Goal: Task Accomplishment & Management: Manage account settings

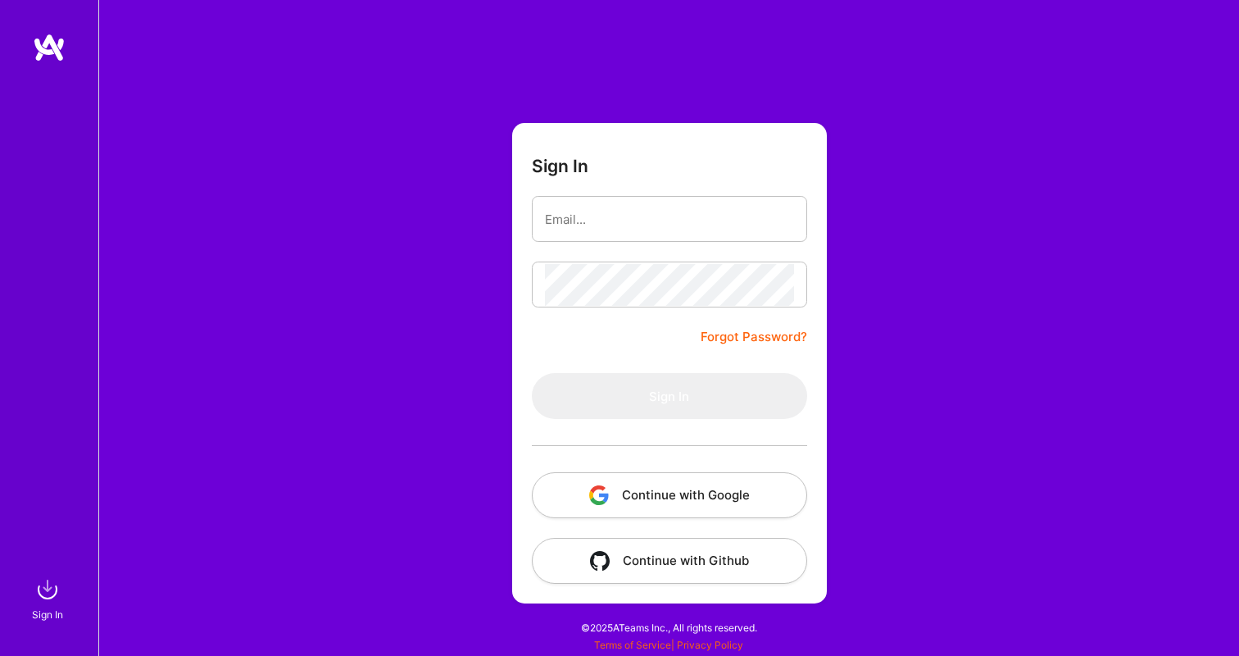
type input "[EMAIL_ADDRESS][PERSON_NAME][DOMAIN_NAME]"
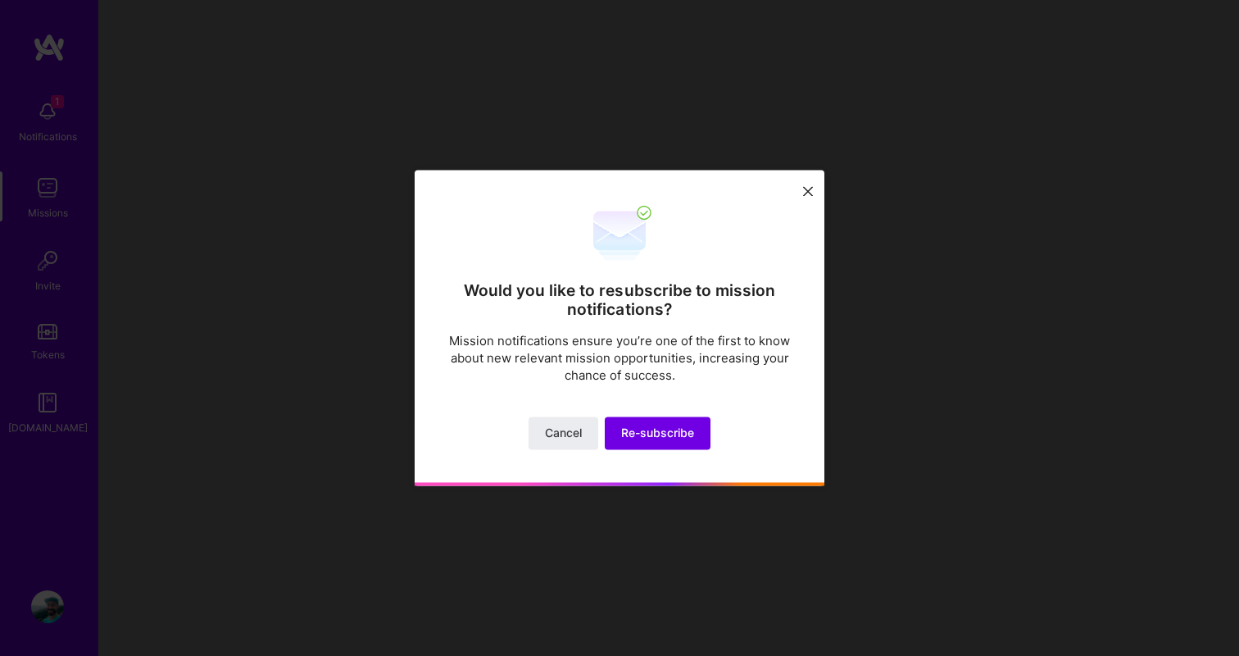
click at [475, 413] on div "Would you like to resubscribe to mission notifications? Mission notifications e…" at bounding box center [620, 326] width 410 height 312
click at [662, 434] on span "Re-subscribe" at bounding box center [657, 433] width 73 height 16
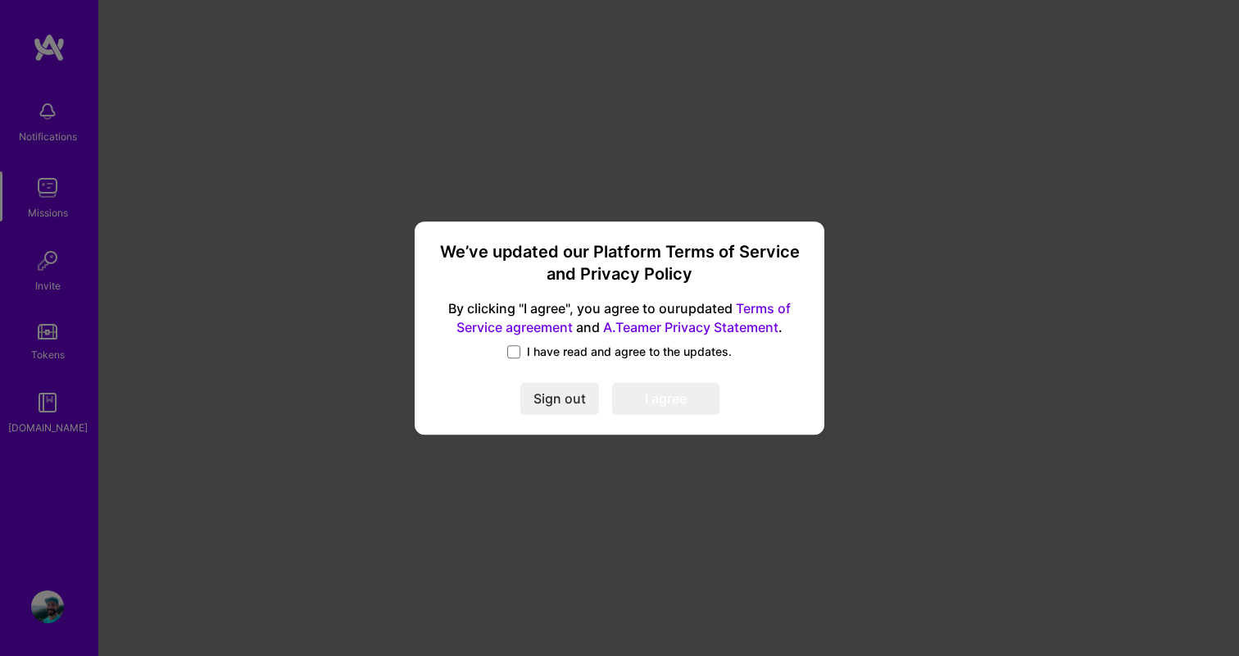
click at [552, 350] on span "I have read and agree to the updates." at bounding box center [629, 351] width 205 height 16
click at [0, 0] on input "I have read and agree to the updates." at bounding box center [0, 0] width 0 height 0
click at [652, 395] on button "I agree" at bounding box center [665, 398] width 107 height 33
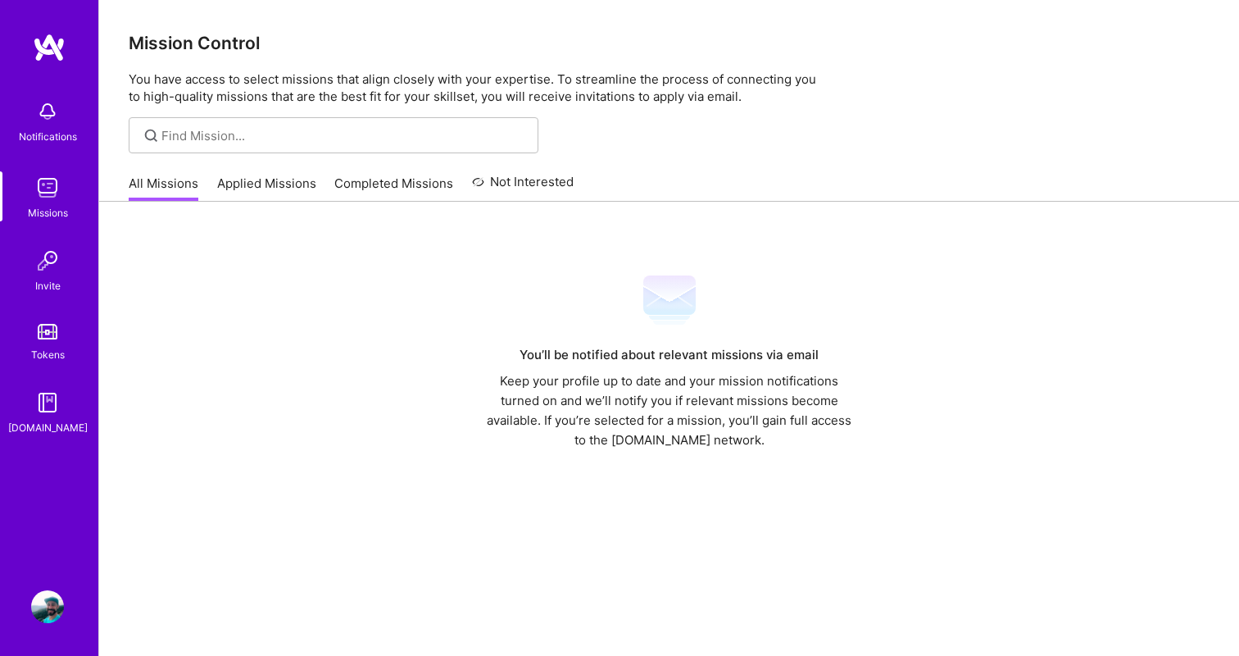
click at [152, 197] on link "All Missions" at bounding box center [164, 188] width 70 height 27
click at [52, 409] on img at bounding box center [47, 402] width 33 height 33
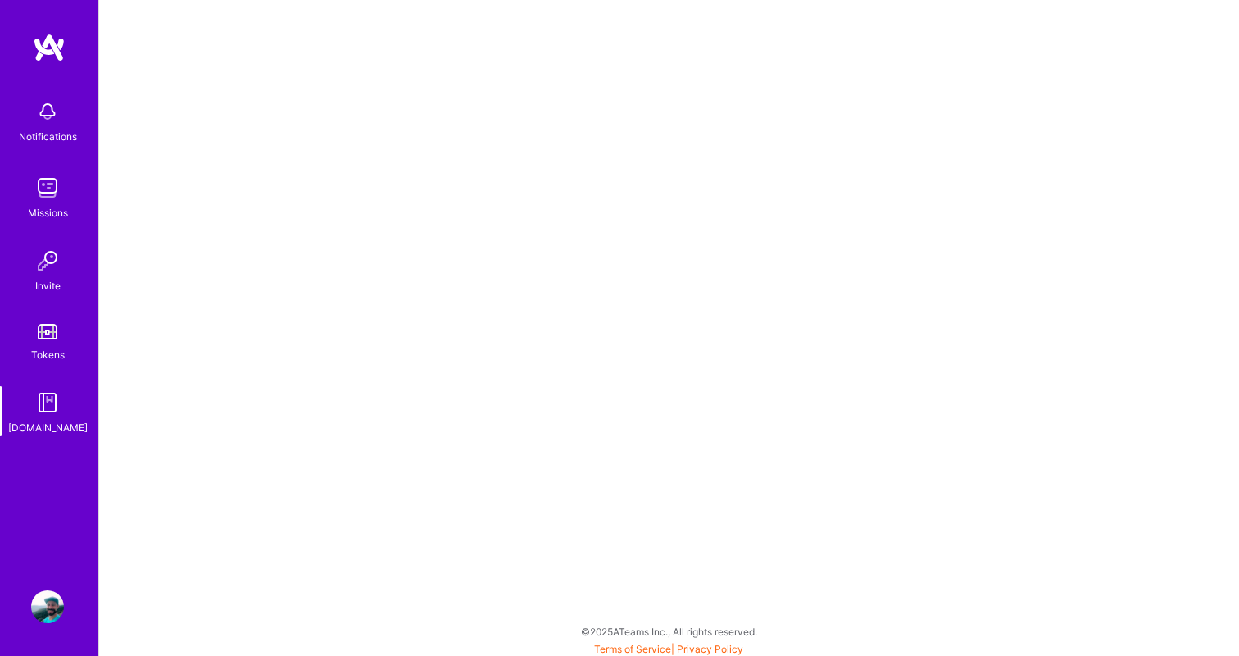
click at [61, 335] on link "Tokens" at bounding box center [48, 340] width 102 height 46
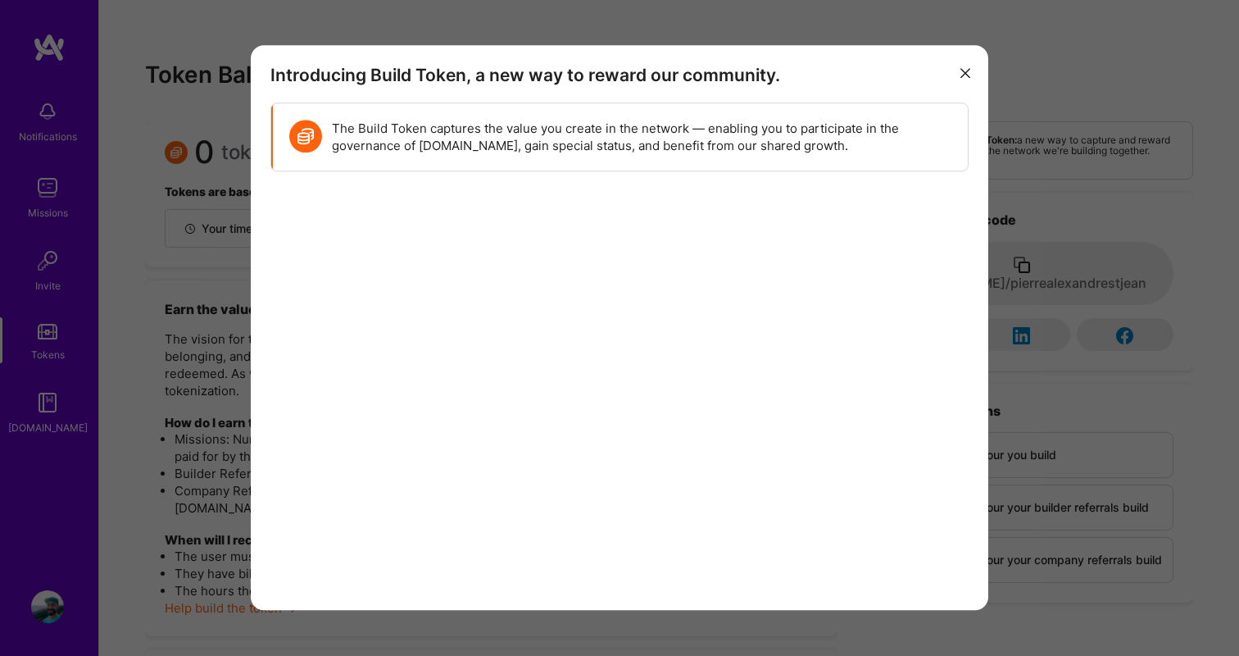
click at [964, 69] on icon "modal" at bounding box center [966, 73] width 10 height 10
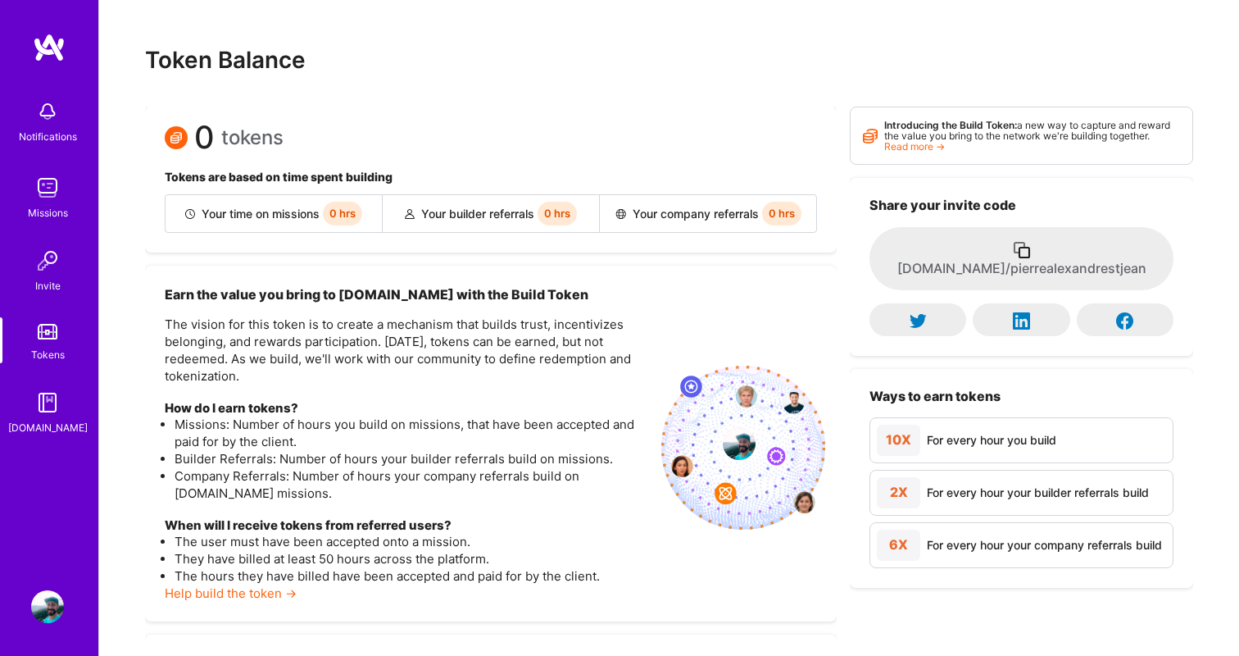
scroll to position [27, 0]
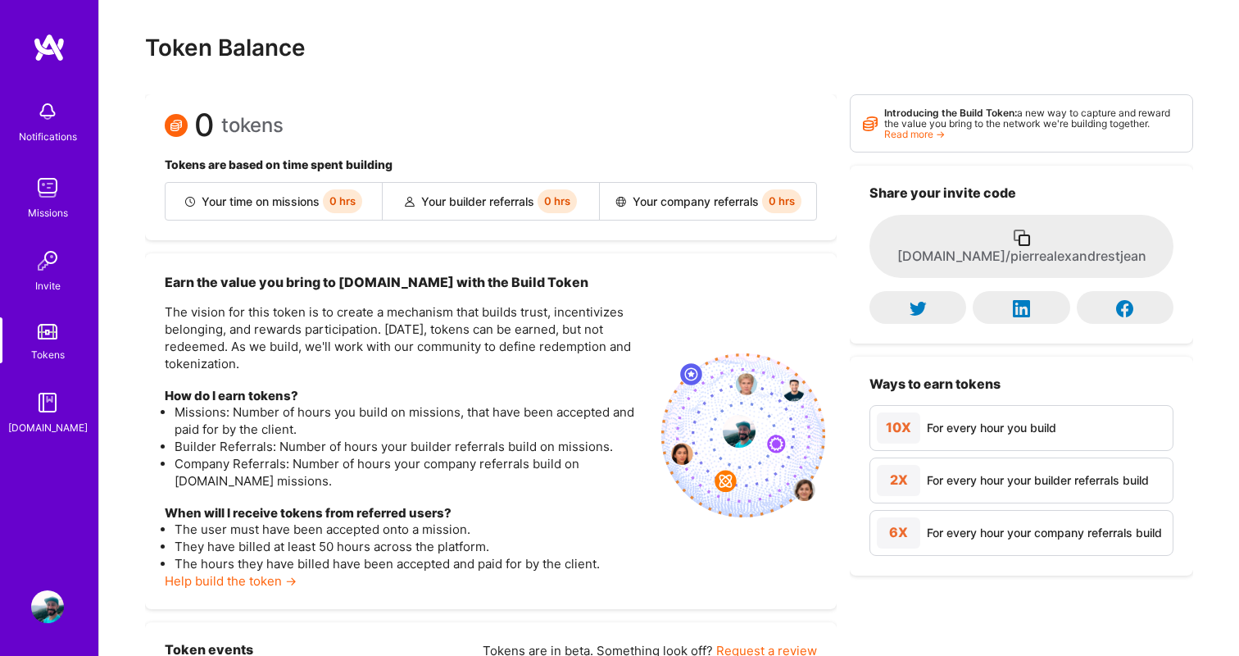
click at [43, 261] on img at bounding box center [47, 260] width 33 height 33
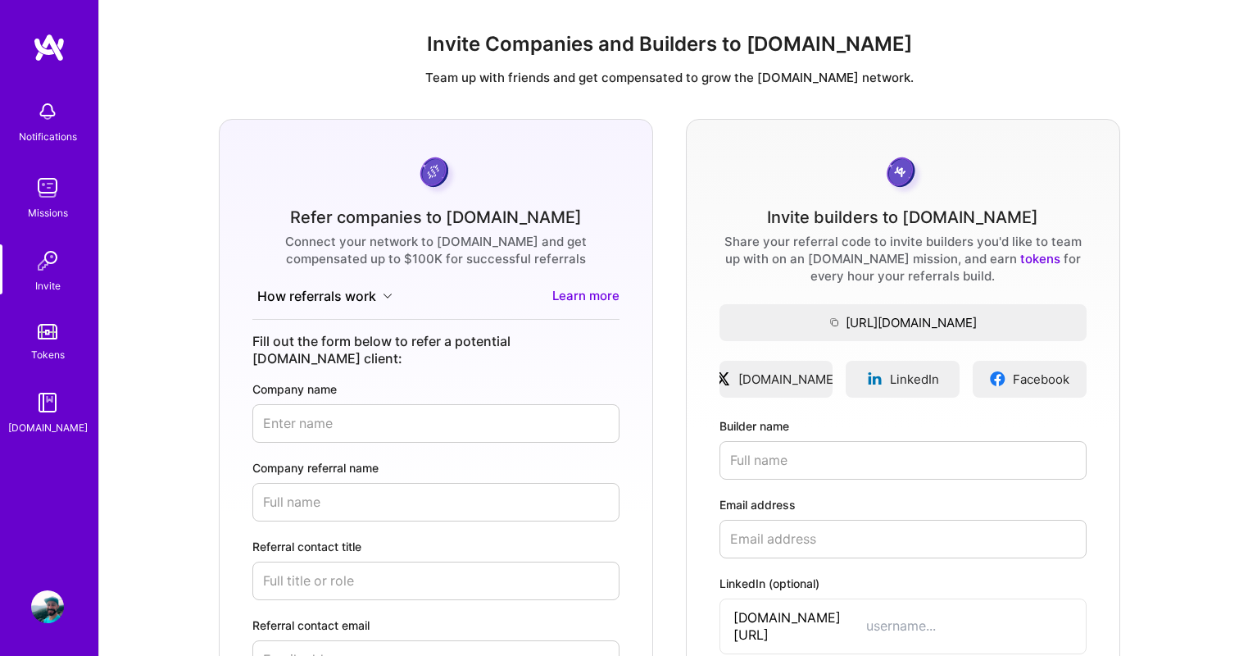
click at [48, 177] on img at bounding box center [47, 187] width 33 height 33
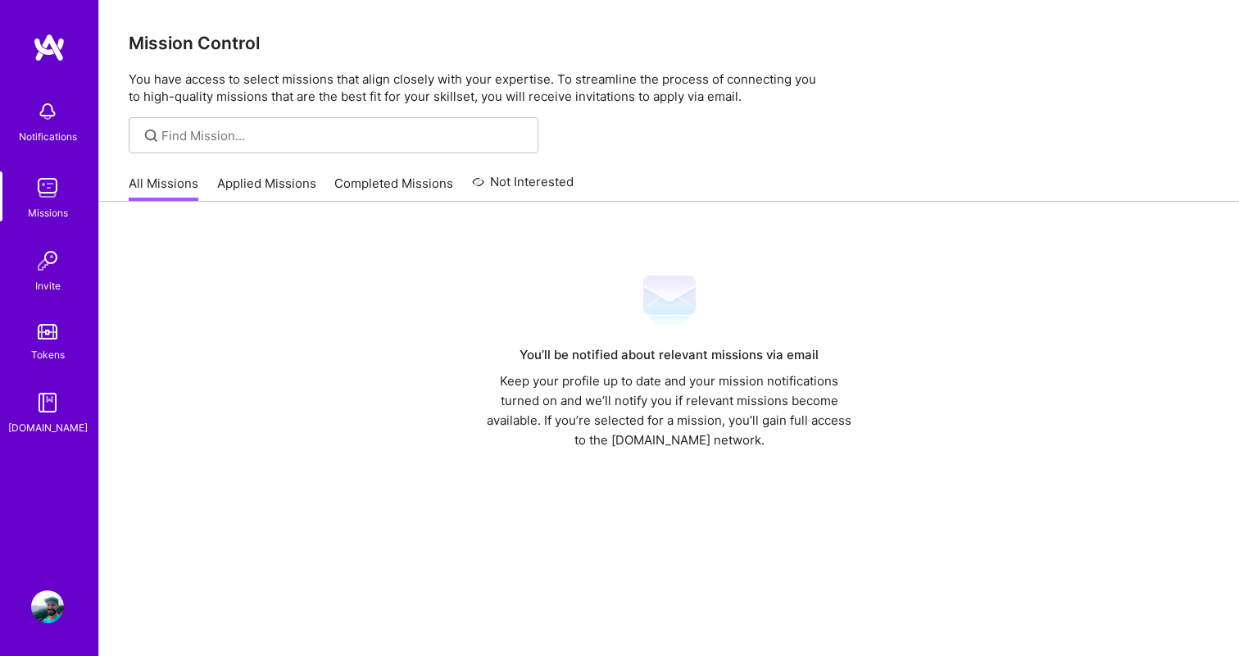
click at [50, 116] on img at bounding box center [47, 111] width 33 height 33
click at [684, 191] on div "Notifications Missions Invite Tokens [DOMAIN_NAME] Profile Close Show all notif…" at bounding box center [619, 359] width 1239 height 718
click at [244, 188] on link "Applied Missions" at bounding box center [266, 188] width 99 height 27
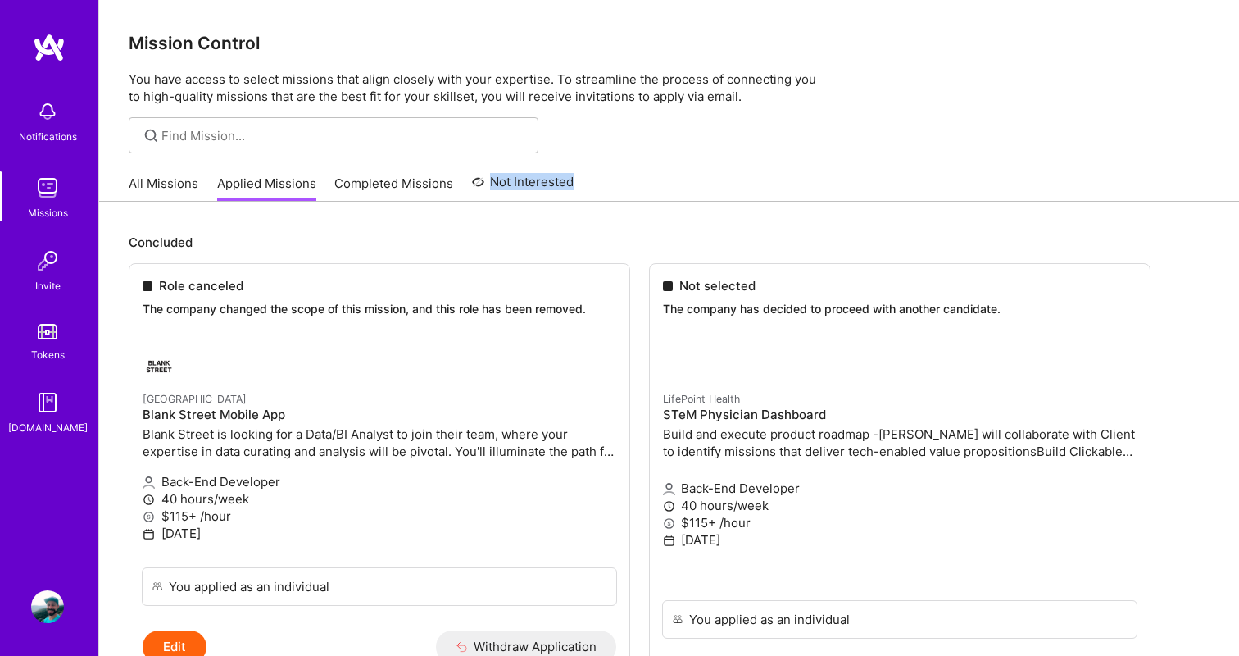
click at [172, 197] on link "All Missions" at bounding box center [164, 188] width 70 height 27
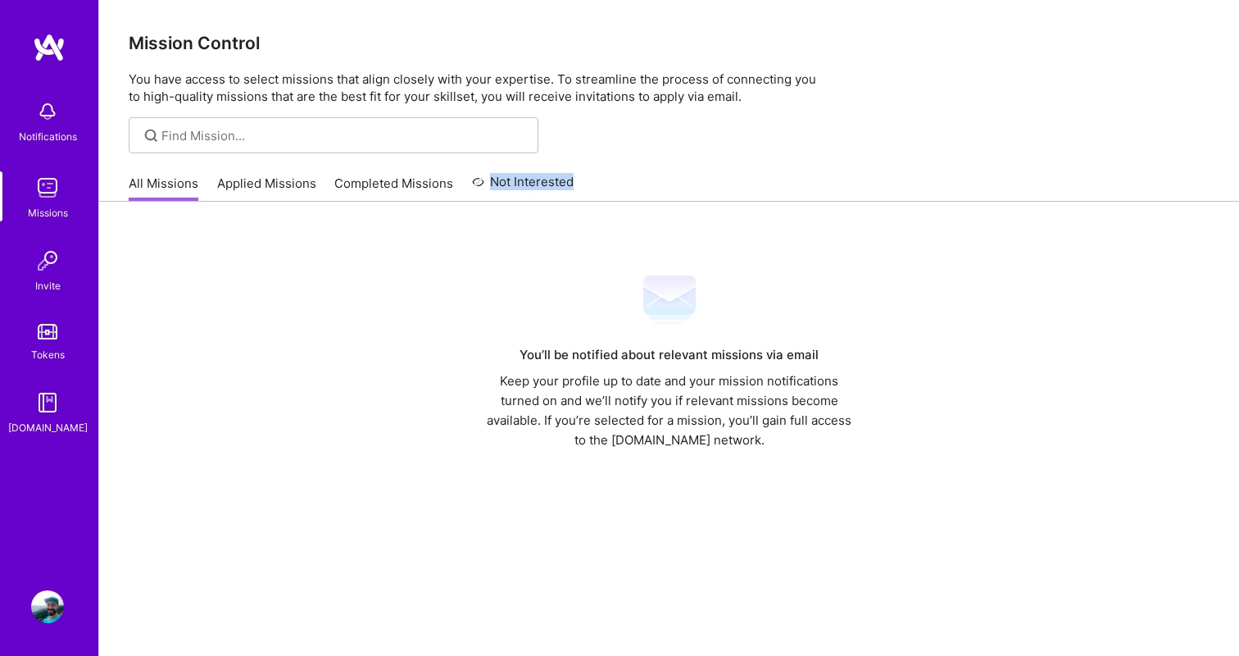
click at [249, 98] on p "You have access to select missions that align closely with your expertise. To s…" at bounding box center [669, 87] width 1081 height 34
click at [54, 407] on img at bounding box center [47, 402] width 33 height 33
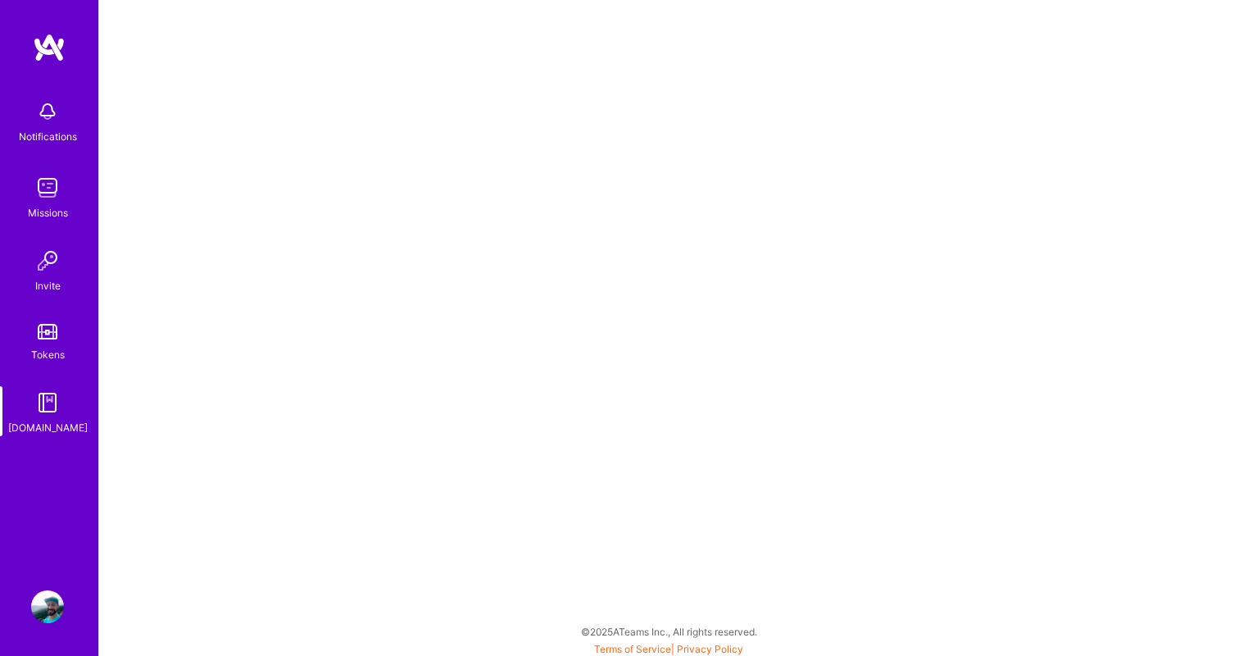
click at [41, 352] on div "Tokens" at bounding box center [48, 354] width 34 height 17
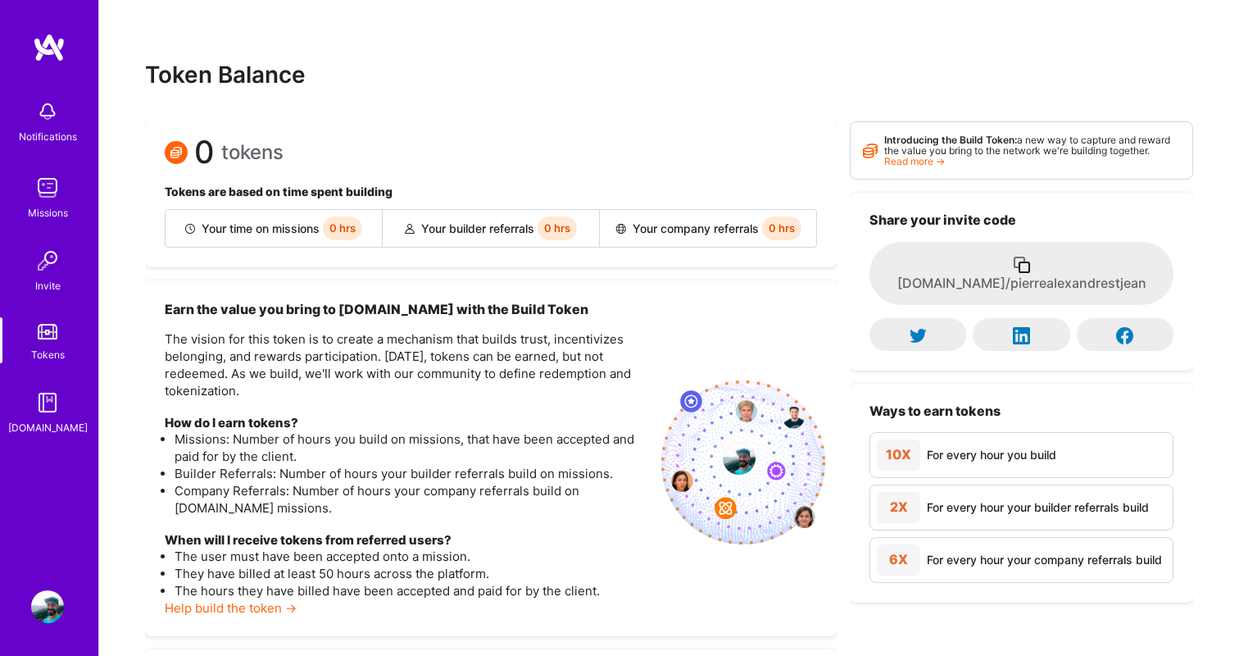
click at [49, 595] on img at bounding box center [47, 606] width 33 height 33
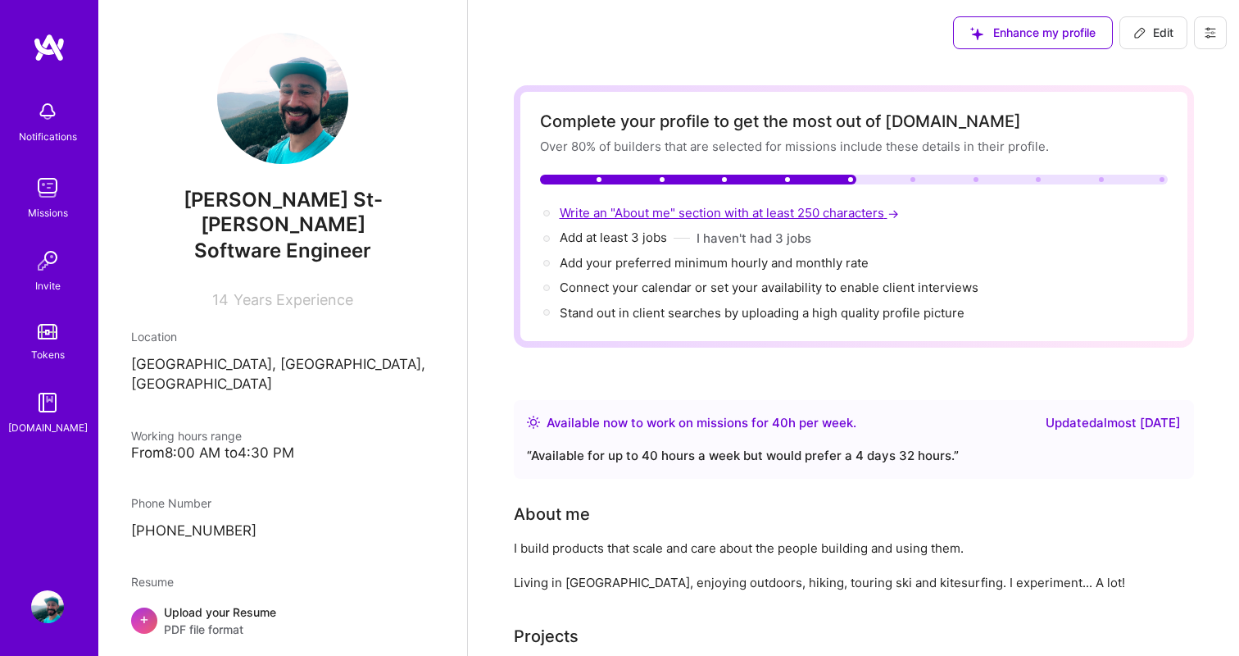
click at [668, 218] on span "Write an "About me" section with at least 250 characters →" at bounding box center [731, 213] width 343 height 16
select select "CA"
select select "Right Now"
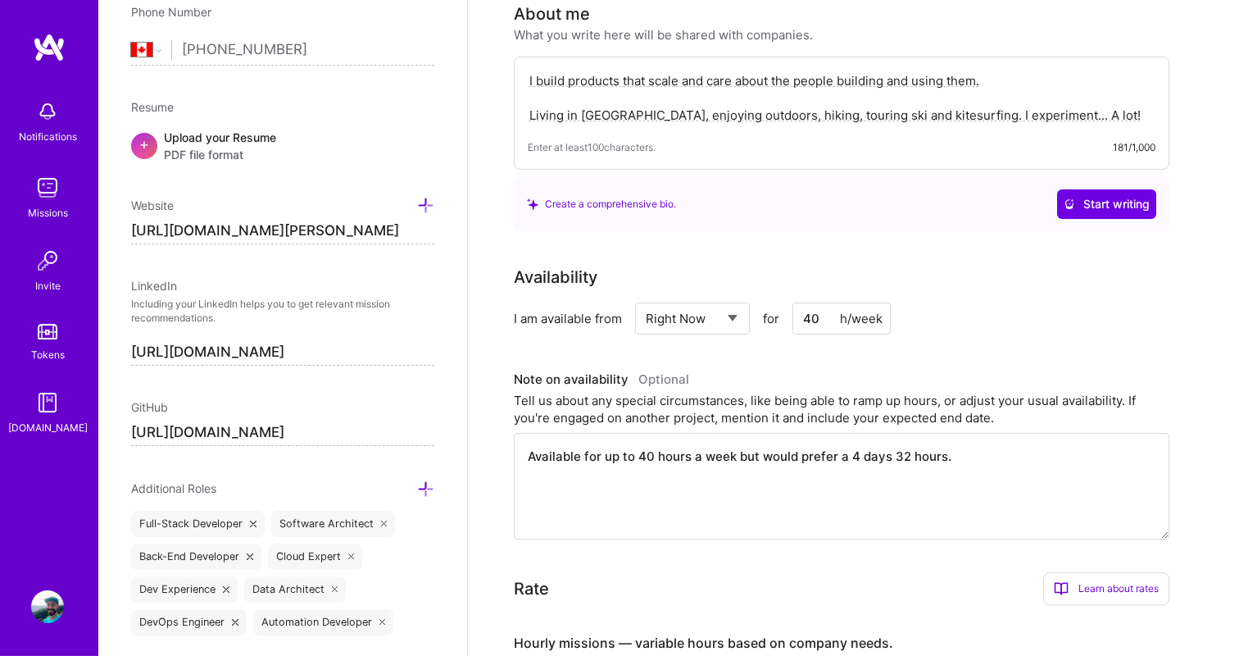
scroll to position [399, 0]
paste textarea "Hands-on engineering leader with 12+ years building high-performance teams in f…"
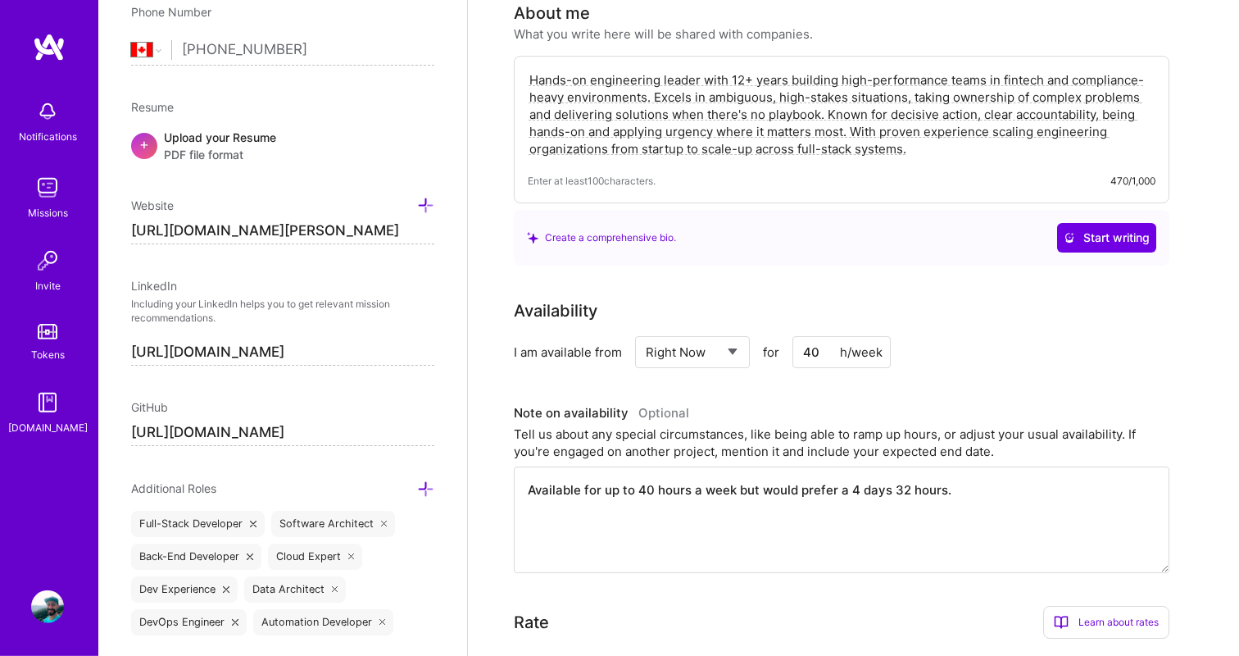
click at [856, 120] on textarea "Hands-on engineering leader with 12+ years building high-performance teams in f…" at bounding box center [842, 114] width 628 height 89
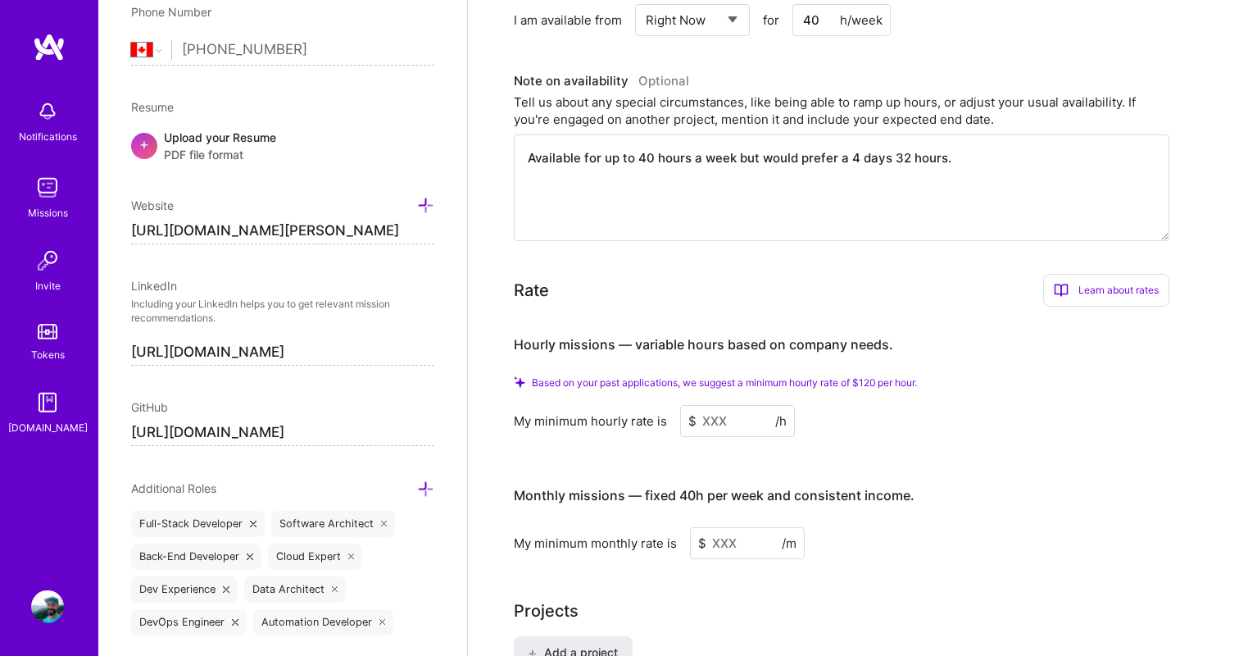
scroll to position [744, 0]
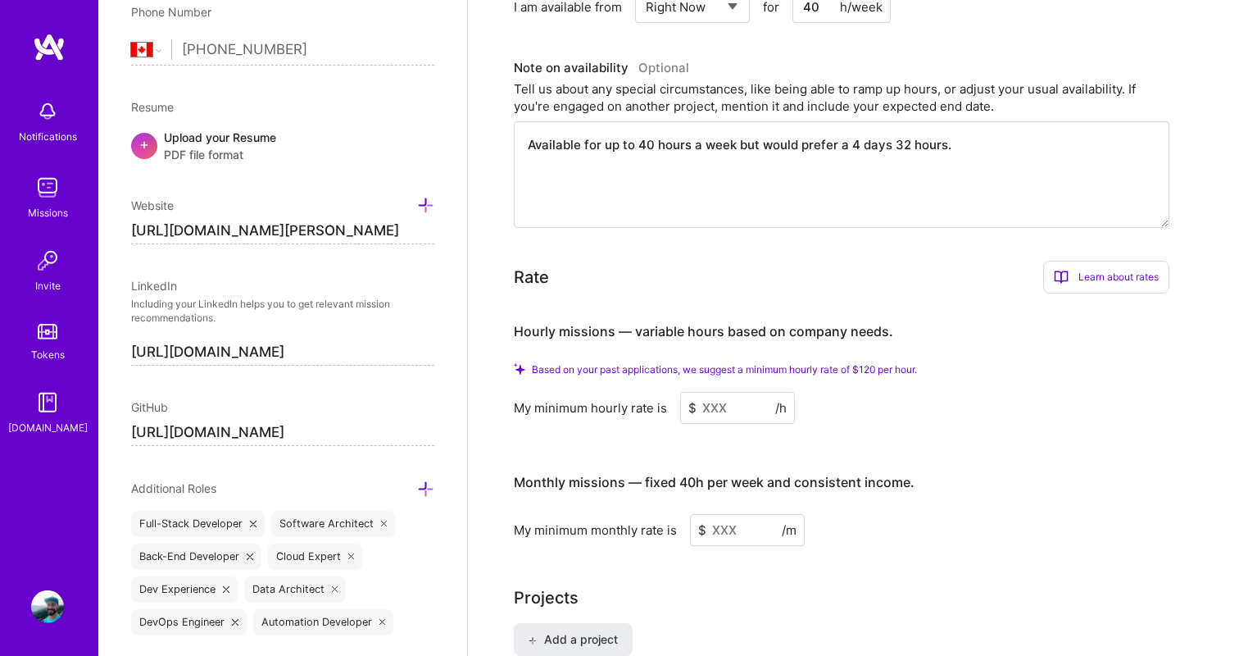
type textarea "Hands-on engineering leader with 12+ years building high-performance teams in f…"
click at [773, 154] on textarea "Available for up to 40 hours a week but would prefer a 4 days 32 hours." at bounding box center [842, 174] width 656 height 107
drag, startPoint x: 704, startPoint y: 165, endPoint x: 880, endPoint y: 165, distance: 176.2
click at [880, 165] on textarea "Available for up to 40 hours a week but would prefer a 4 days 32 hours." at bounding box center [842, 174] width 656 height 107
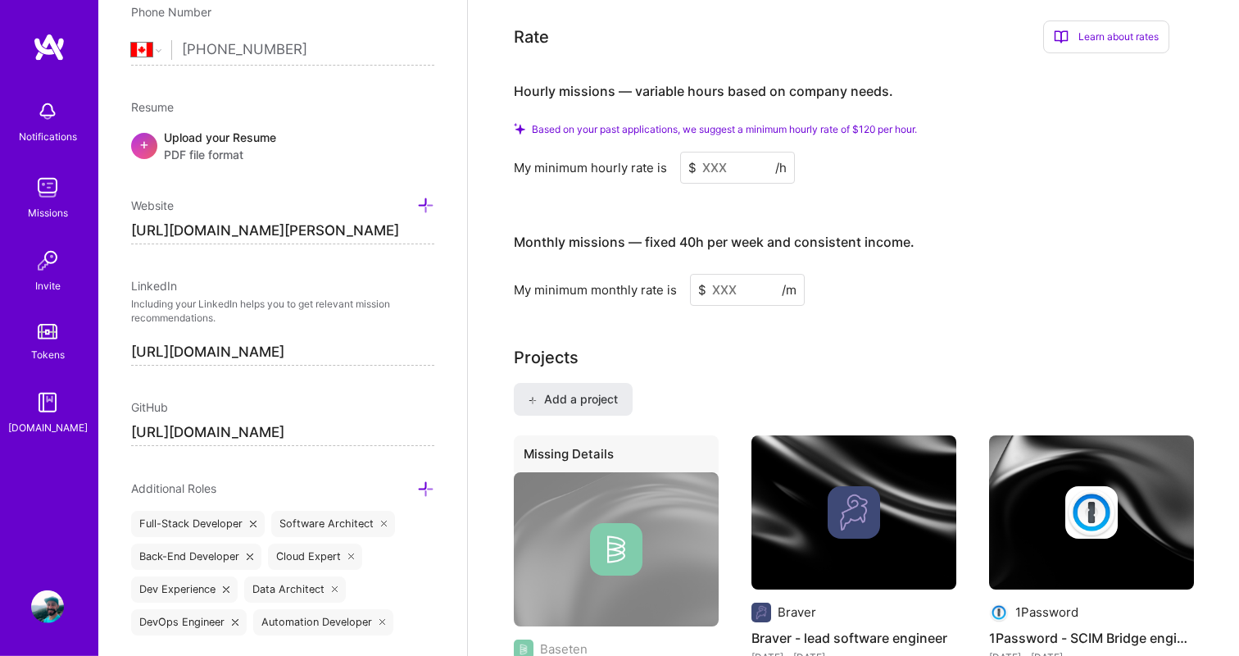
scroll to position [1001, 0]
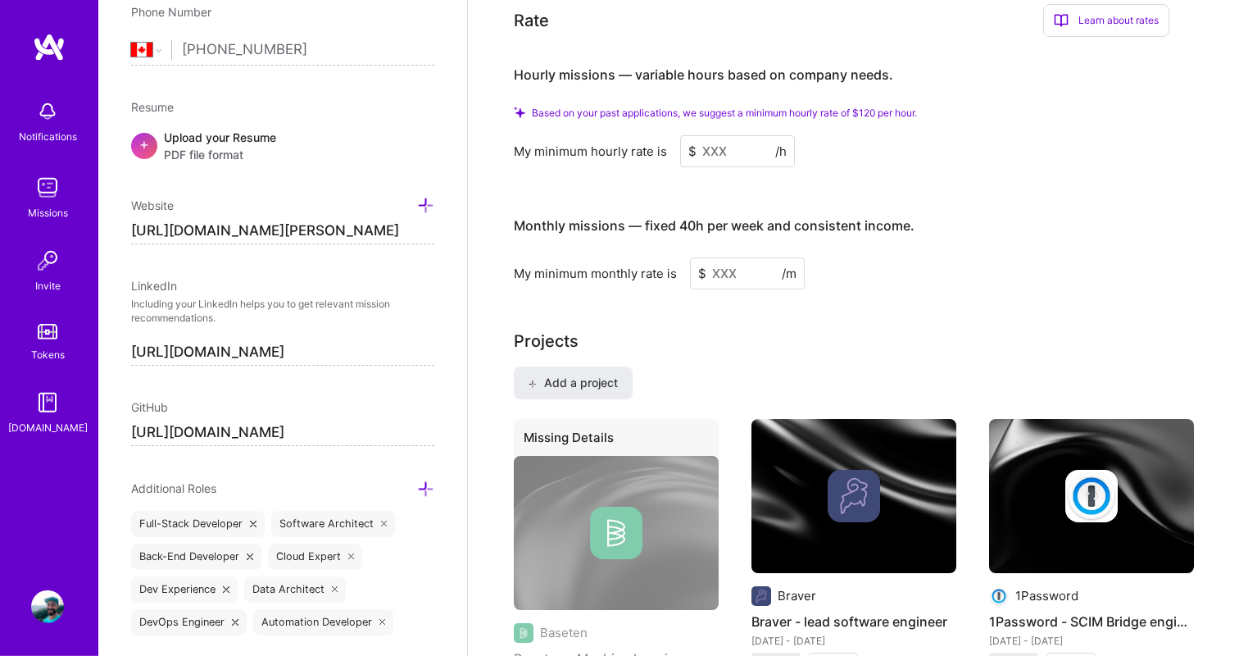
click at [737, 151] on input at bounding box center [737, 151] width 115 height 32
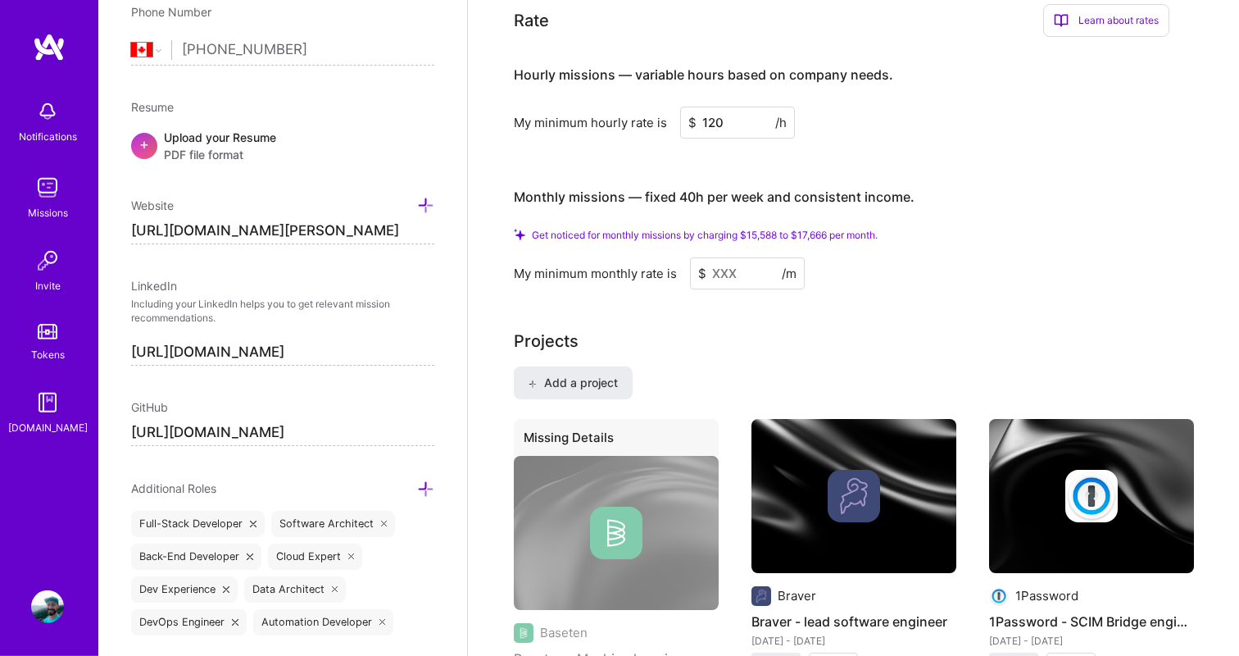
type input "120"
click at [796, 215] on div "Monthly missions — fixed 40h per week and consistent income." at bounding box center [714, 196] width 401 height 51
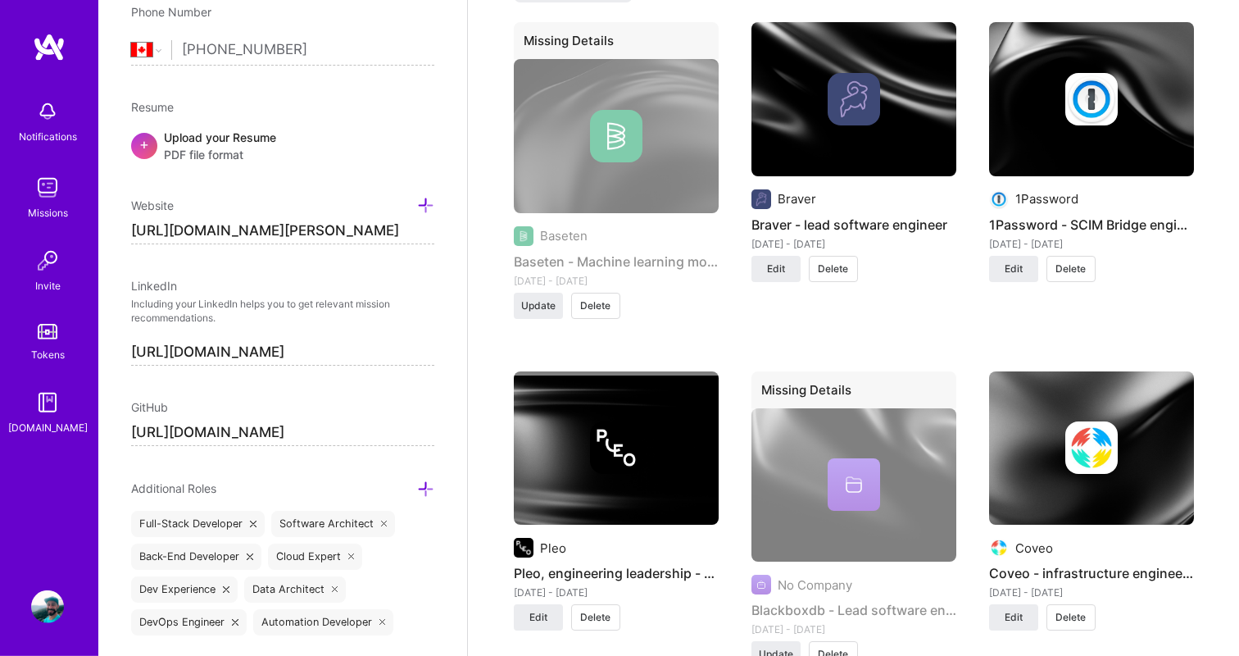
scroll to position [1399, 0]
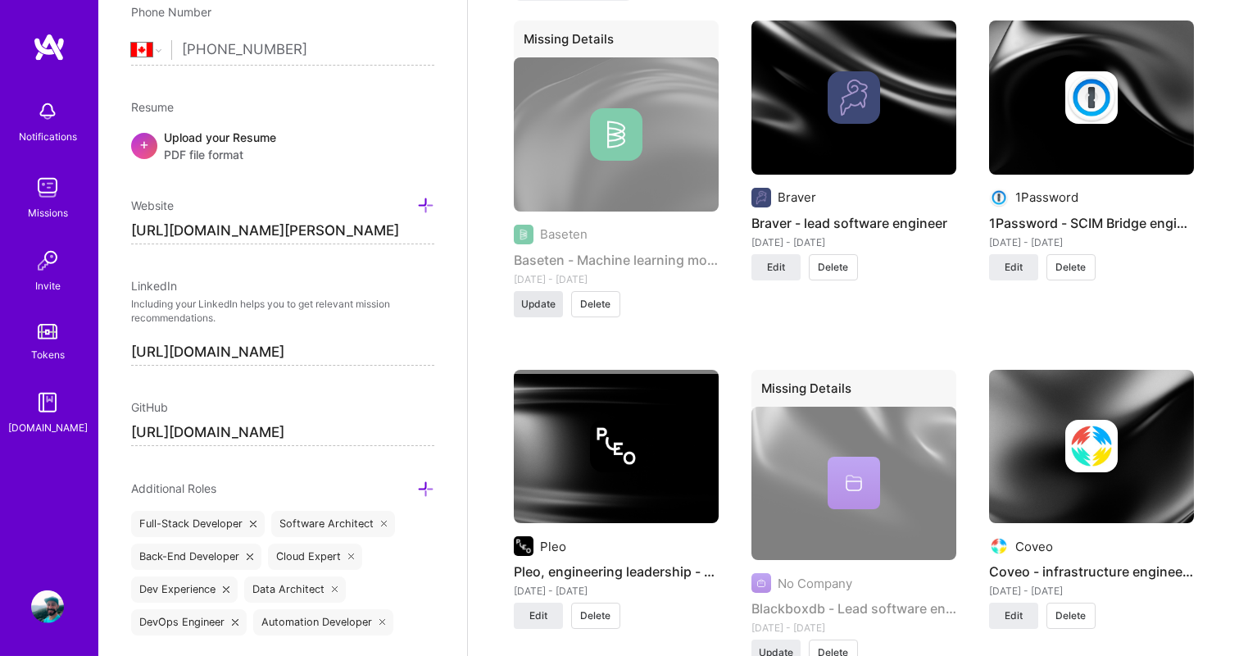
click at [540, 307] on span "Update" at bounding box center [538, 304] width 34 height 15
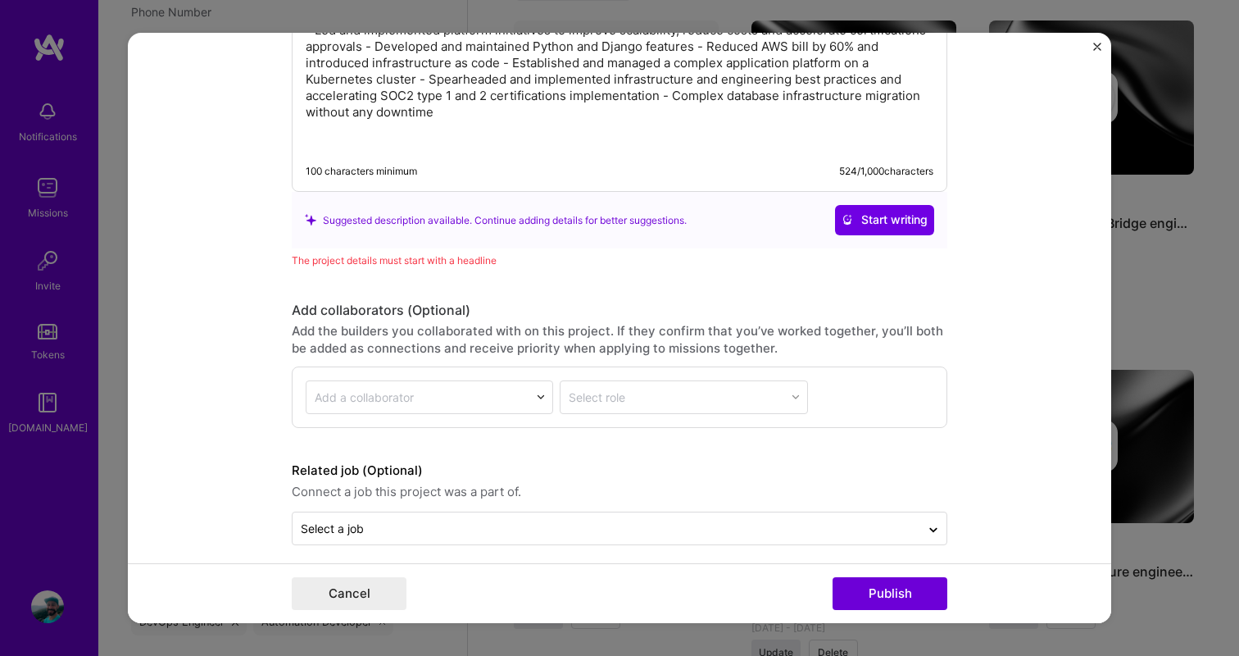
scroll to position [2276, 0]
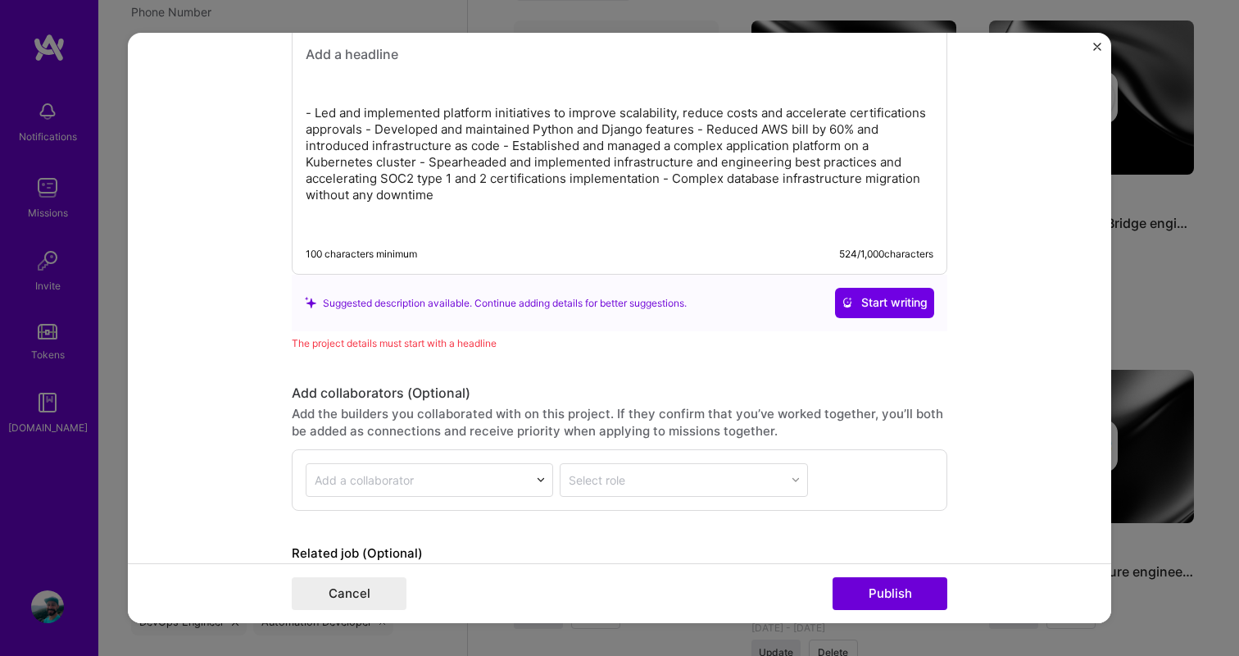
click at [474, 203] on p "- Led and implemented platform initiatives to improve scalability, reduce costs…" at bounding box center [620, 154] width 628 height 98
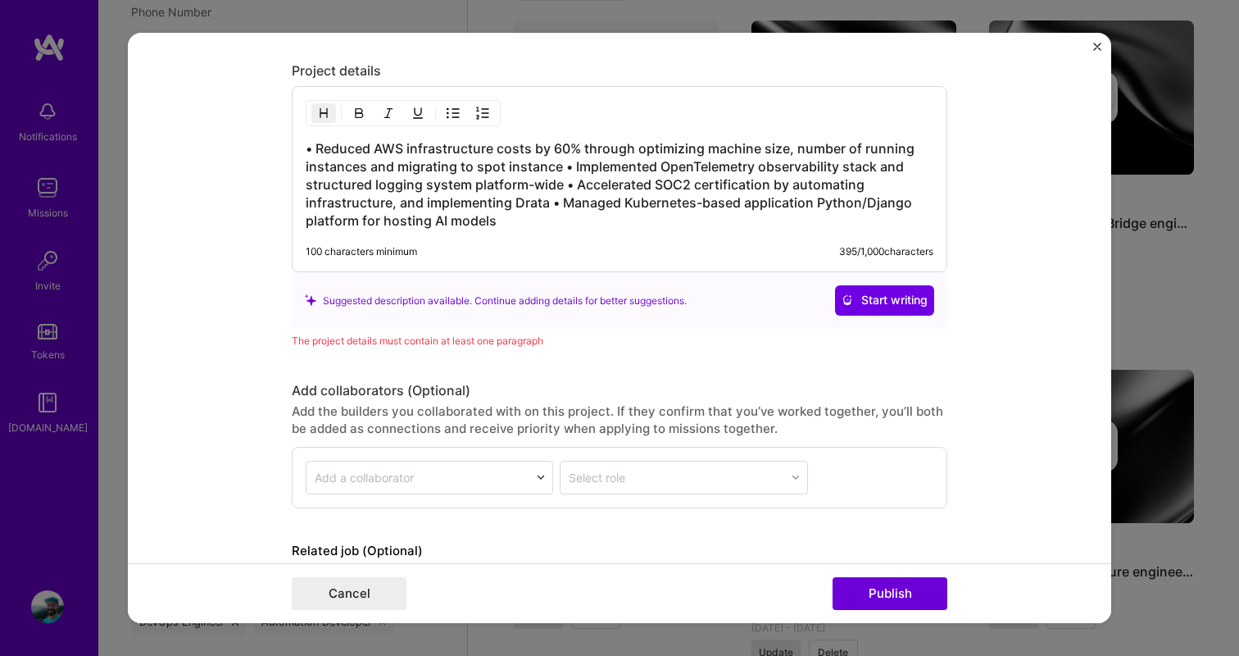
scroll to position [2085, 0]
click at [566, 172] on h3 "• Reduced AWS infrastructure costs by 60% through optimizing machine size, numb…" at bounding box center [620, 186] width 628 height 90
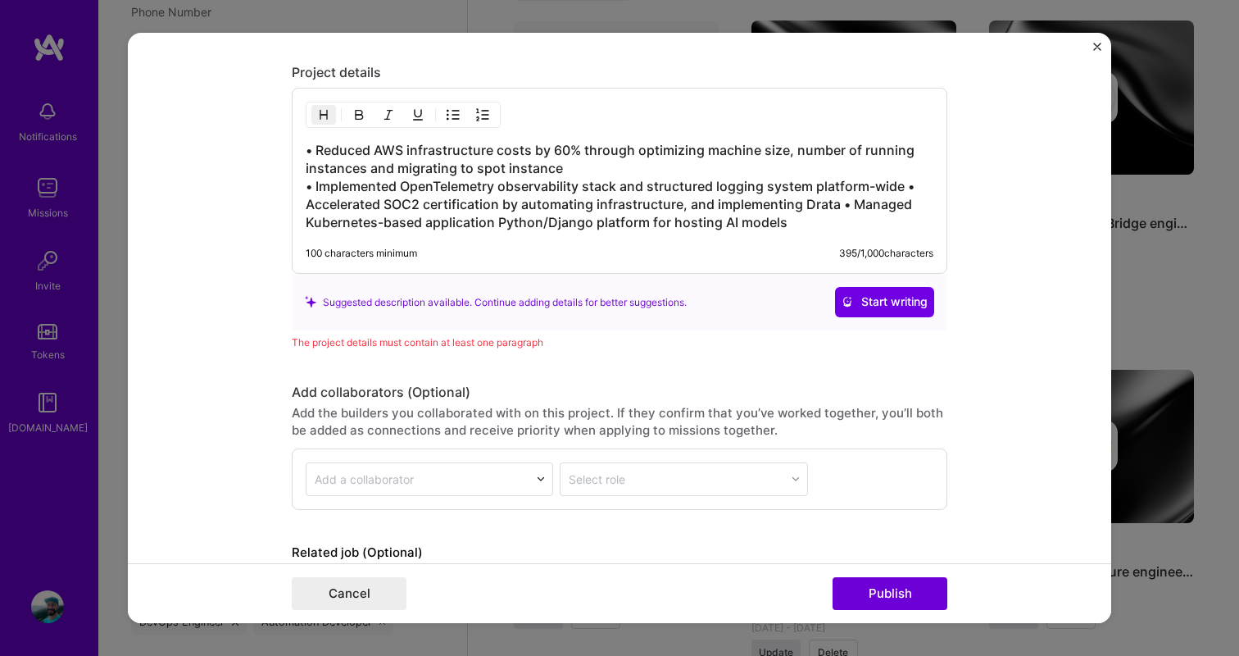
click at [912, 190] on h3 "• Reduced AWS infrastructure costs by 60% through optimizing machine size, numb…" at bounding box center [620, 186] width 628 height 90
click at [854, 207] on h3 "• Reduced AWS infrastructure costs by 60% through optimizing machine size, numb…" at bounding box center [620, 186] width 628 height 90
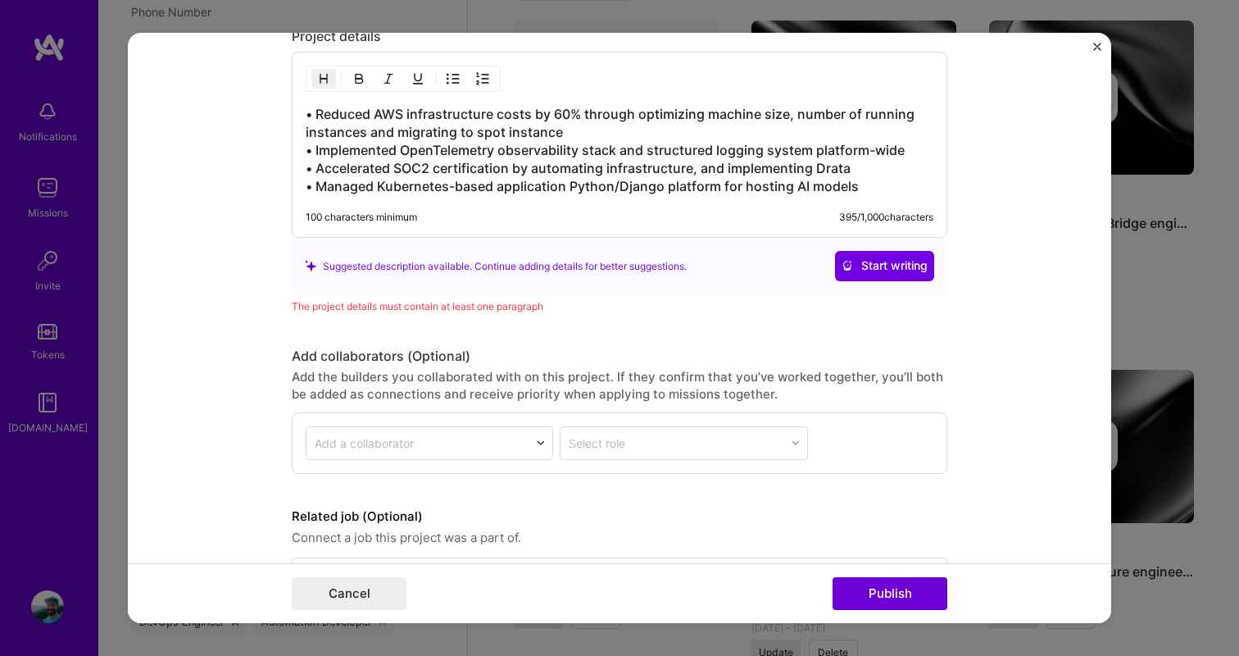
scroll to position [2180, 0]
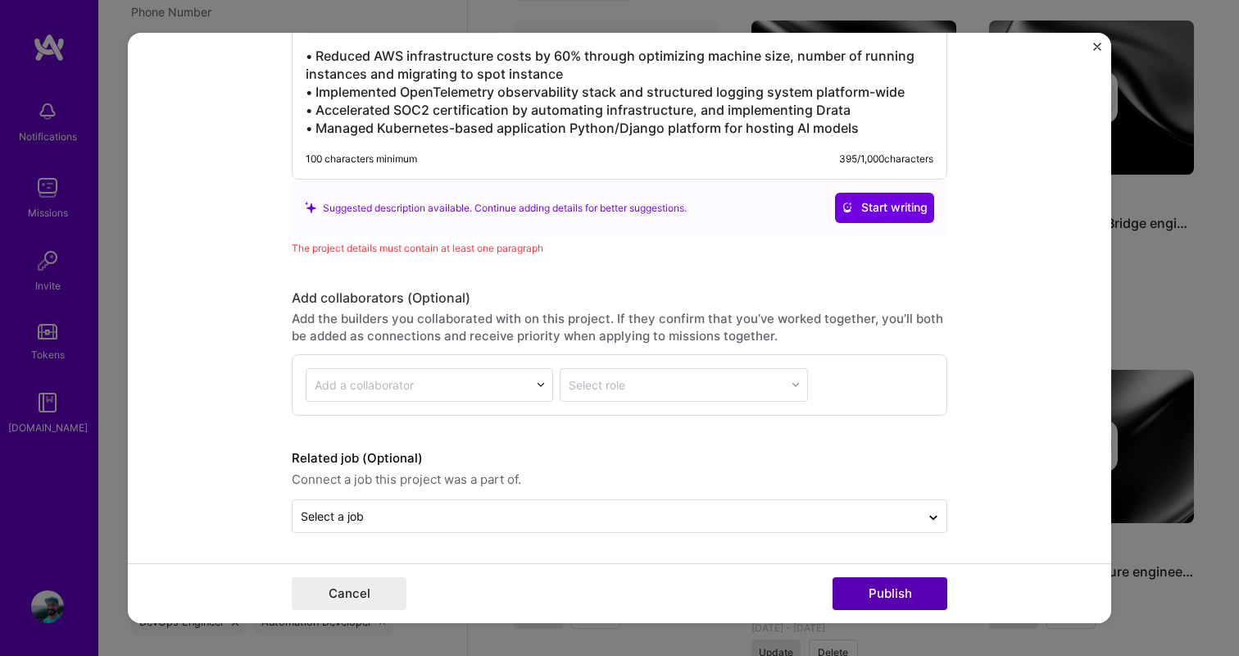
click at [872, 591] on button "Publish" at bounding box center [890, 593] width 115 height 33
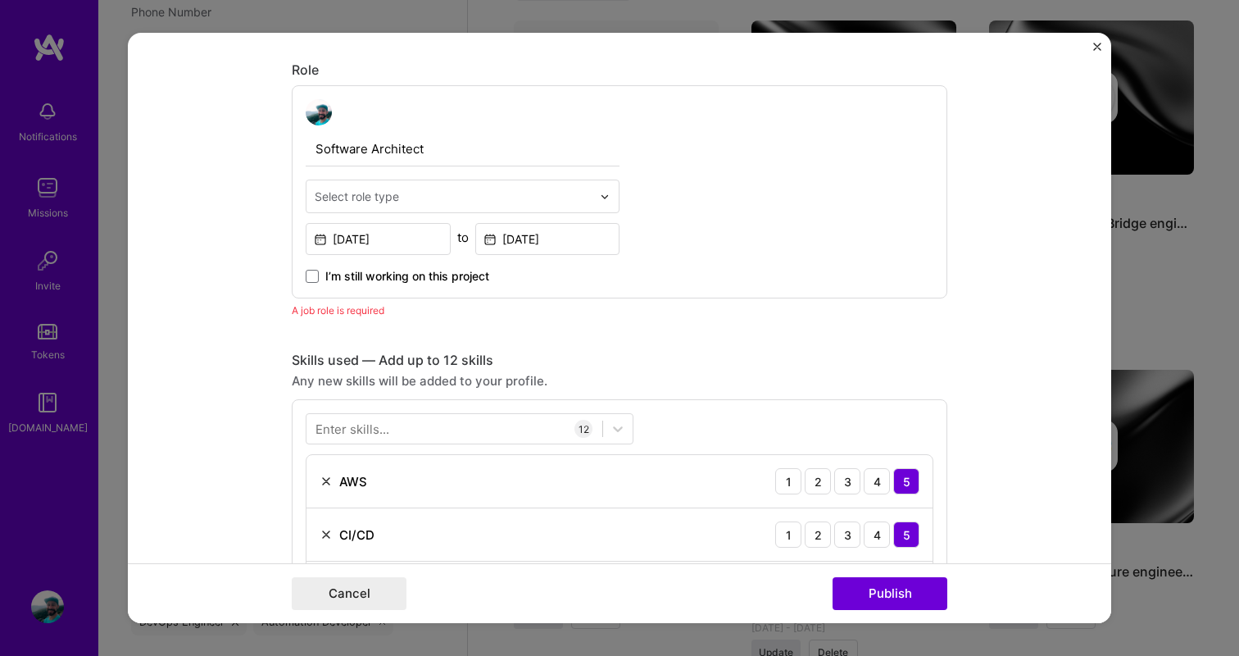
scroll to position [574, 0]
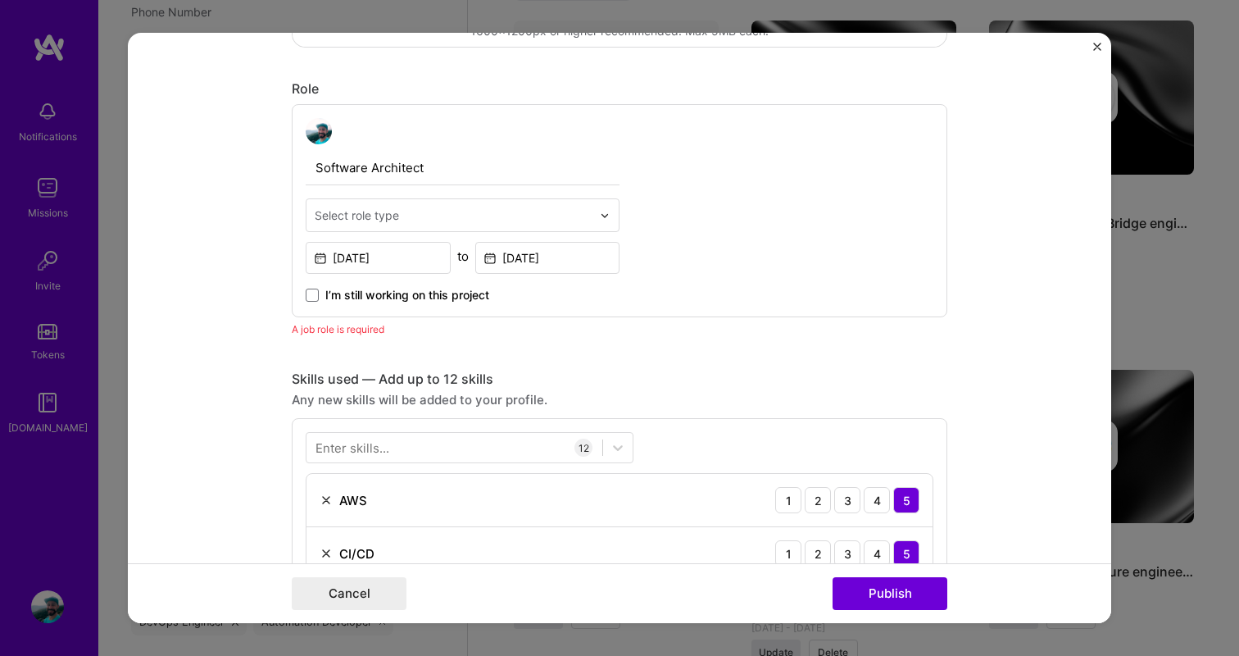
click at [403, 219] on input "text" at bounding box center [453, 215] width 277 height 17
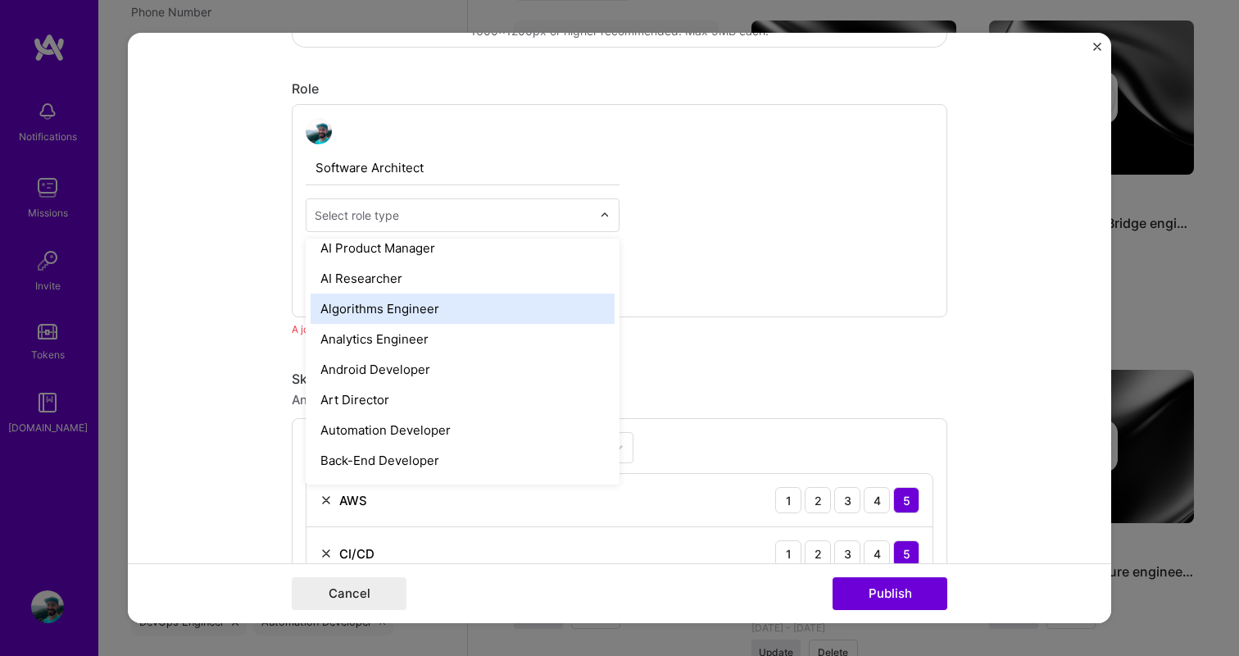
scroll to position [93, 0]
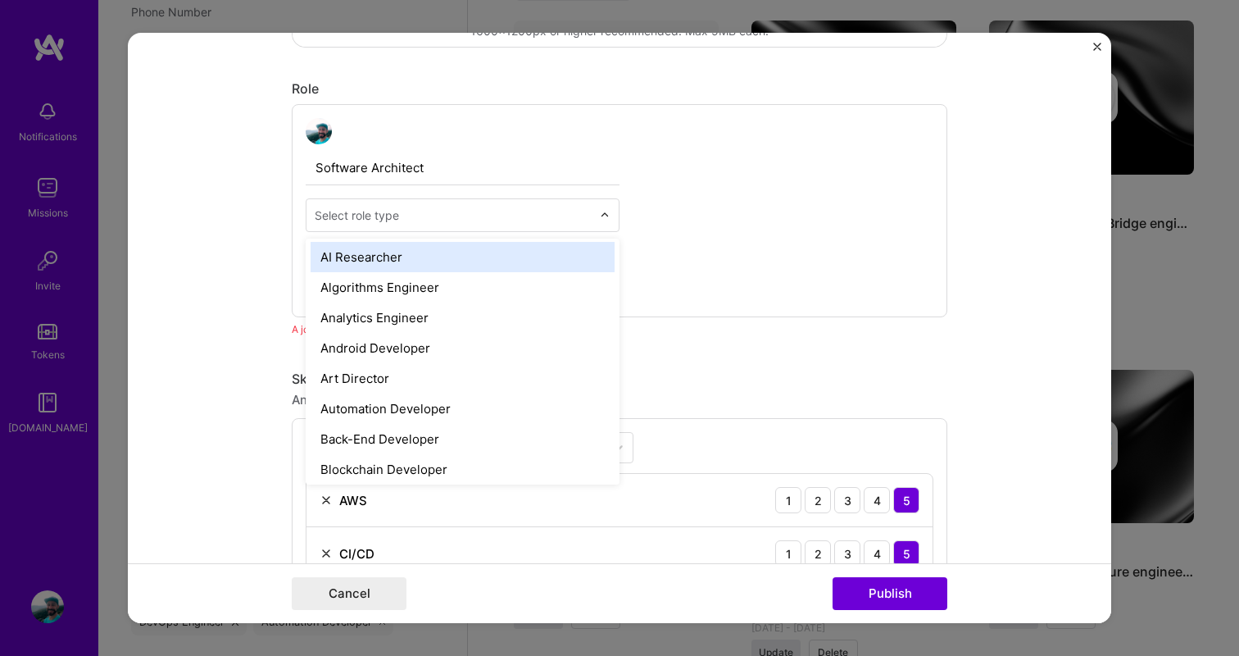
click at [374, 156] on input "Software Architect" at bounding box center [463, 168] width 314 height 34
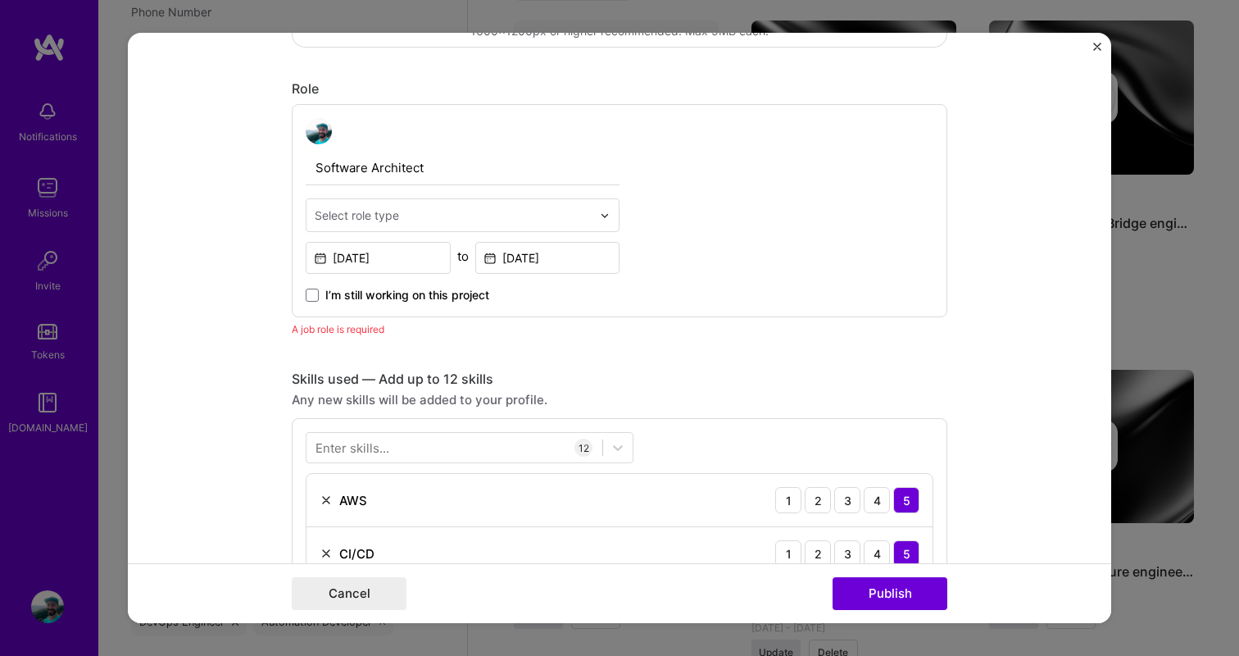
paste input "Lead Software Engineer - Infrastructure"
type input "Lead Software Engineer - Infrastructure"
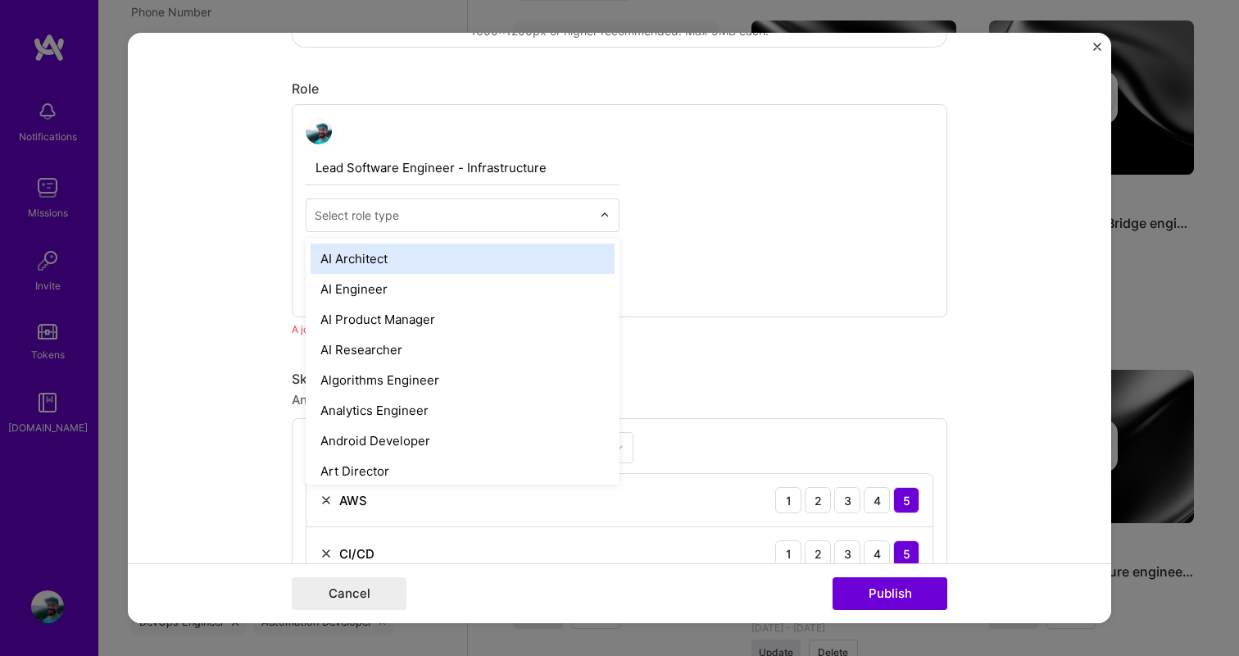
click at [414, 223] on input "text" at bounding box center [453, 215] width 277 height 17
type input "engineer"
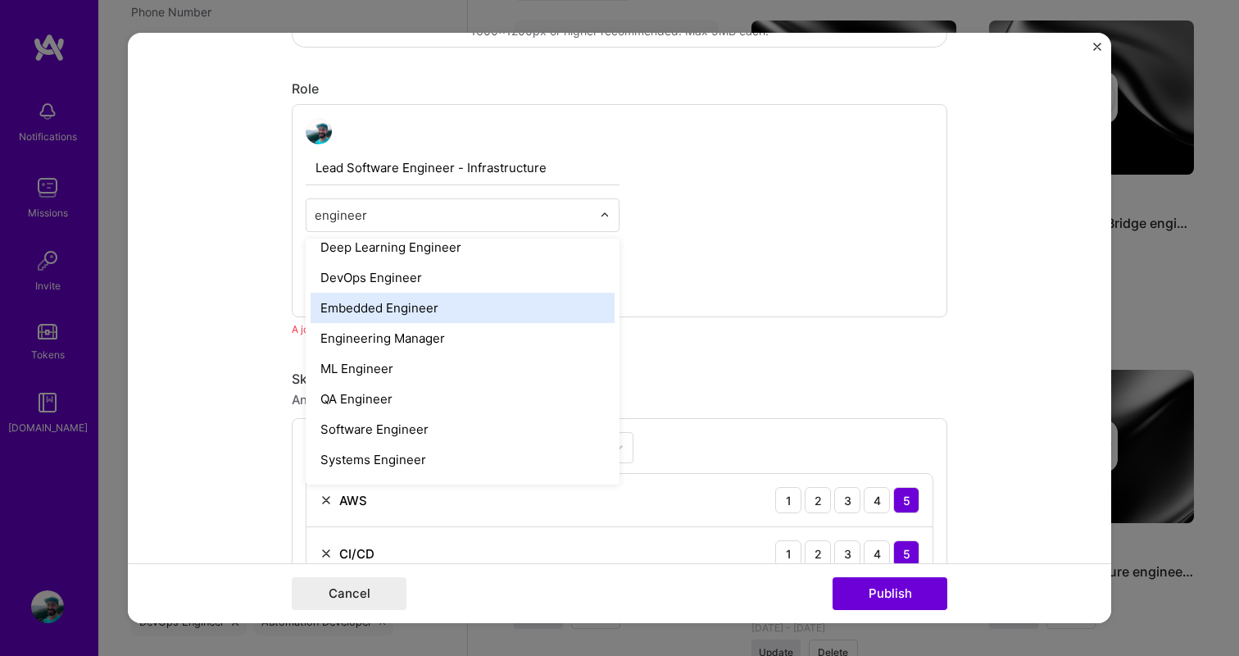
scroll to position [158, 0]
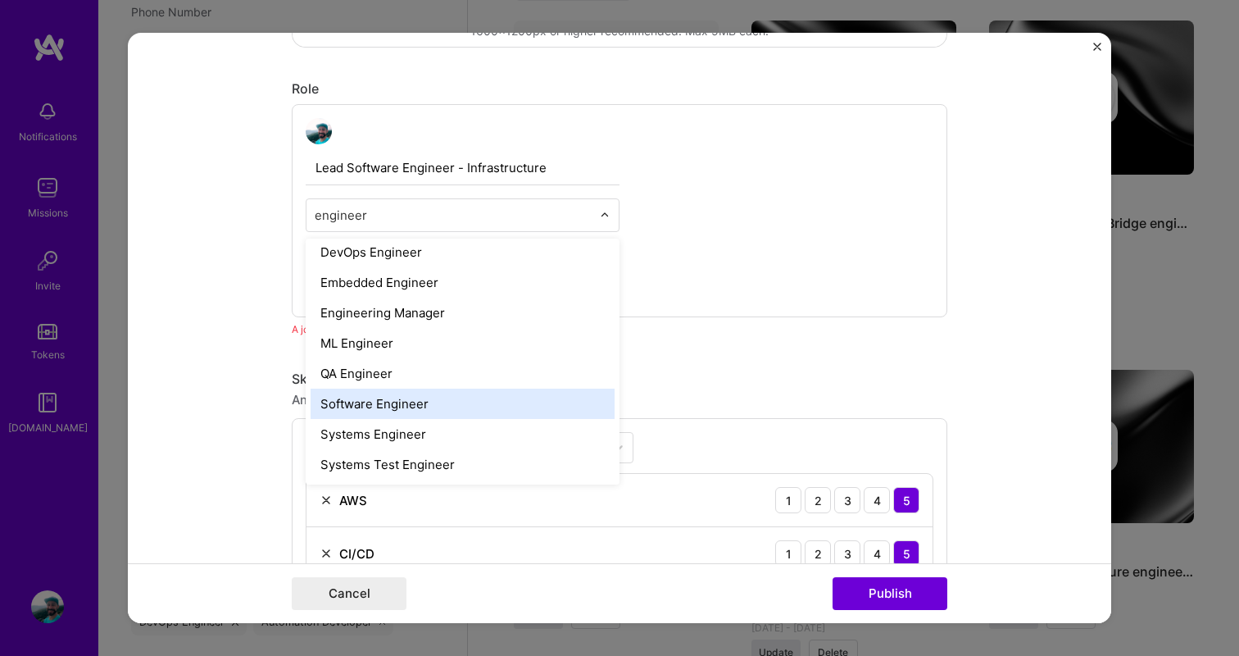
click at [392, 404] on div "Software Engineer" at bounding box center [463, 404] width 304 height 30
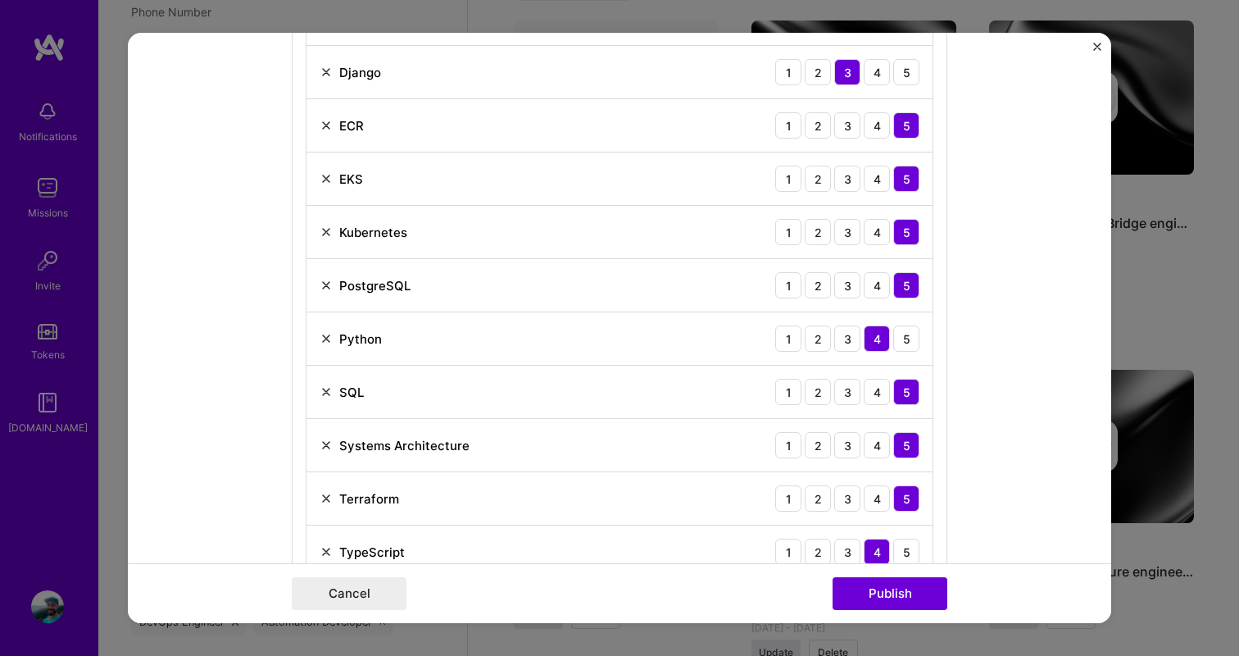
scroll to position [1336, 0]
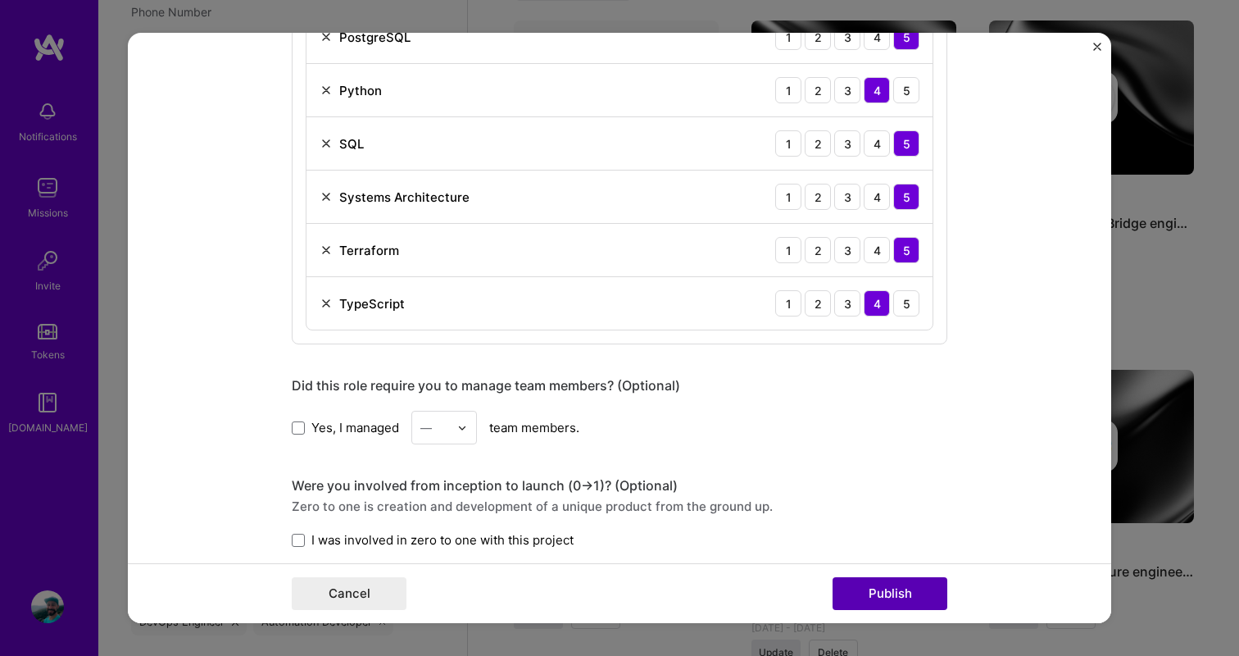
click at [879, 588] on button "Publish" at bounding box center [890, 593] width 115 height 33
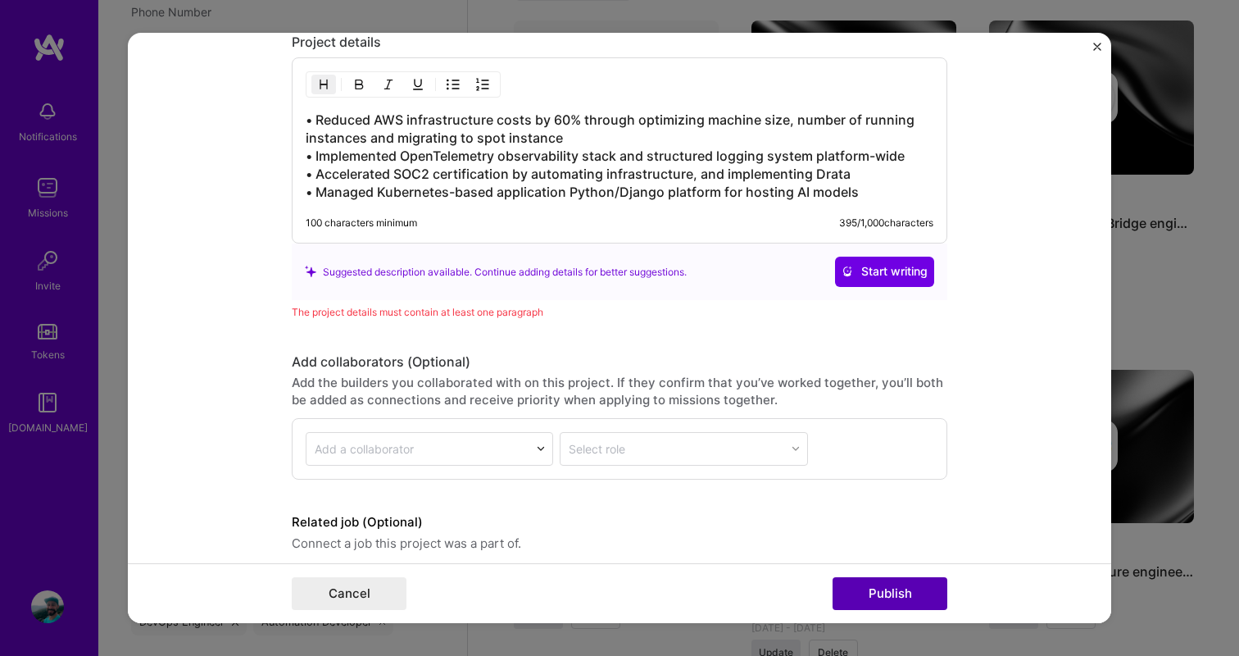
scroll to position [2096, 0]
click at [730, 184] on h3 "• Reduced AWS infrastructure costs by 60% through optimizing machine size, numb…" at bounding box center [620, 155] width 628 height 90
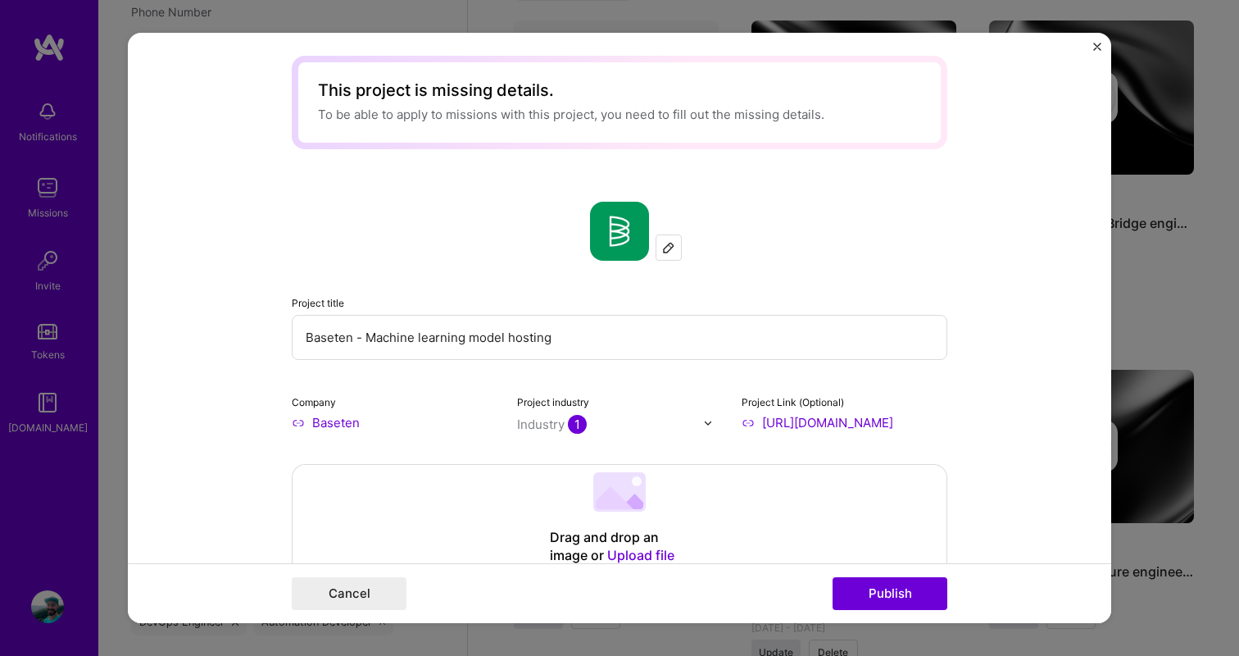
scroll to position [0, 0]
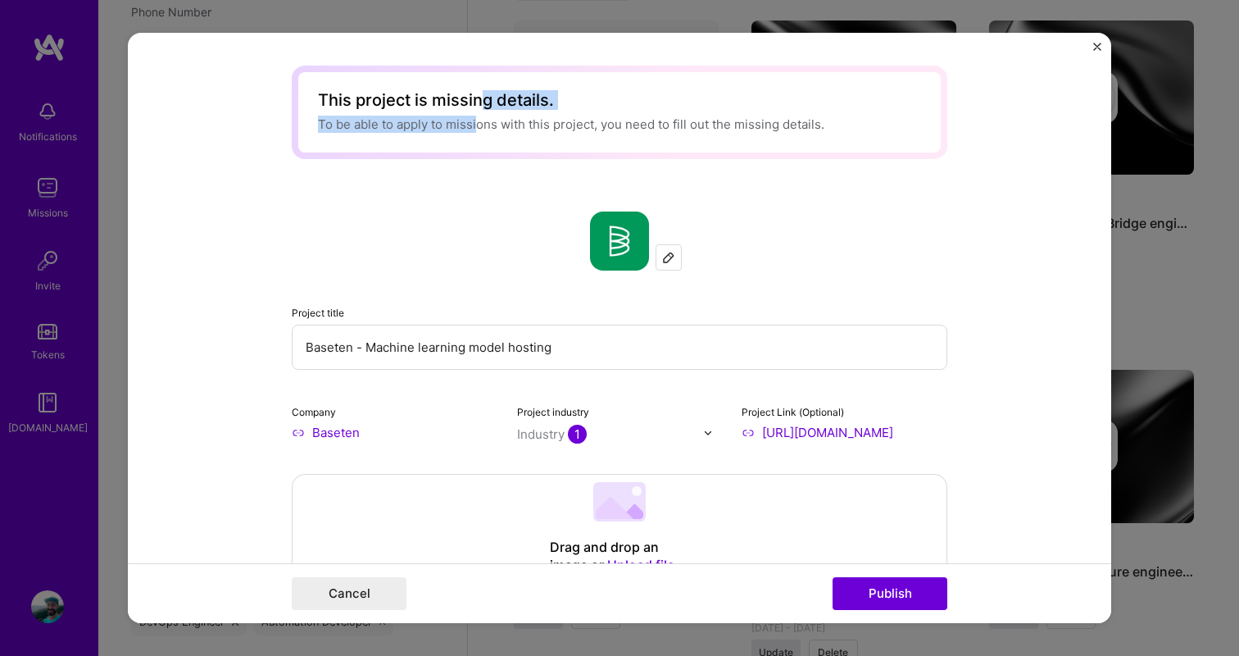
drag, startPoint x: 480, startPoint y: 131, endPoint x: 478, endPoint y: 94, distance: 36.9
click at [478, 94] on div "This project is missing details. To be able to apply to missions with this proj…" at bounding box center [619, 112] width 643 height 80
click at [366, 104] on div "This project is missing details." at bounding box center [619, 100] width 603 height 17
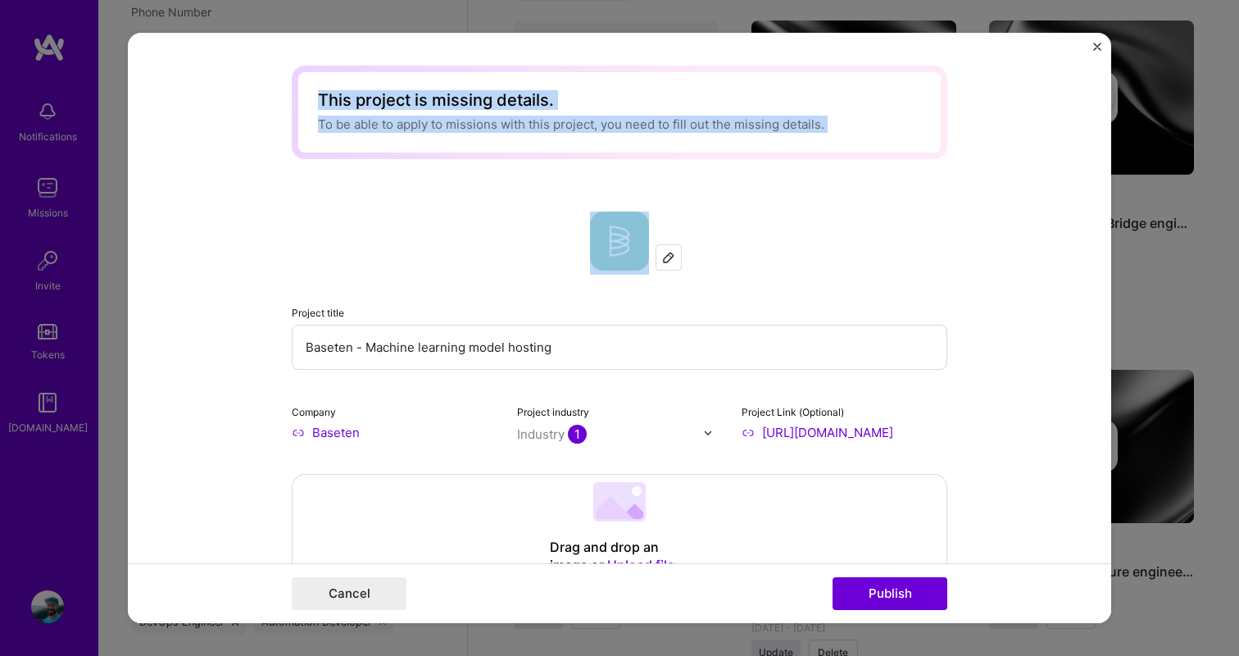
drag, startPoint x: 308, startPoint y: 102, endPoint x: 557, endPoint y: 249, distance: 288.5
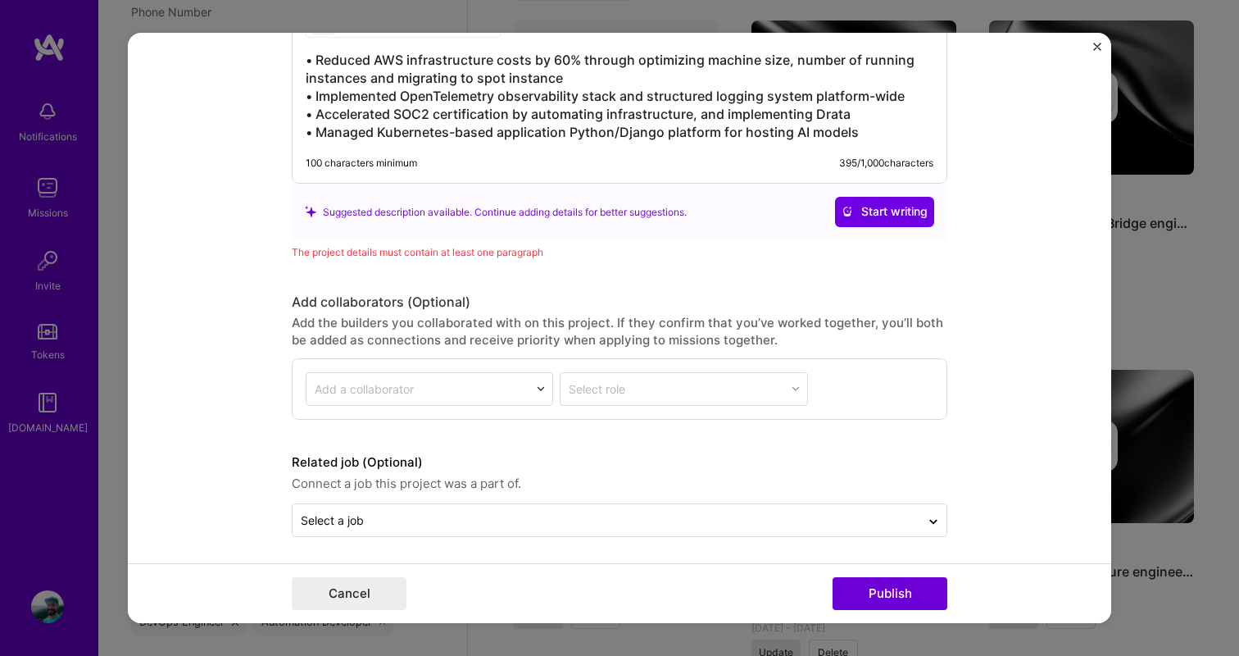
scroll to position [2159, 0]
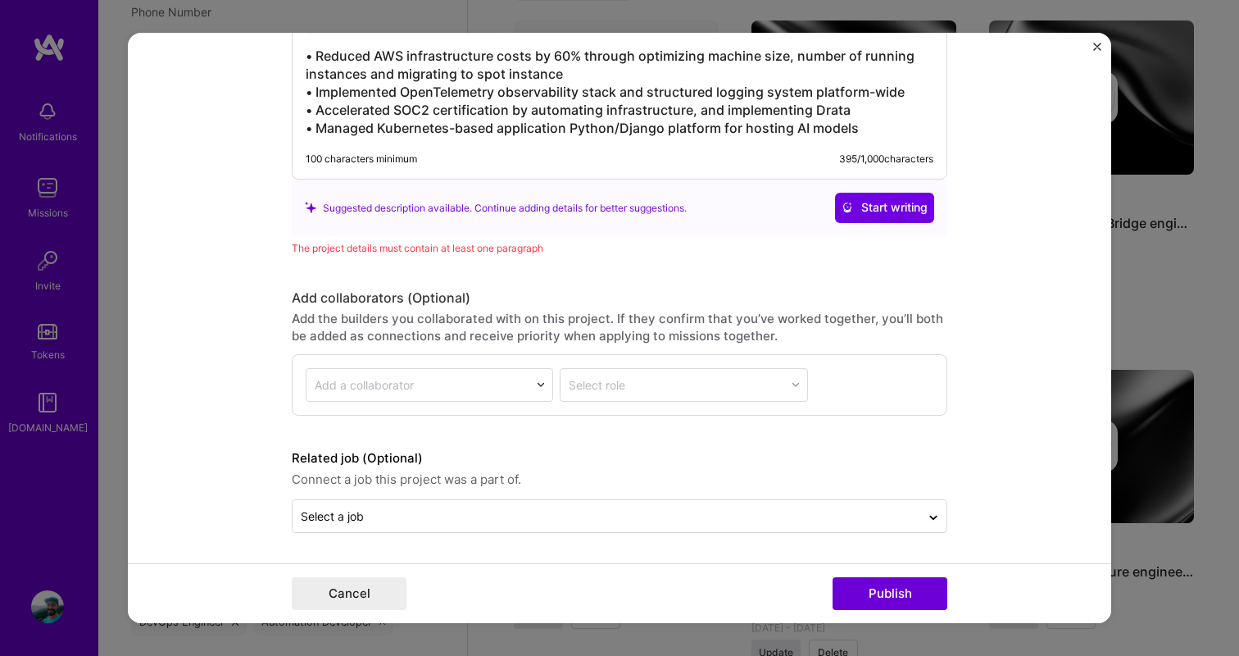
click at [471, 247] on div "The project details must contain at least one paragraph" at bounding box center [620, 247] width 656 height 17
drag, startPoint x: 471, startPoint y: 247, endPoint x: 525, endPoint y: 309, distance: 82.5
click at [479, 325] on div "Add the builders you collaborated with on this project. If they confirm that yo…" at bounding box center [620, 327] width 656 height 34
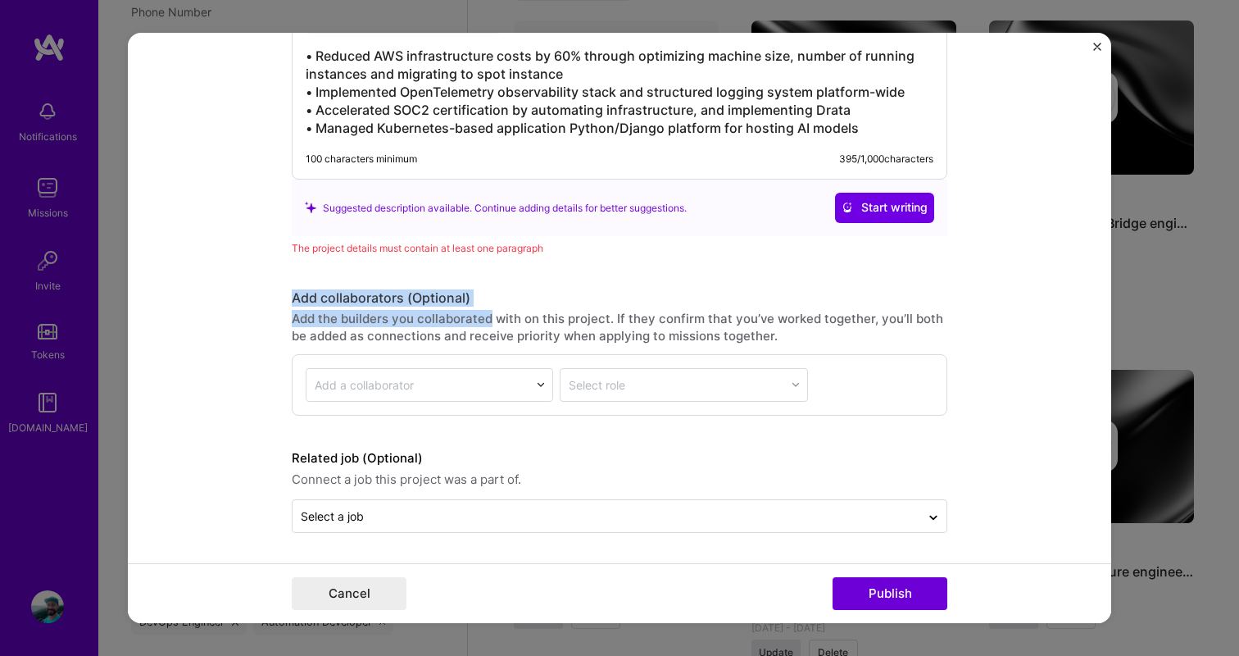
drag, startPoint x: 479, startPoint y: 325, endPoint x: 461, endPoint y: 273, distance: 54.7
click at [382, 253] on div "The project details must contain at least one paragraph" at bounding box center [620, 247] width 656 height 17
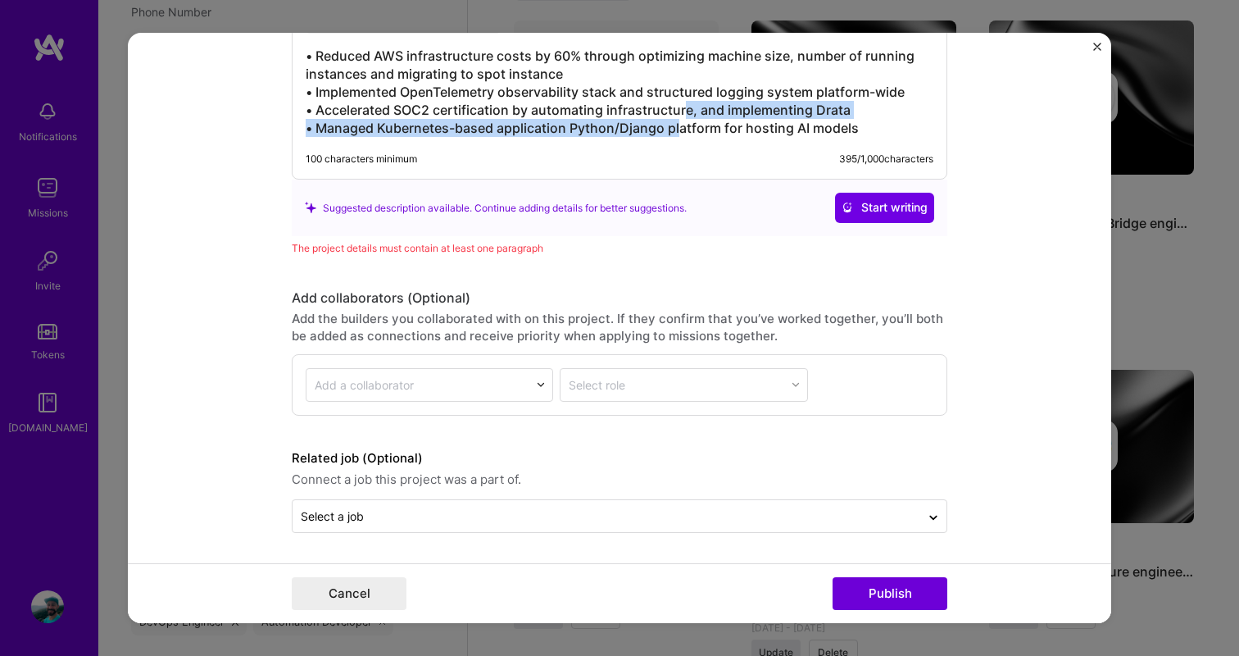
drag, startPoint x: 682, startPoint y: 135, endPoint x: 686, endPoint y: 112, distance: 23.3
click at [686, 115] on h3 "• Reduced AWS infrastructure costs by 60% through optimizing machine size, numb…" at bounding box center [620, 92] width 628 height 90
click at [457, 130] on h3 "• Reduced AWS infrastructure costs by 60% through optimizing machine size, numb…" at bounding box center [620, 92] width 628 height 90
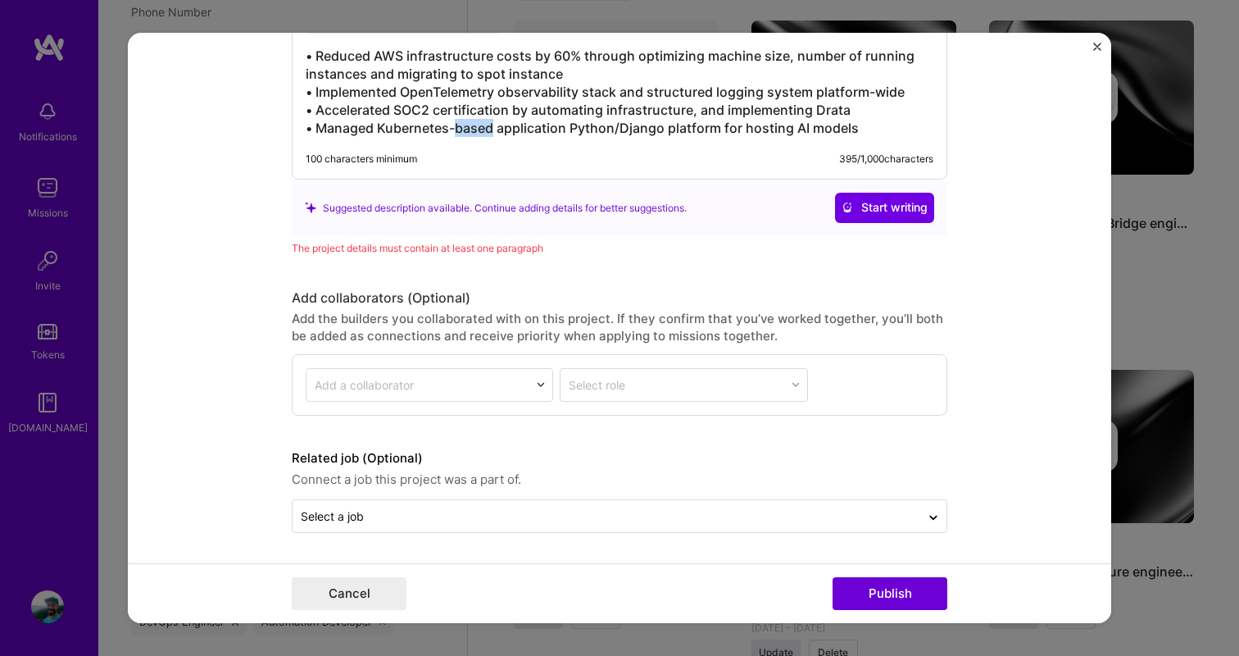
click at [457, 130] on h3 "• Reduced AWS infrastructure costs by 60% through optimizing machine size, numb…" at bounding box center [620, 92] width 628 height 90
drag, startPoint x: 317, startPoint y: 130, endPoint x: 502, endPoint y: 127, distance: 184.5
click at [502, 127] on h3 "• Reduced AWS infrastructure costs by 60% through optimizing machine size, numb…" at bounding box center [620, 92] width 628 height 90
click at [475, 329] on div "Add the builders you collaborated with on this project. If they confirm that yo…" at bounding box center [620, 327] width 656 height 34
click at [525, 316] on div "Add the builders you collaborated with on this project. If they confirm that yo…" at bounding box center [620, 327] width 656 height 34
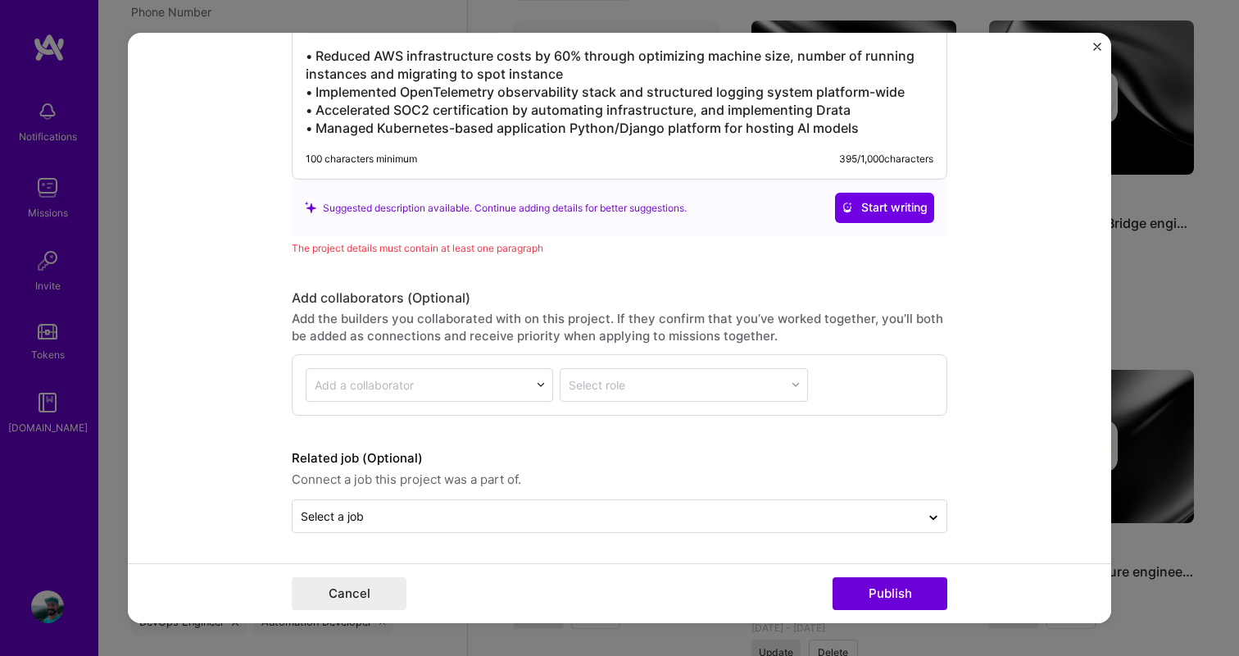
click at [870, 121] on h3 "• Reduced AWS infrastructure costs by 60% through optimizing machine size, numb…" at bounding box center [620, 92] width 628 height 90
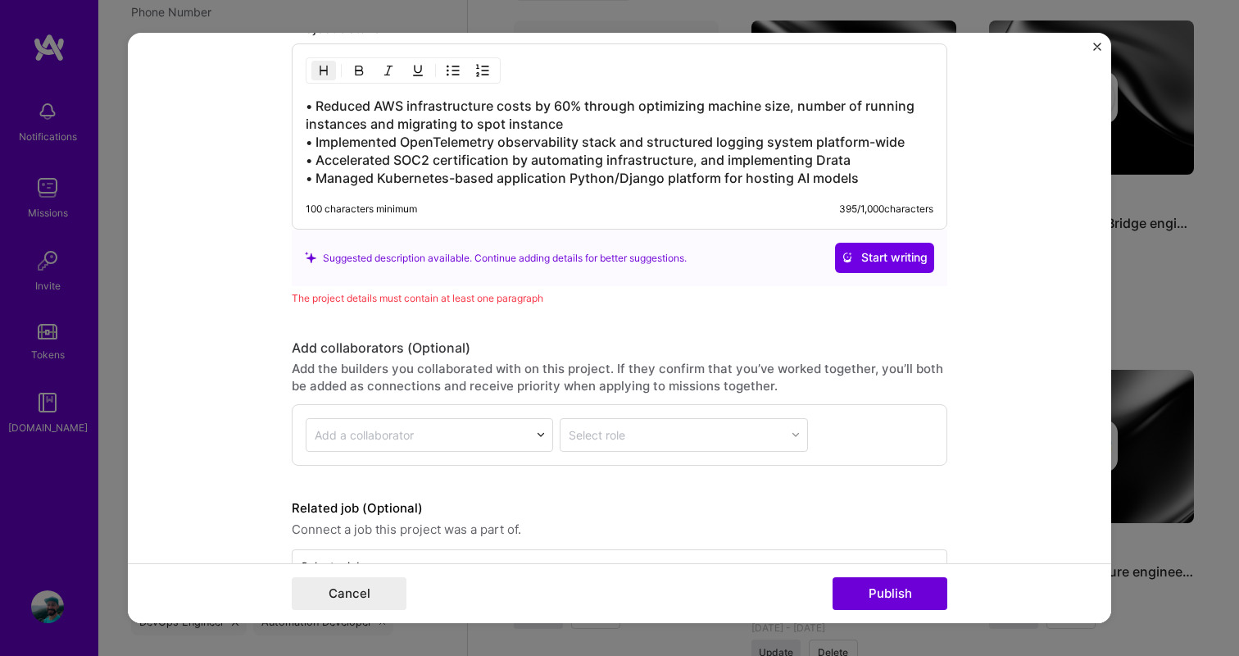
scroll to position [2102, 0]
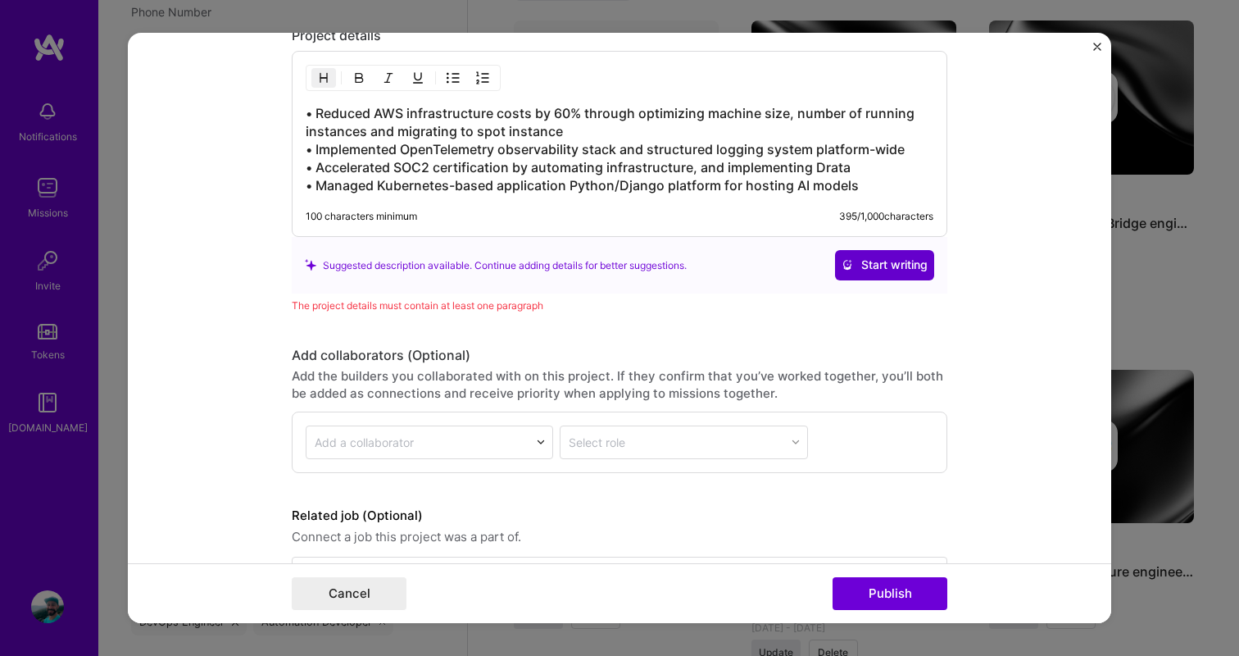
click at [875, 278] on button "Start writing" at bounding box center [884, 265] width 99 height 30
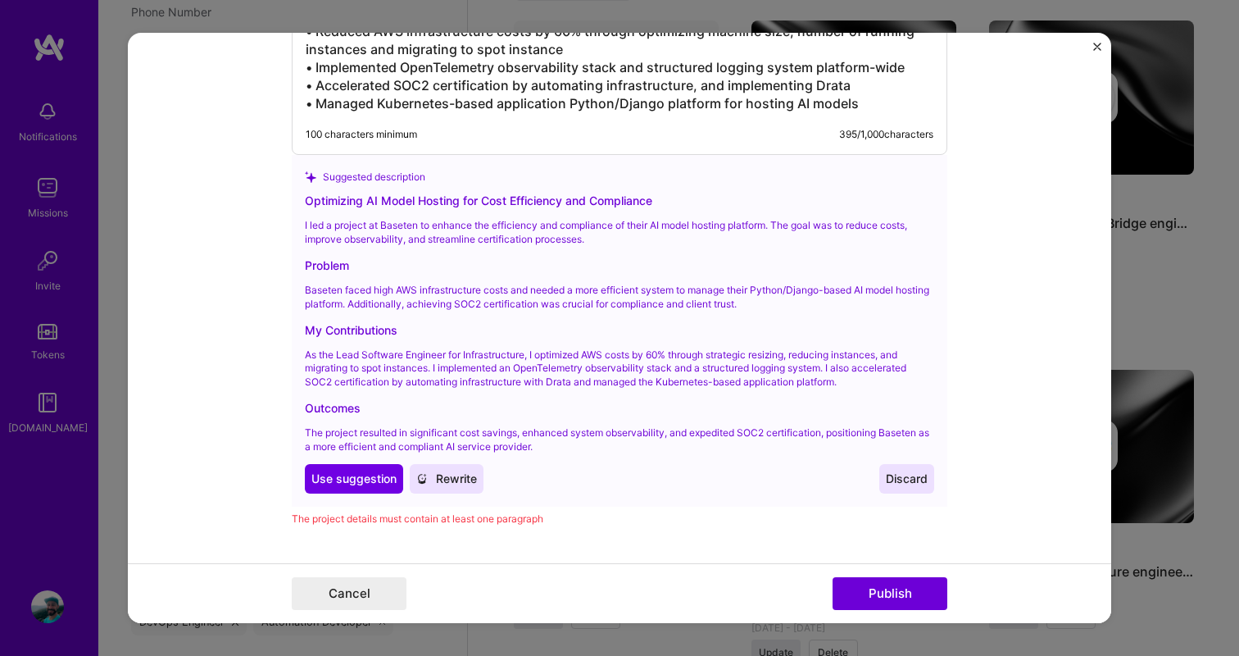
scroll to position [2194, 0]
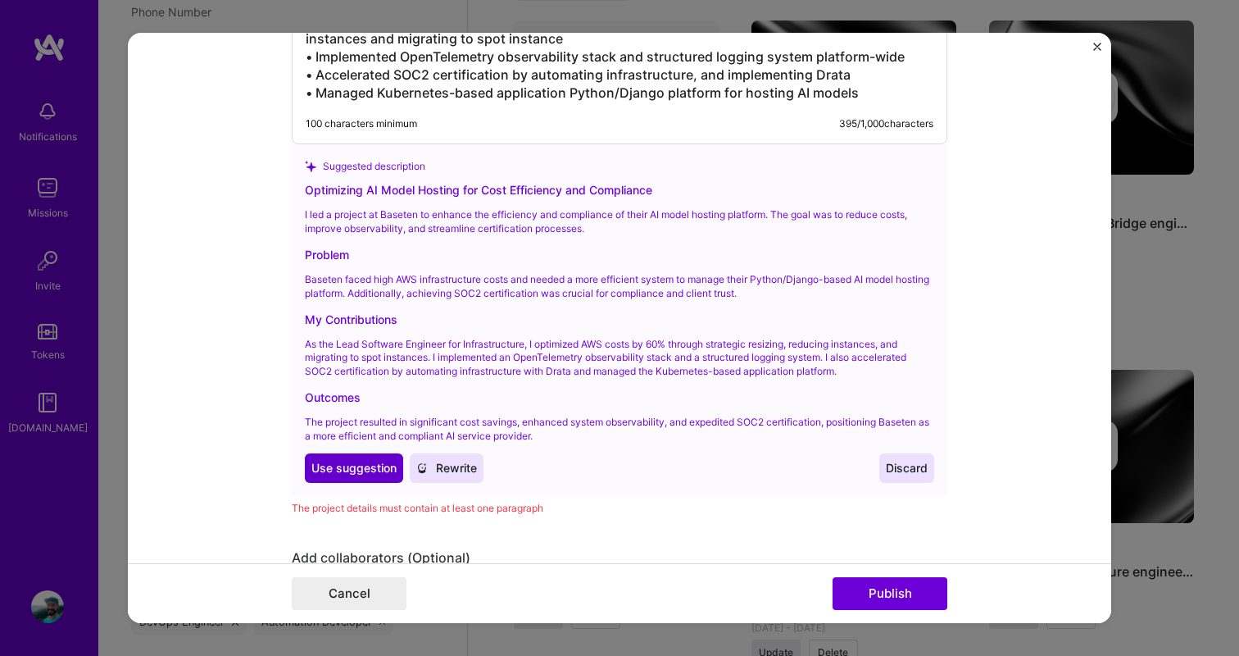
click at [348, 466] on span "Use suggestion" at bounding box center [353, 468] width 85 height 16
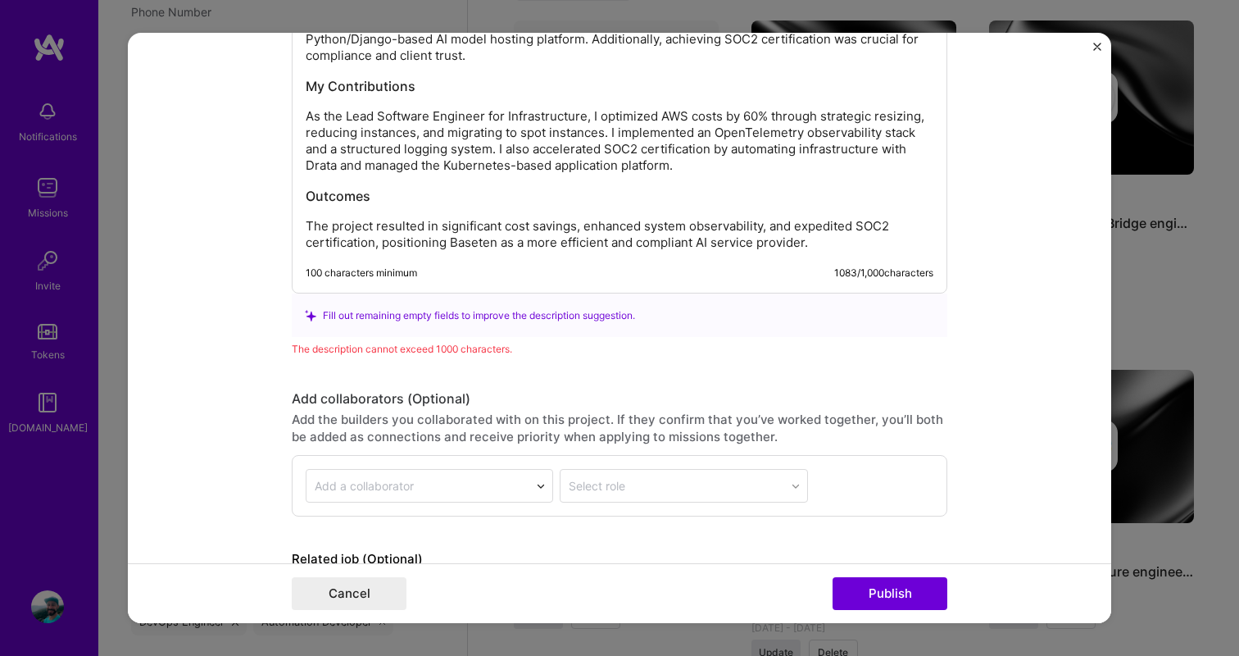
scroll to position [2273, 0]
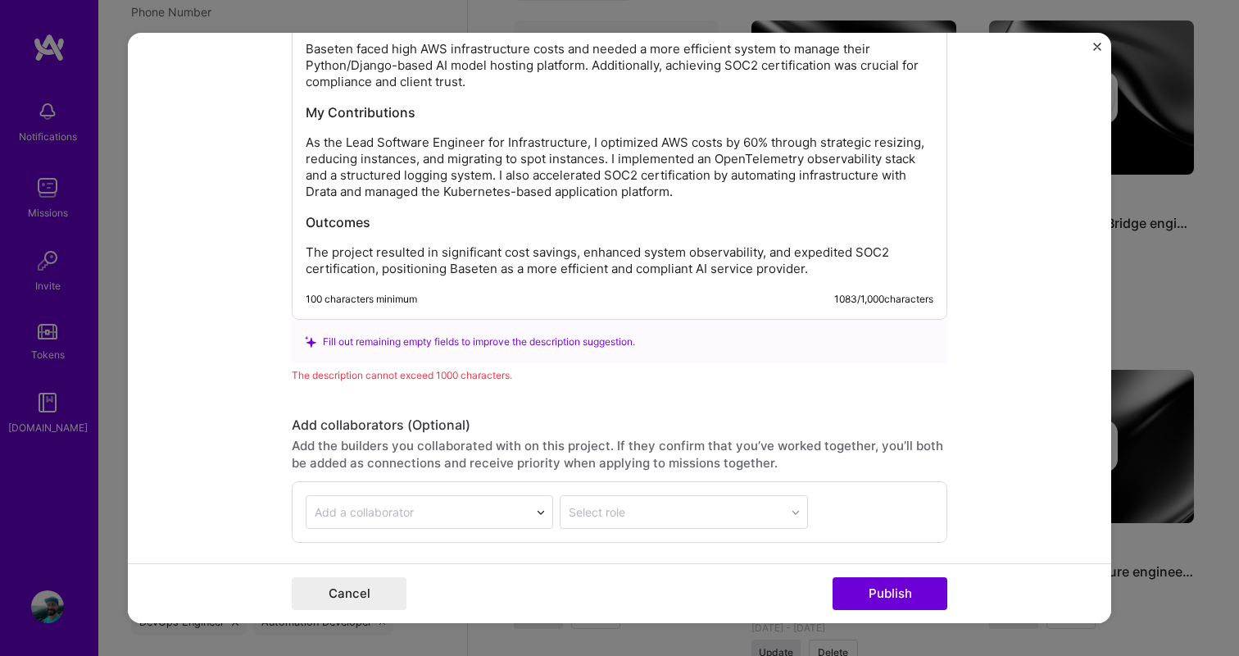
click at [450, 261] on p "The project resulted in significant cost savings, enhanced system observability…" at bounding box center [620, 260] width 628 height 33
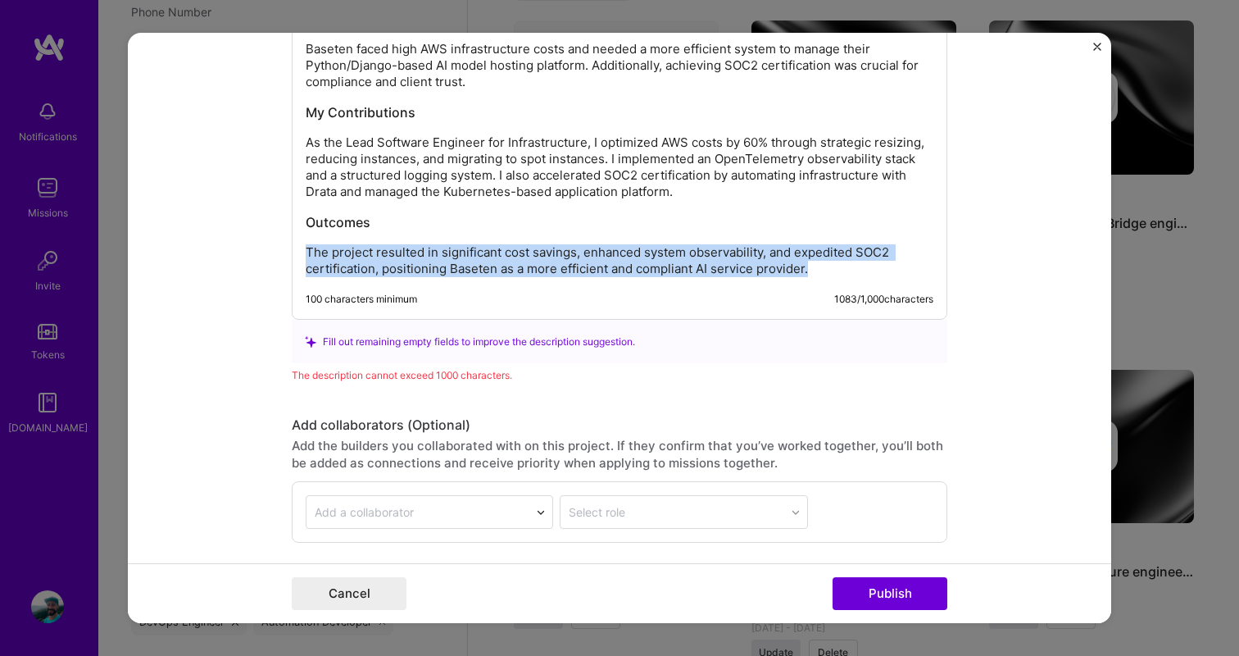
click at [450, 261] on p "The project resulted in significant cost savings, enhanced system observability…" at bounding box center [620, 260] width 628 height 33
drag, startPoint x: 450, startPoint y: 261, endPoint x: 461, endPoint y: 182, distance: 80.3
click at [460, 184] on div "Optimizing AI Model Hosting for Cost Efficiency and Compliance I led a project …" at bounding box center [620, 105] width 628 height 344
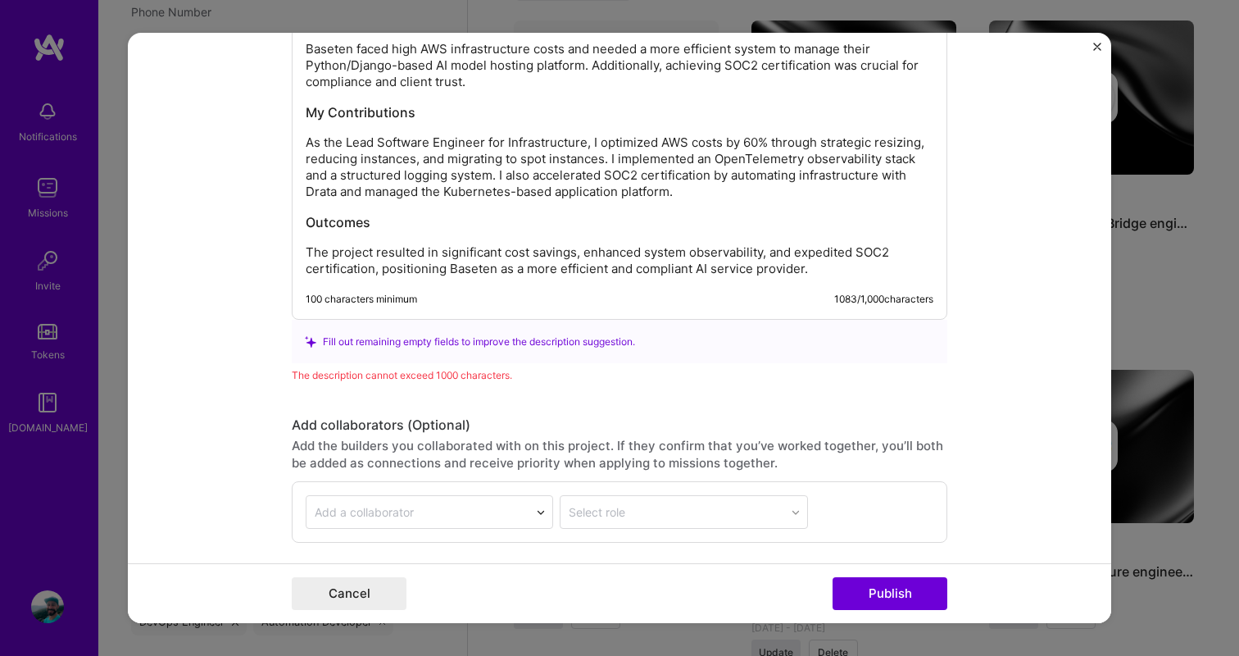
click at [461, 182] on p "As the Lead Software Engineer for Infrastructure, I optimized AWS costs by 60% …" at bounding box center [620, 167] width 628 height 66
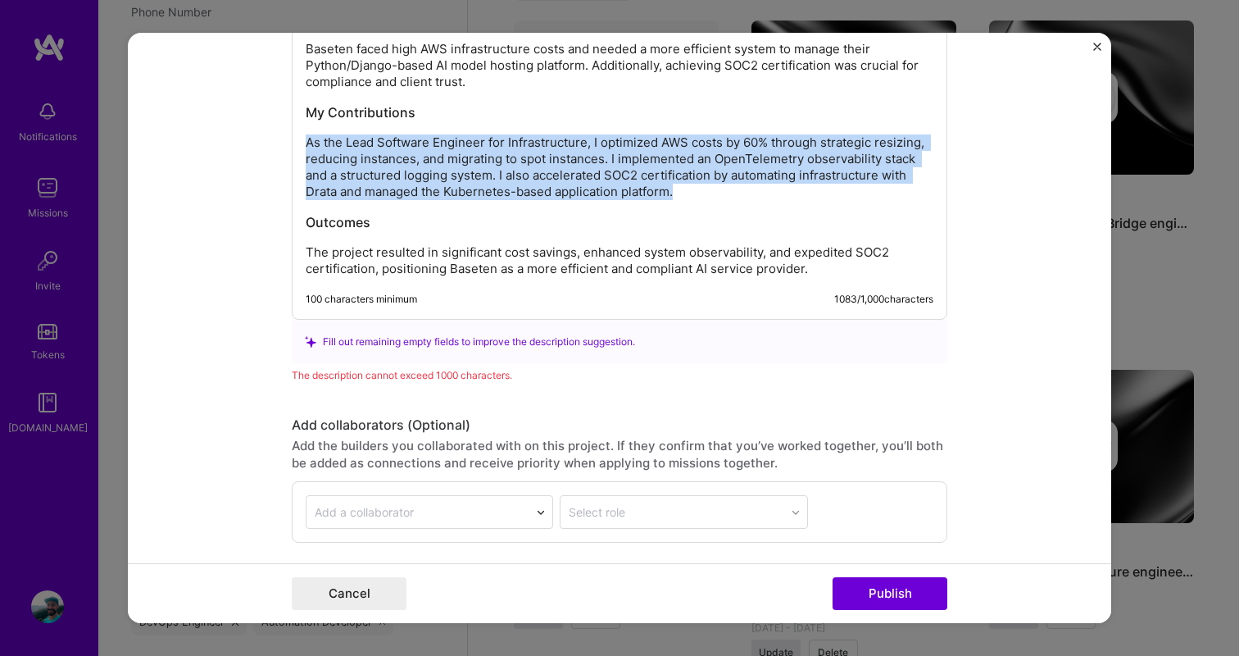
click at [461, 182] on p "As the Lead Software Engineer for Infrastructure, I optimized AWS costs by 60% …" at bounding box center [620, 167] width 628 height 66
drag, startPoint x: 461, startPoint y: 182, endPoint x: 461, endPoint y: 238, distance: 55.7
click at [461, 237] on div "Optimizing AI Model Hosting for Cost Efficiency and Compliance I led a project …" at bounding box center [620, 105] width 628 height 344
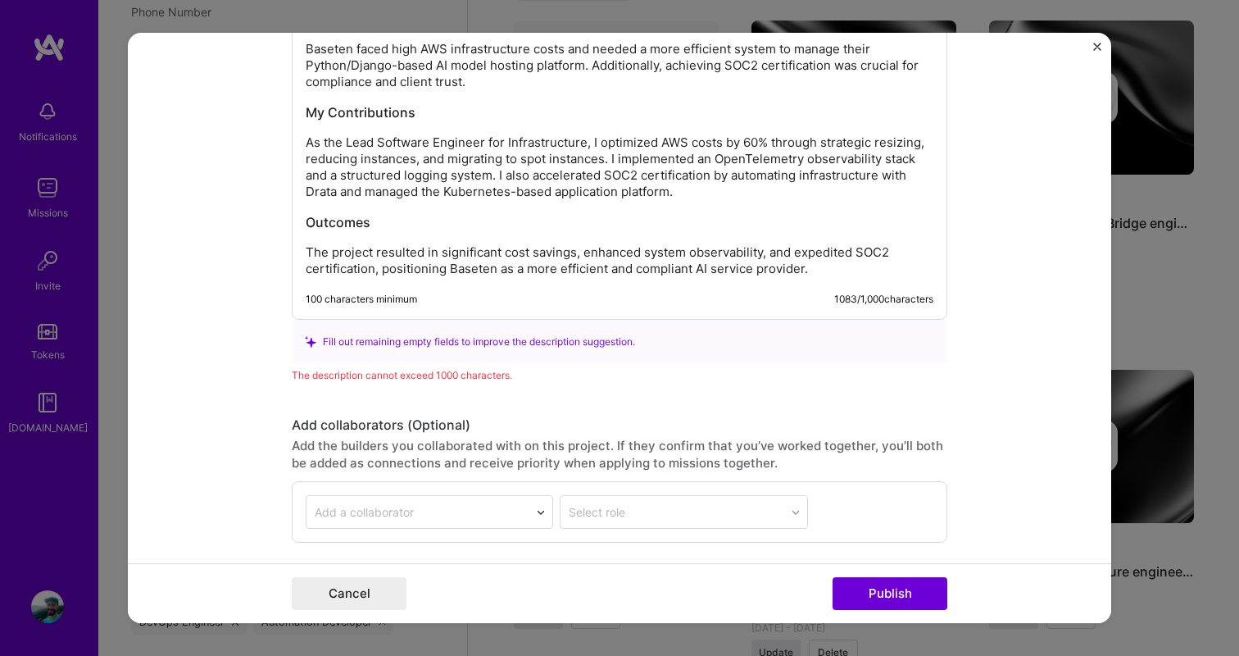
click at [470, 258] on p "The project resulted in significant cost savings, enhanced system observability…" at bounding box center [620, 260] width 628 height 33
click at [471, 271] on p "The project resulted in significant cost savings, enhanced system observability…" at bounding box center [620, 260] width 628 height 33
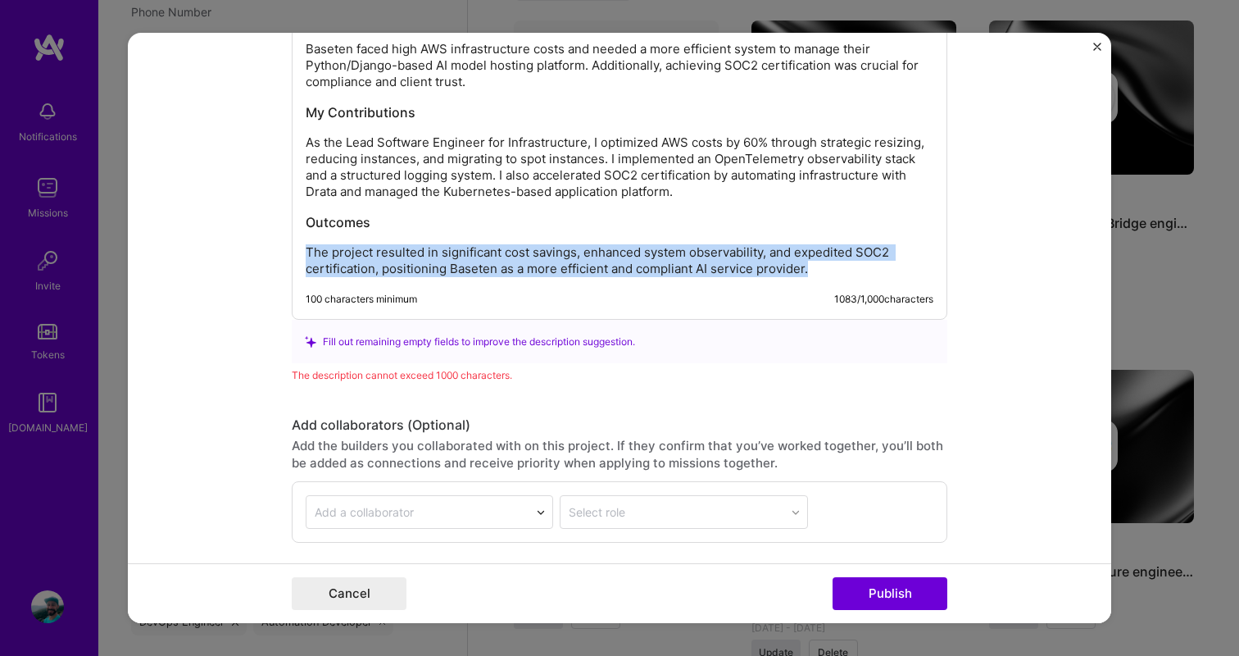
drag, startPoint x: 471, startPoint y: 271, endPoint x: 448, endPoint y: 111, distance: 162.3
click at [448, 111] on div "Optimizing AI Model Hosting for Cost Efficiency and Compliance I led a project …" at bounding box center [620, 105] width 628 height 344
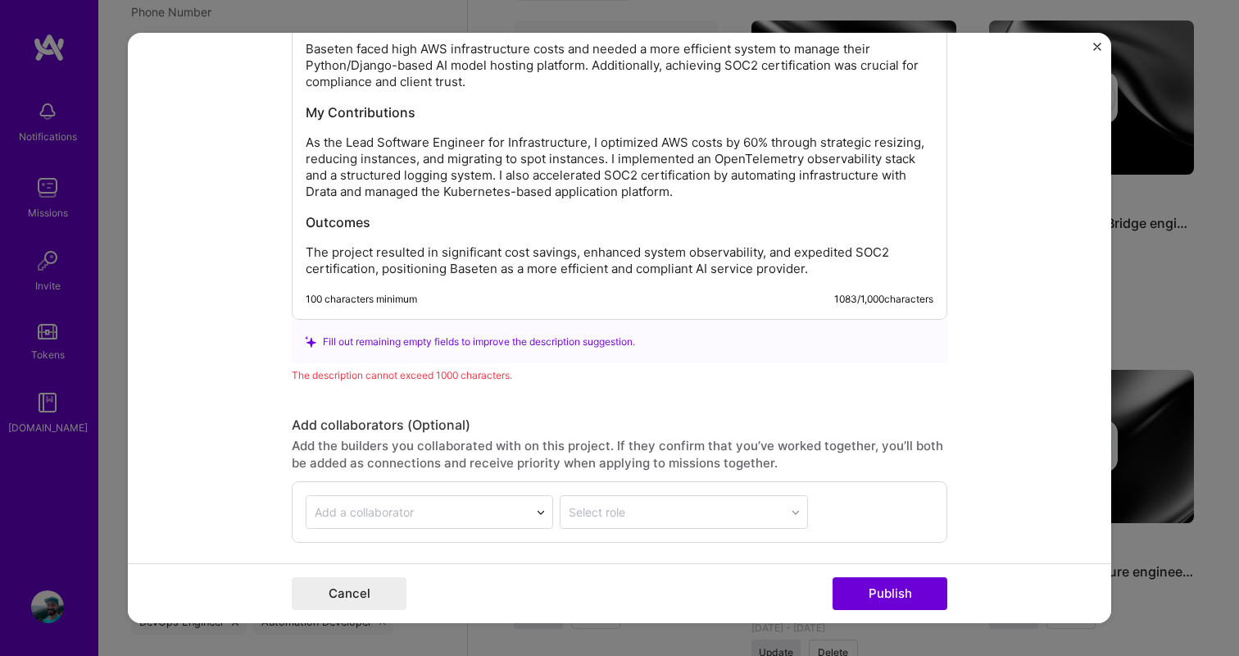
click at [448, 111] on h3 "My Contributions" at bounding box center [620, 112] width 628 height 18
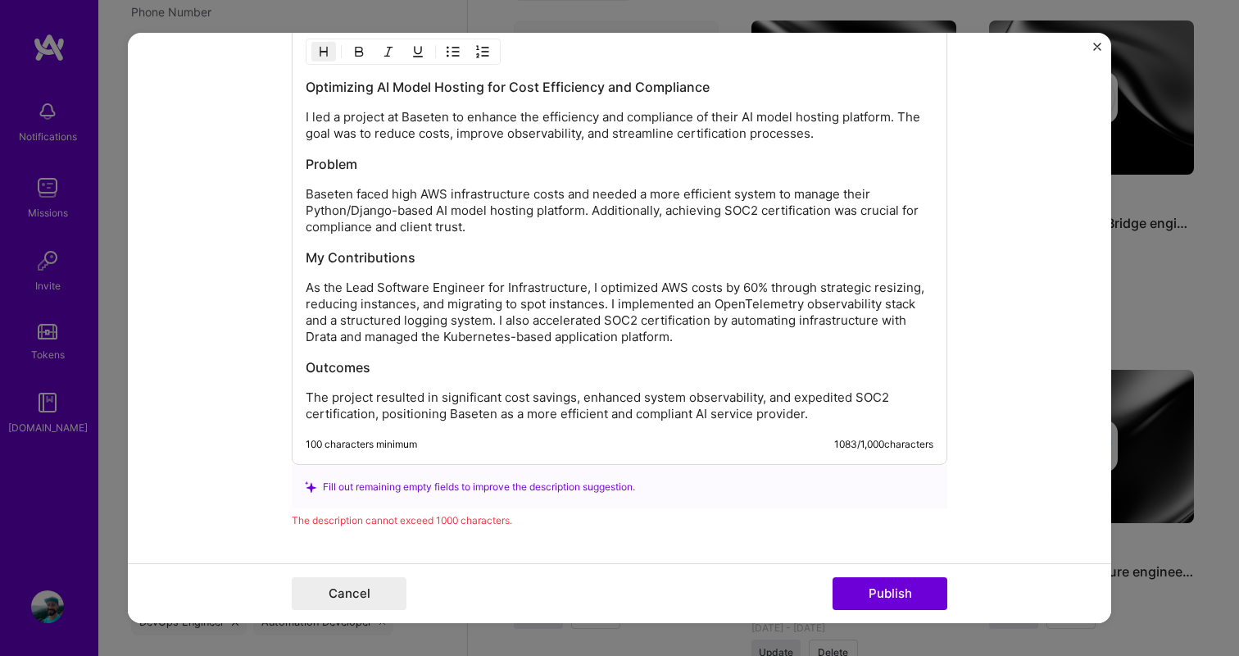
scroll to position [2126, 0]
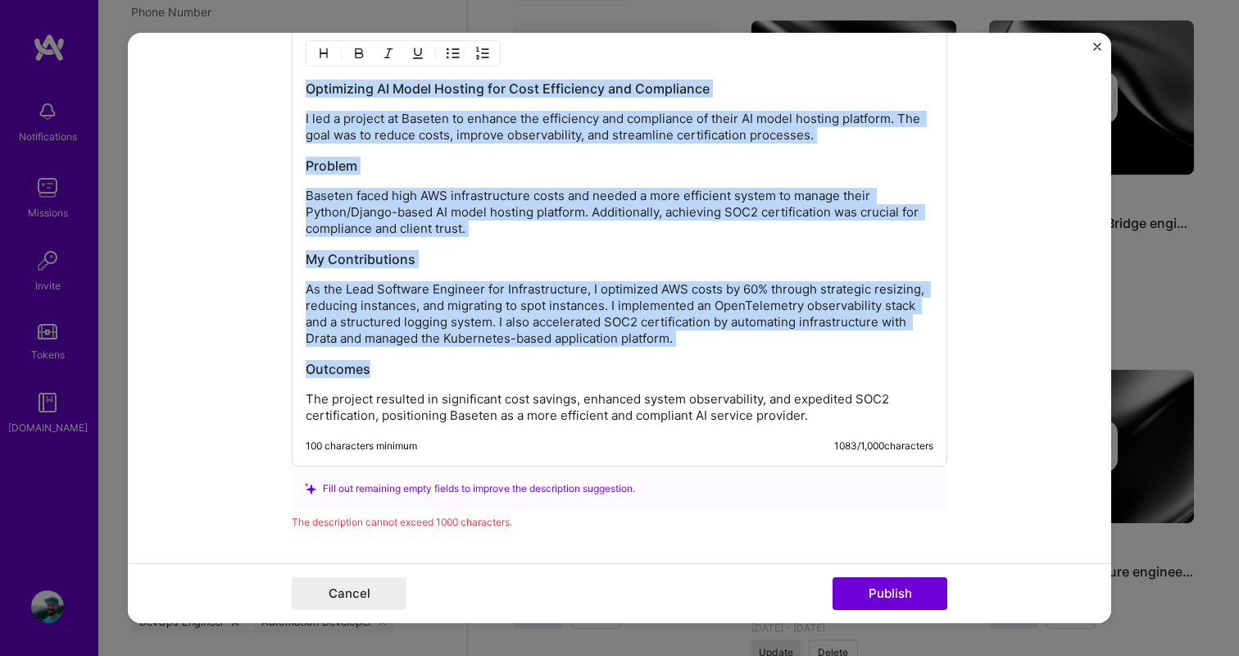
drag, startPoint x: 307, startPoint y: 91, endPoint x: 421, endPoint y: 381, distance: 312.0
click at [421, 380] on div "Optimizing AI Model Hosting for Cost Efficiency and Compliance I led a project …" at bounding box center [620, 252] width 628 height 344
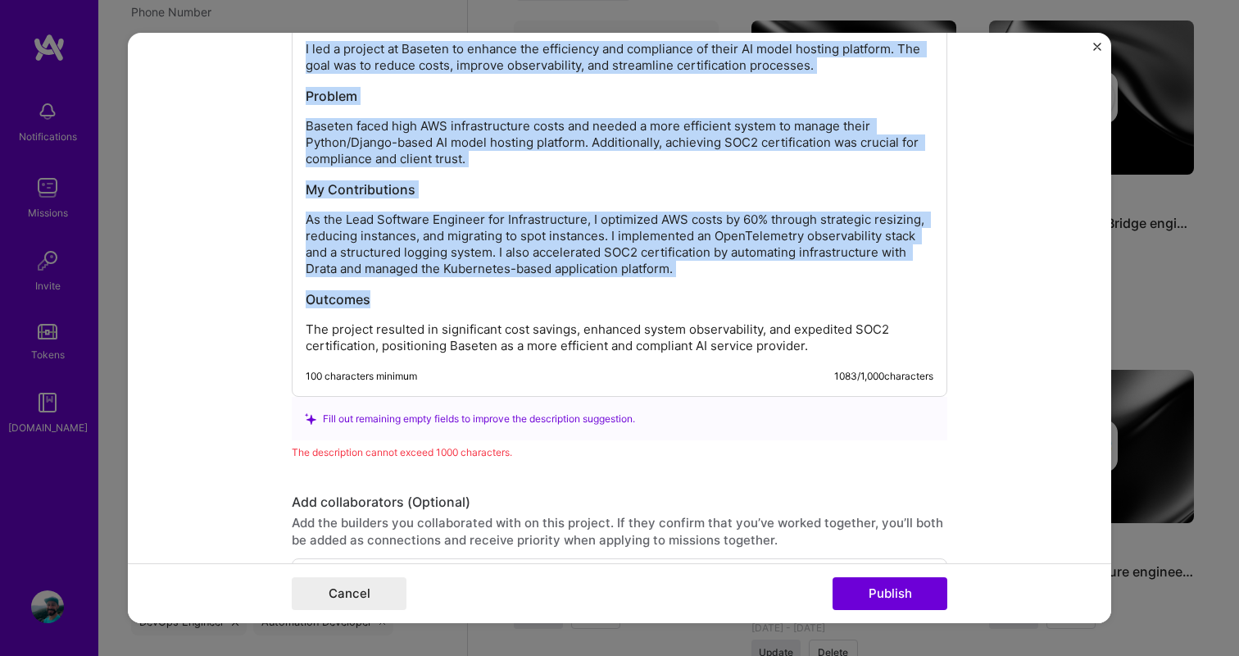
scroll to position [2203, 0]
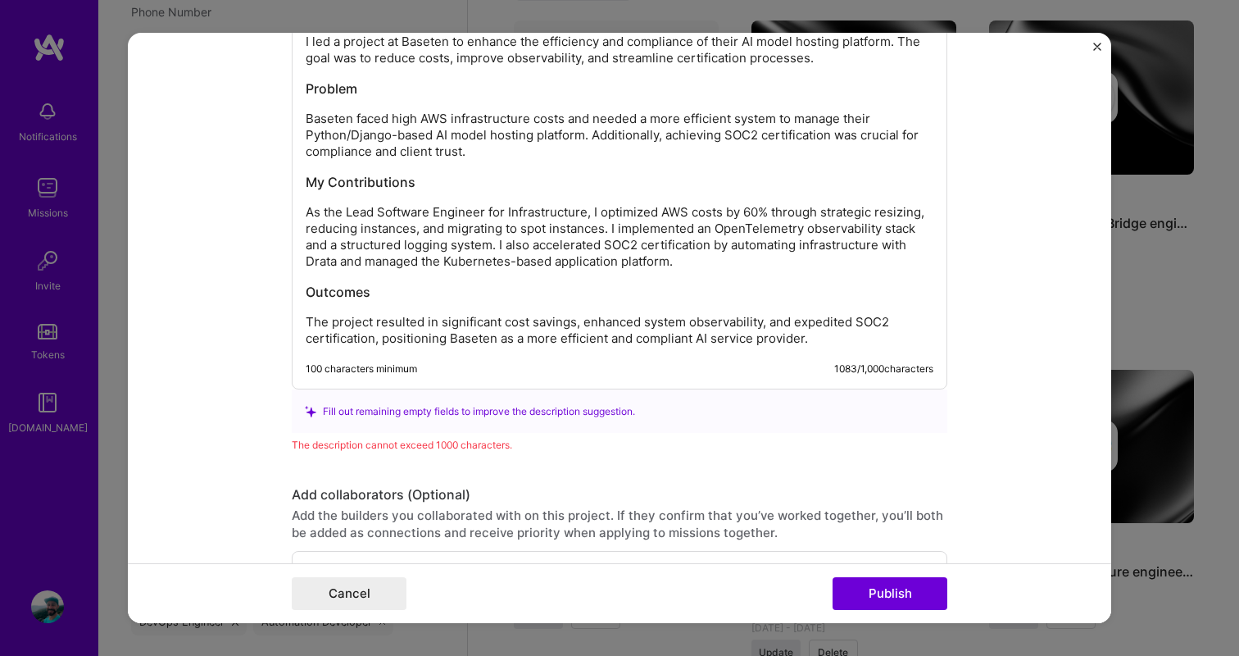
click at [861, 348] on div "Optimizing AI Model Hosting for Cost Efficiency and Compliance I led a project …" at bounding box center [620, 169] width 656 height 440
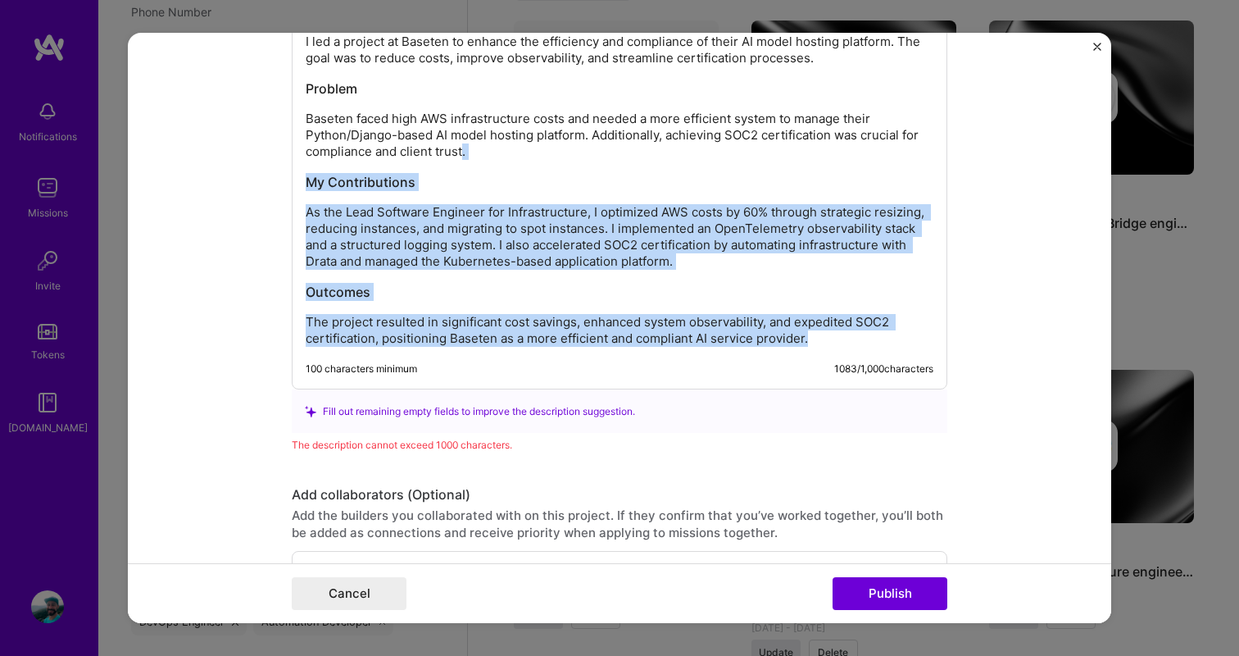
drag, startPoint x: 861, startPoint y: 348, endPoint x: 786, endPoint y: 151, distance: 210.4
click at [786, 151] on div "Optimizing AI Model Hosting for Cost Efficiency and Compliance I led a project …" at bounding box center [620, 169] width 656 height 440
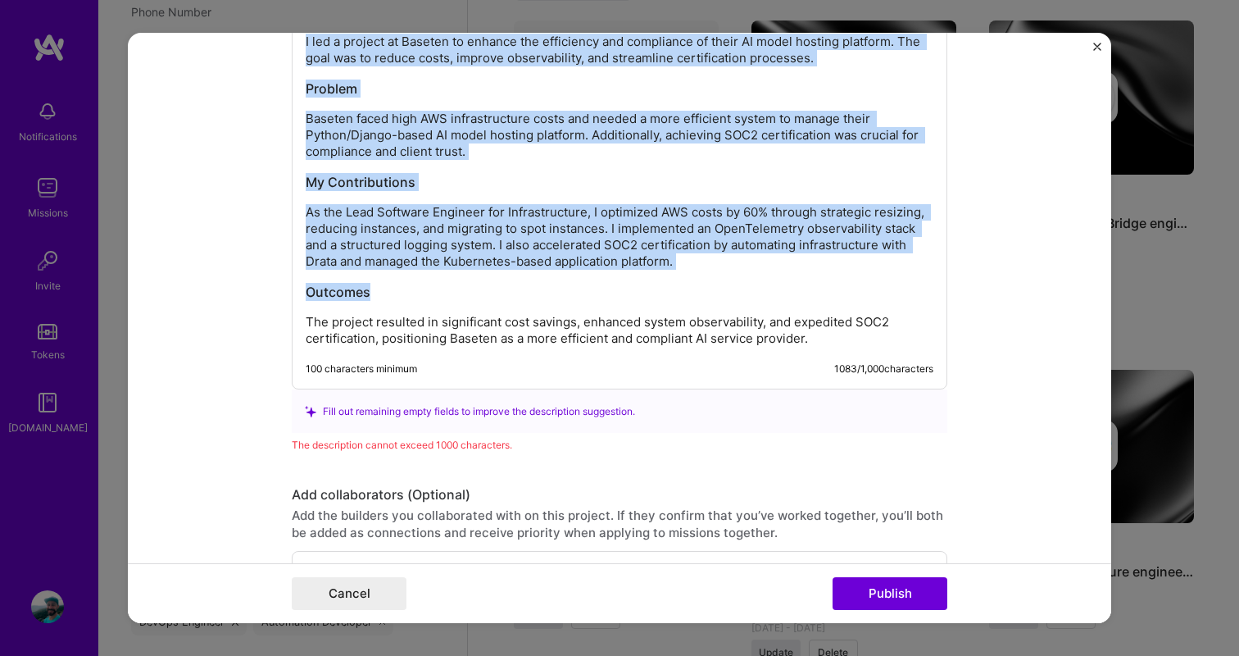
click at [786, 150] on p "Baseten faced high AWS infrastructure costs and needed a more efficient system …" at bounding box center [620, 135] width 628 height 49
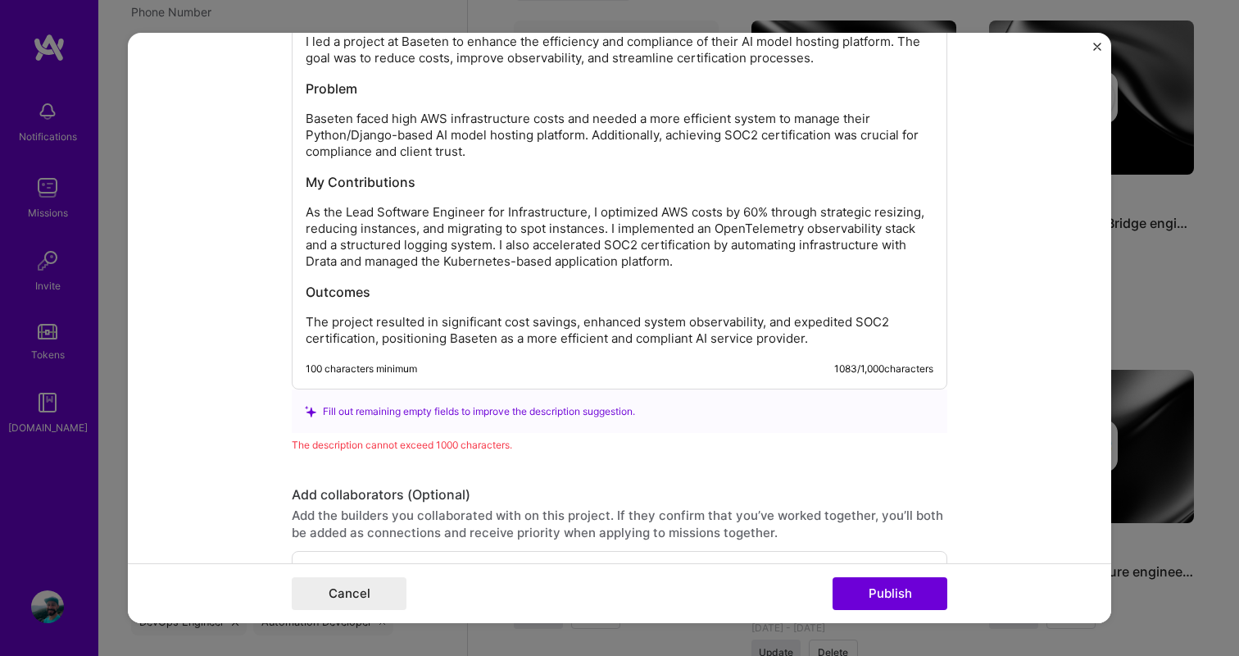
click at [786, 152] on p "Baseten faced high AWS infrastructure costs and needed a more efficient system …" at bounding box center [620, 135] width 628 height 49
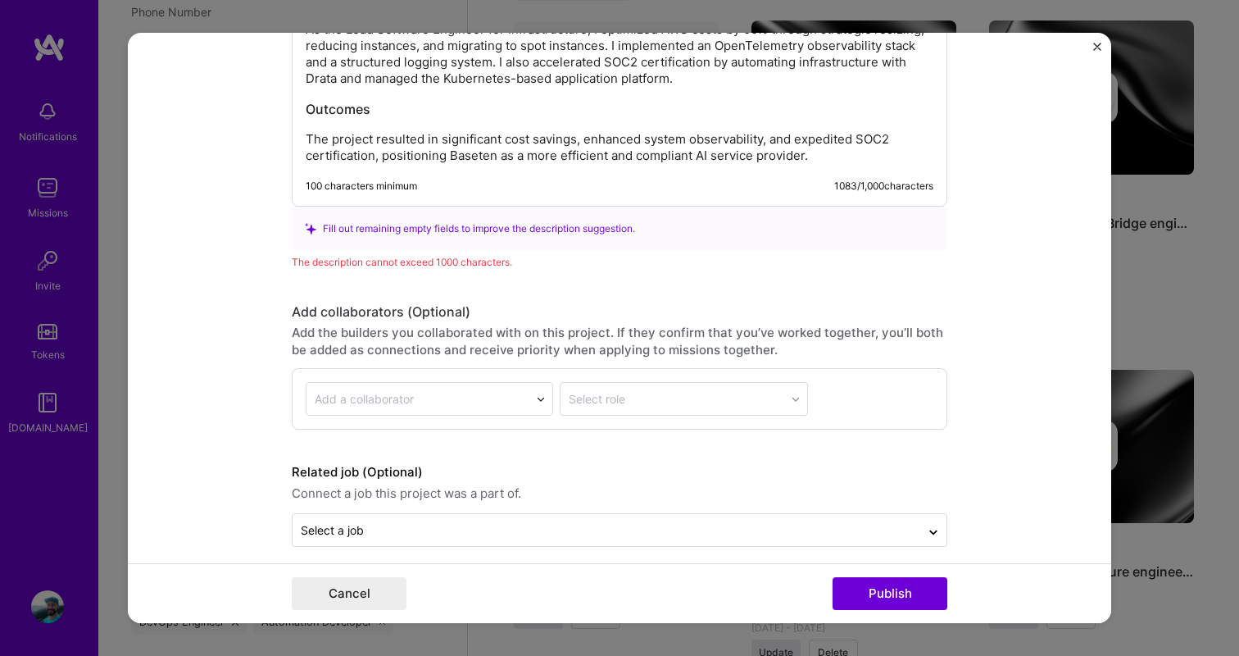
scroll to position [2401, 0]
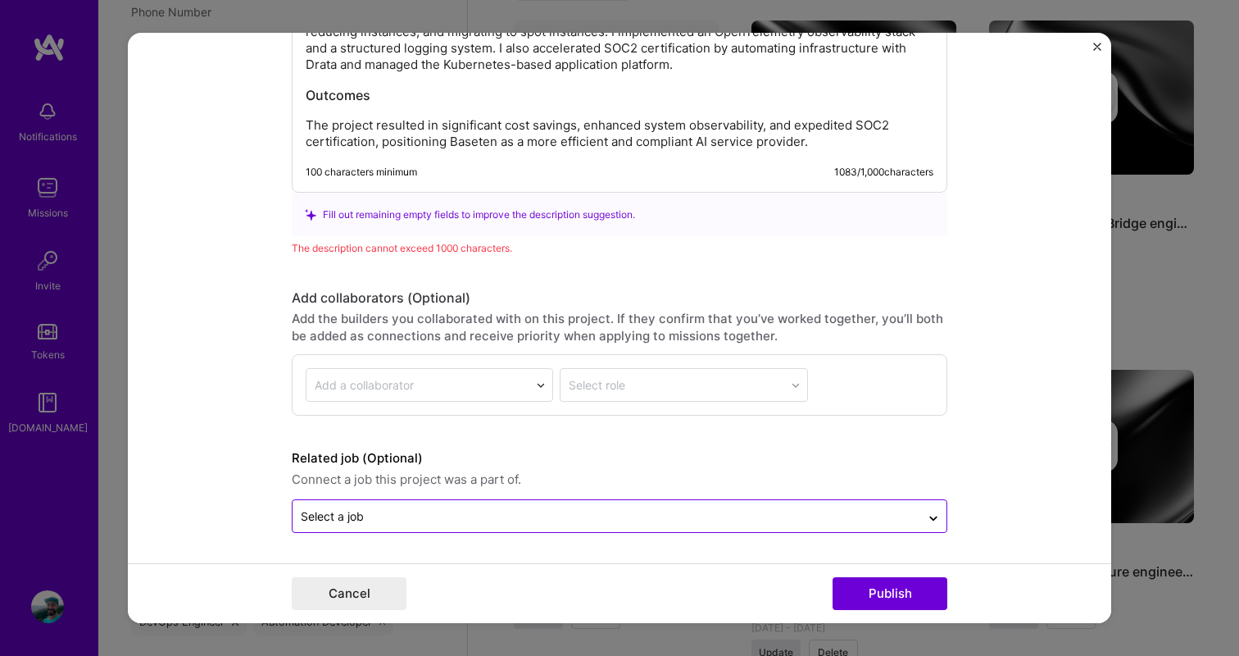
click at [353, 518] on div "Select a job" at bounding box center [332, 515] width 63 height 17
click at [186, 455] on form "This project is missing details. To be able to apply to missions with this proj…" at bounding box center [620, 328] width 984 height 590
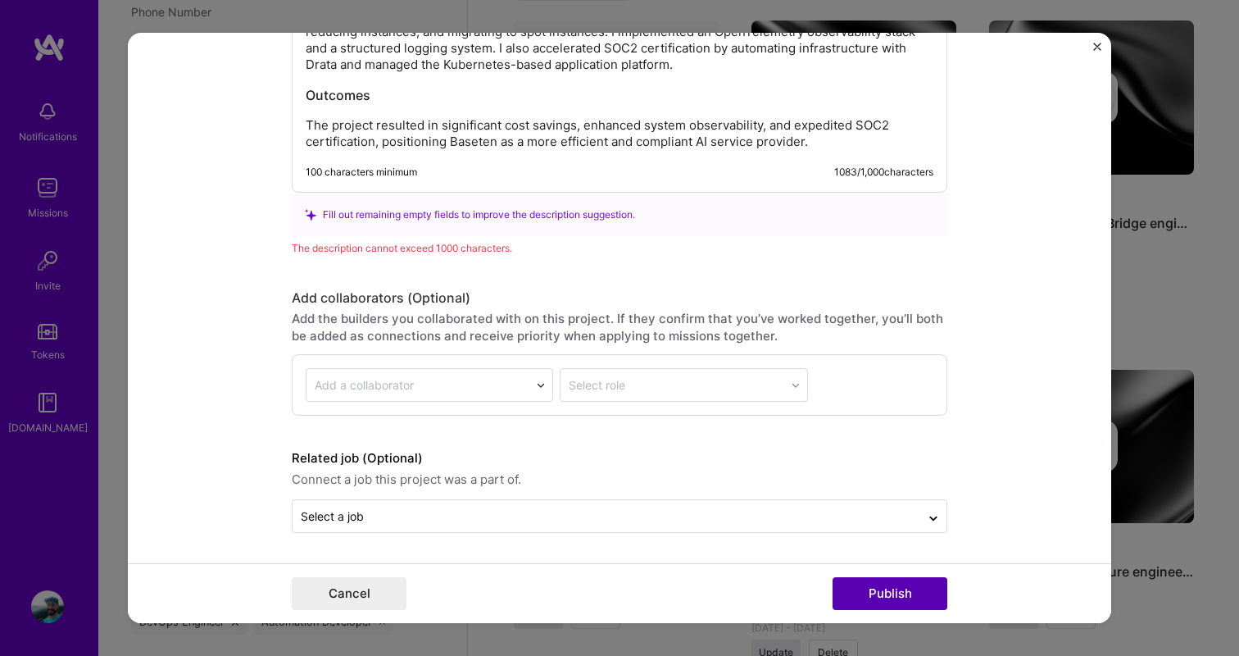
click at [913, 590] on button "Publish" at bounding box center [890, 593] width 115 height 33
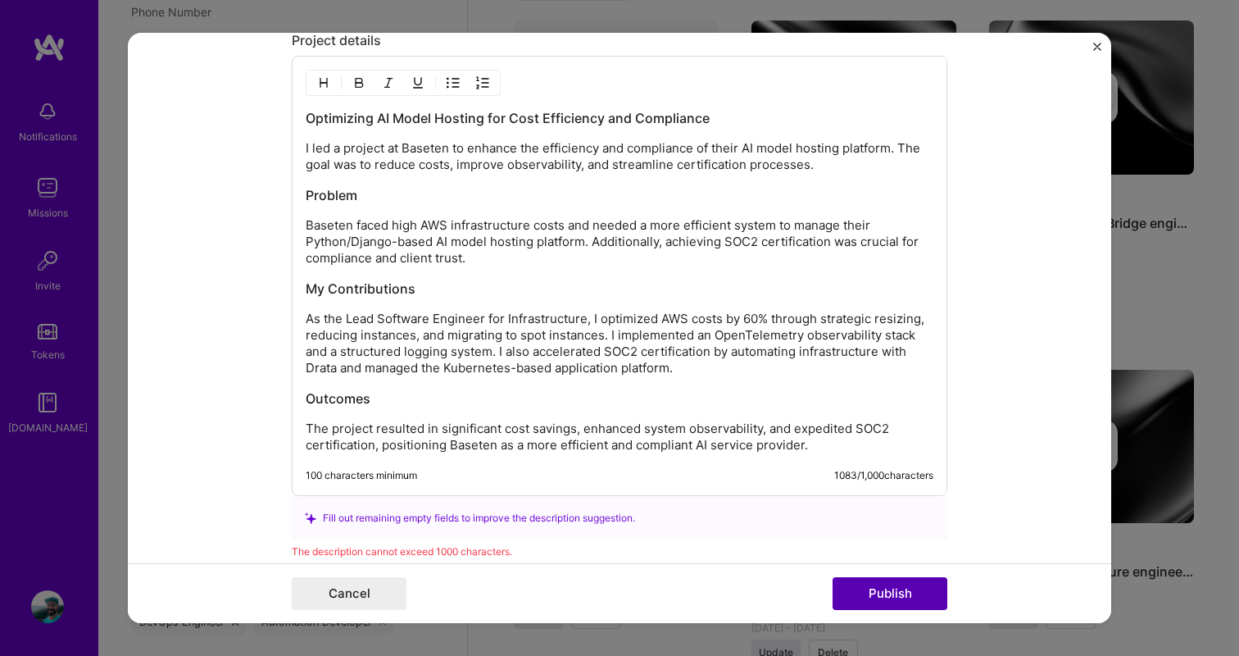
scroll to position [2096, 0]
click at [886, 598] on button "Publish" at bounding box center [890, 593] width 115 height 33
click at [760, 280] on div "Optimizing AI Model Hosting for Cost Efficiency and Compliance I led a project …" at bounding box center [620, 282] width 628 height 344
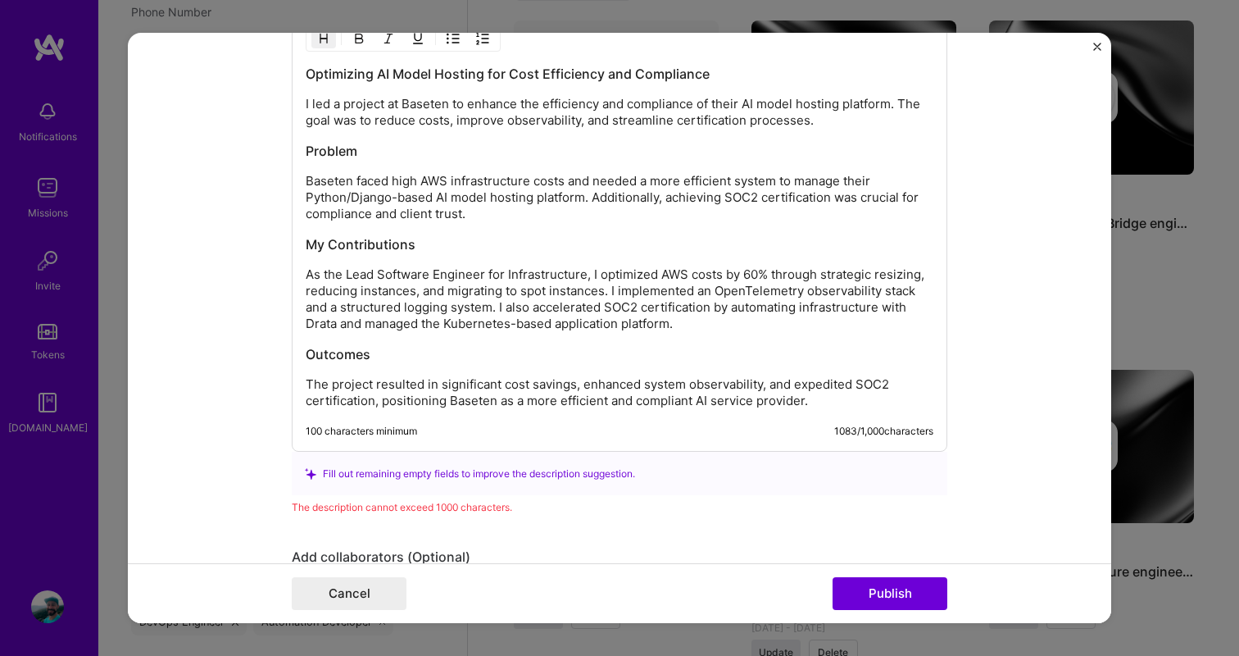
scroll to position [2116, 0]
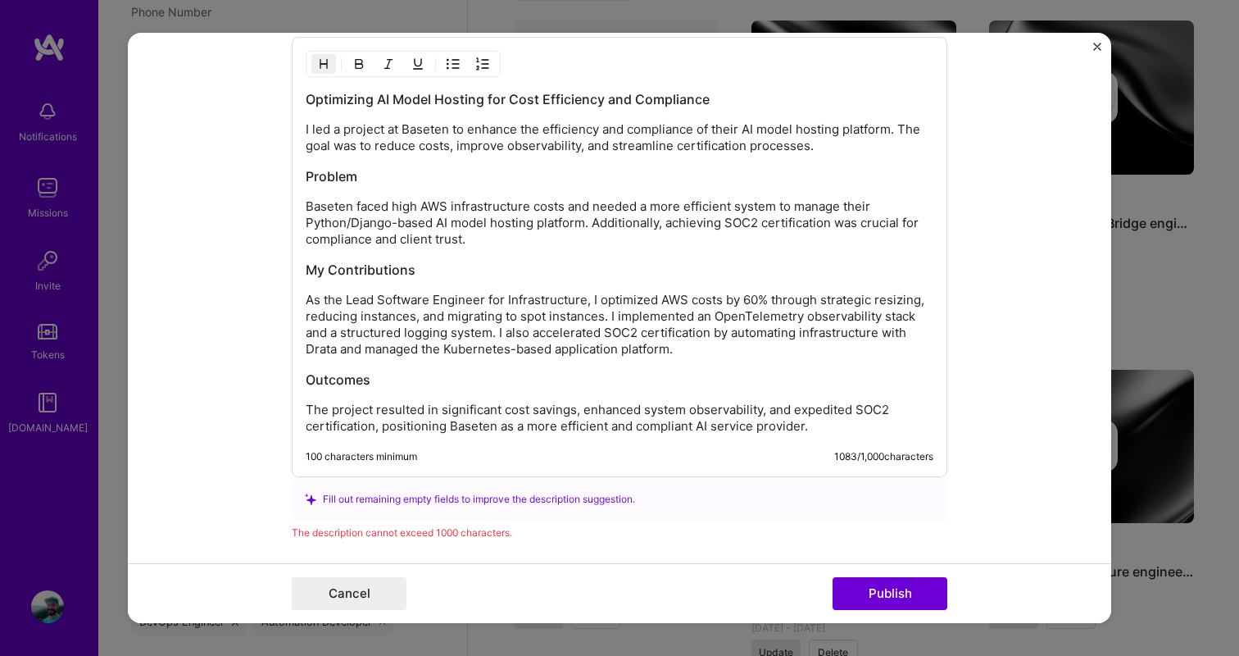
click at [419, 380] on h3 "Outcomes" at bounding box center [620, 379] width 628 height 18
click at [402, 293] on p "As the Lead Software Engineer for Infrastructure, I optimized AWS costs by 60% …" at bounding box center [620, 325] width 628 height 66
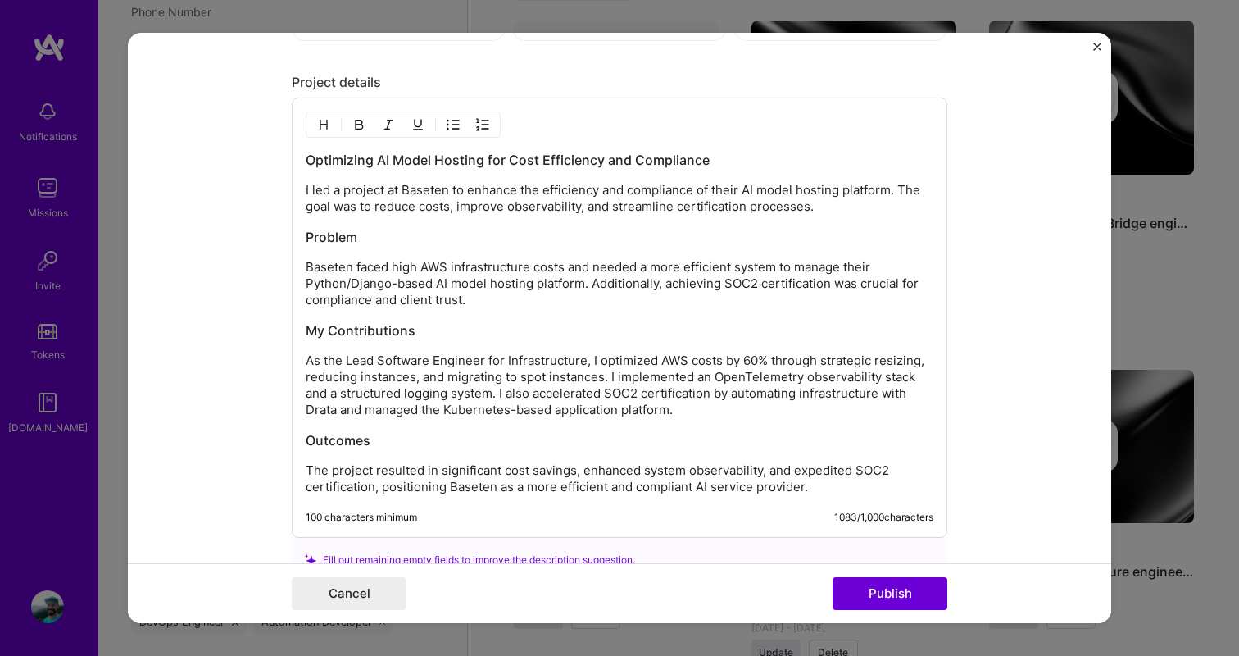
scroll to position [2053, 0]
click at [498, 338] on h3 "My Contributions" at bounding box center [620, 332] width 628 height 18
click at [351, 237] on h3 "Problem" at bounding box center [620, 239] width 628 height 18
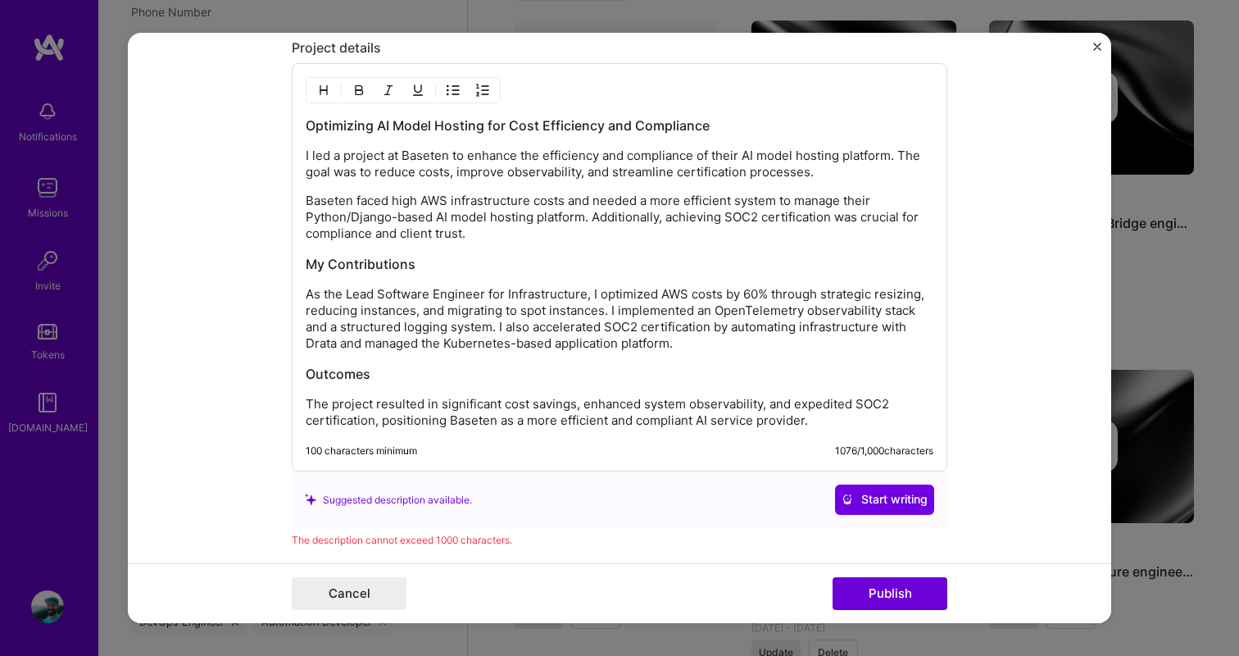
scroll to position [2090, 0]
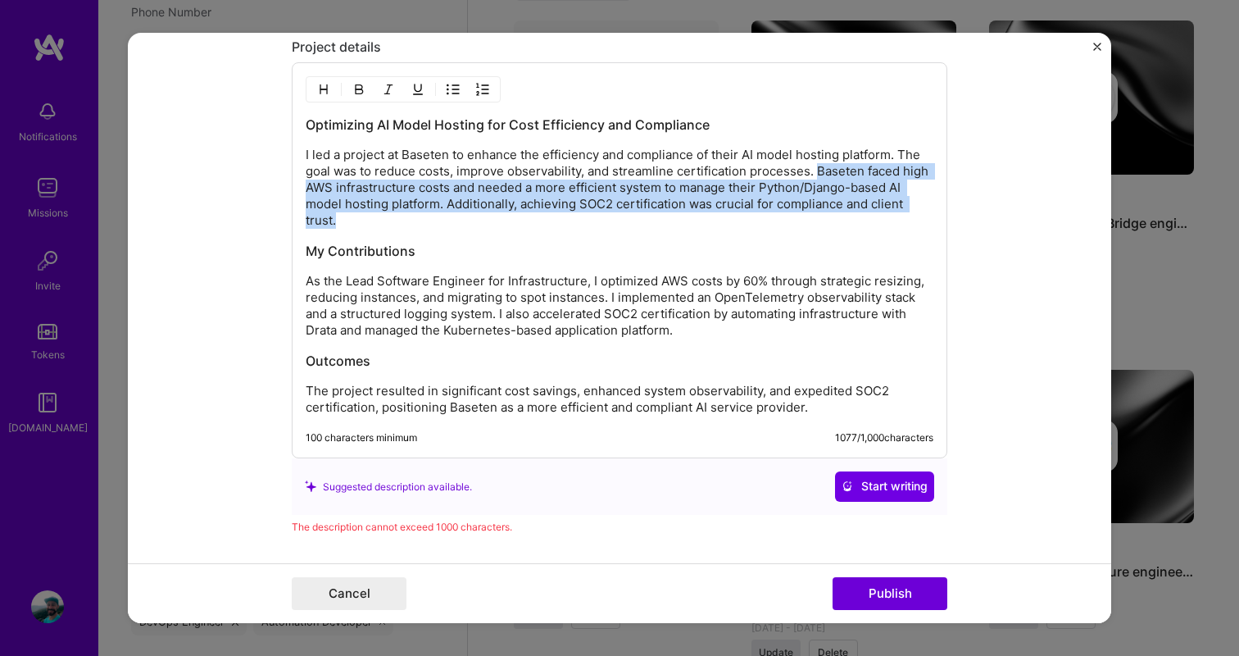
click at [864, 171] on p "I led a project at Baseten to enhance the efficiency and compliance of their AI…" at bounding box center [620, 188] width 628 height 82
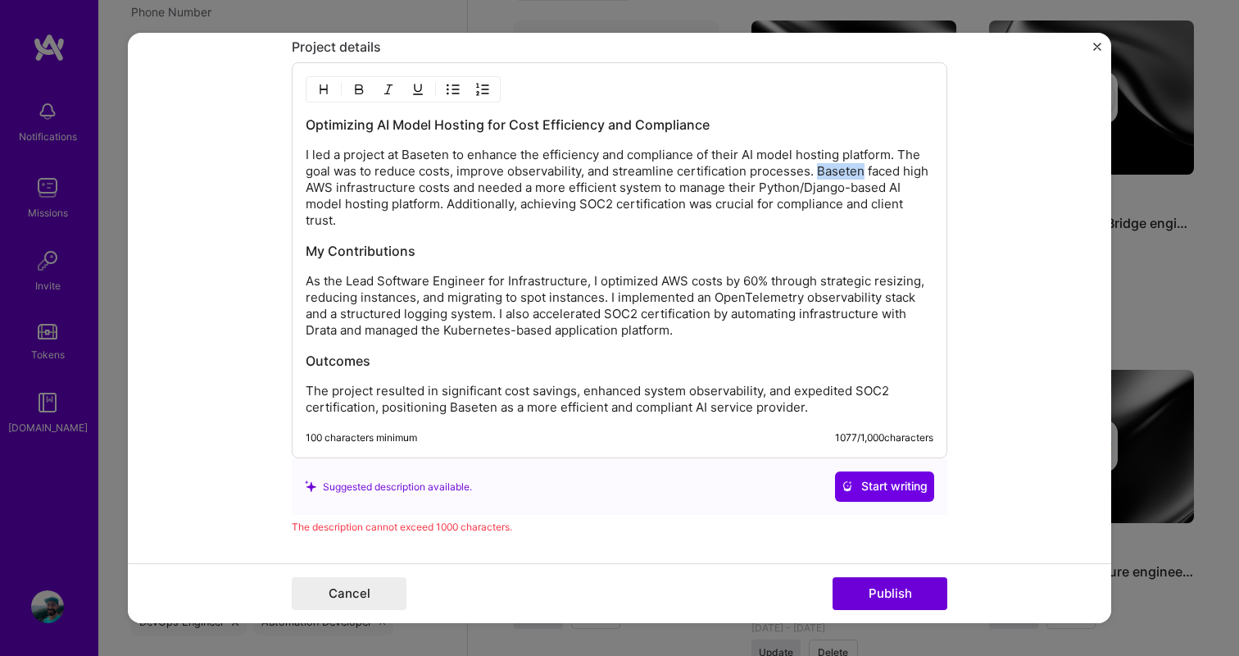
click at [864, 171] on p "I led a project at Baseten to enhance the efficiency and compliance of their AI…" at bounding box center [620, 188] width 628 height 82
click at [466, 205] on p "I led a project at Baseten to enhance the efficiency and compliance of their AI…" at bounding box center [620, 188] width 628 height 82
click at [448, 207] on p "I led a project at Baseten to enhance the efficiency and compliance of their AI…" at bounding box center [620, 188] width 628 height 82
click at [465, 205] on p "I led a project at Baseten to enhance the efficiency and compliance of their AI…" at bounding box center [620, 188] width 628 height 82
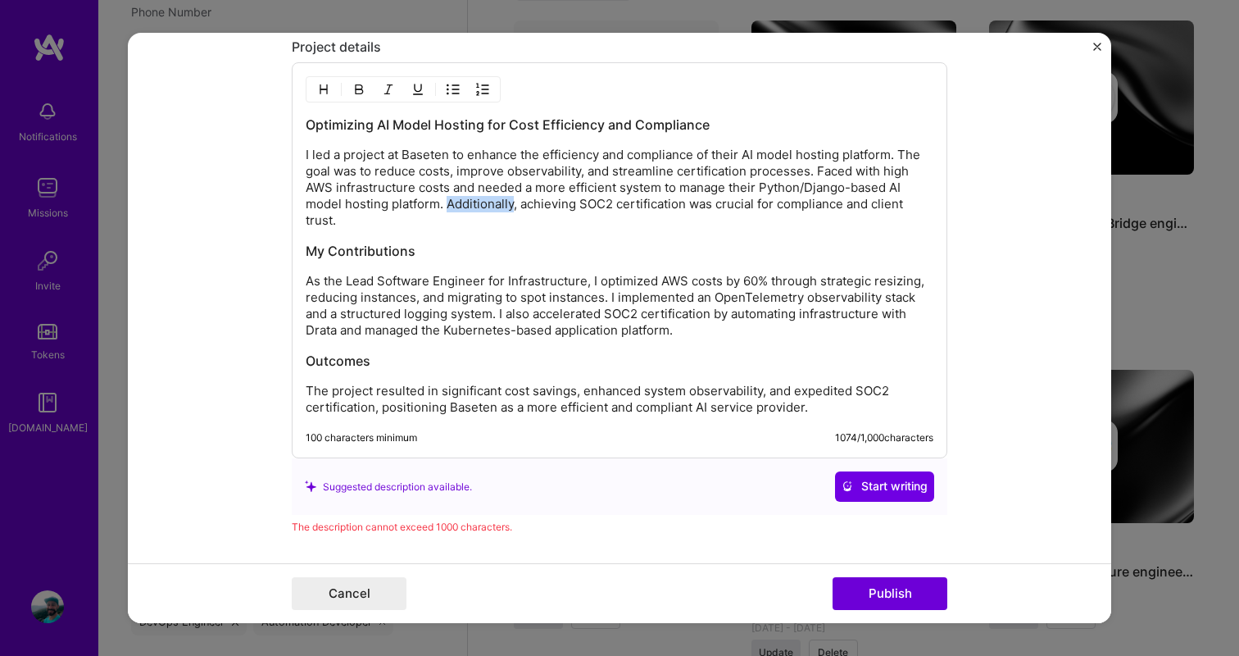
click at [465, 205] on p "I led a project at Baseten to enhance the efficiency and compliance of their AI…" at bounding box center [620, 188] width 628 height 82
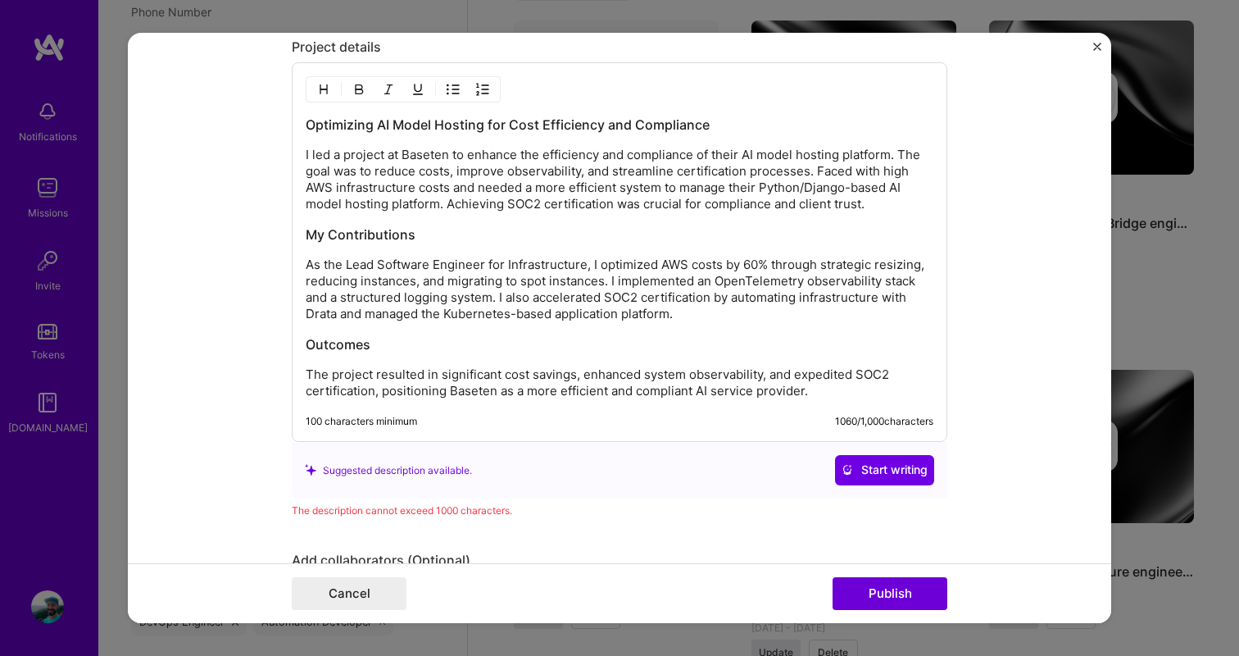
click at [506, 223] on div "Optimizing AI Model Hosting for Cost Efficiency and Compliance I led a project …" at bounding box center [620, 258] width 628 height 284
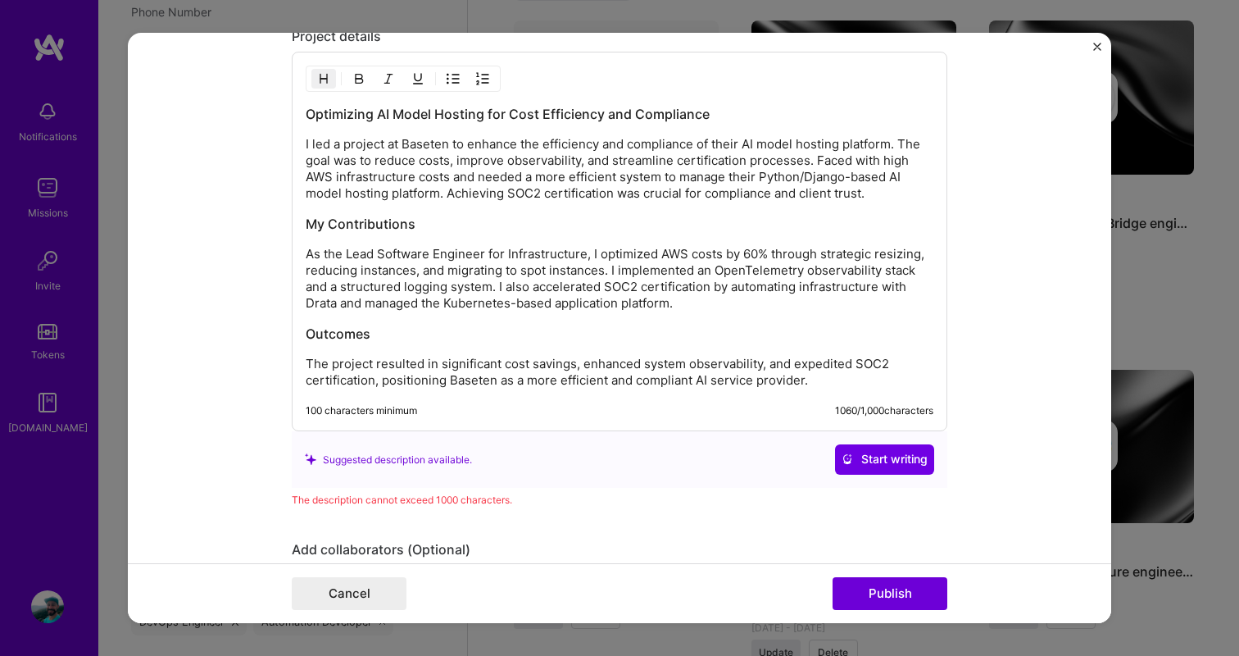
scroll to position [2098, 0]
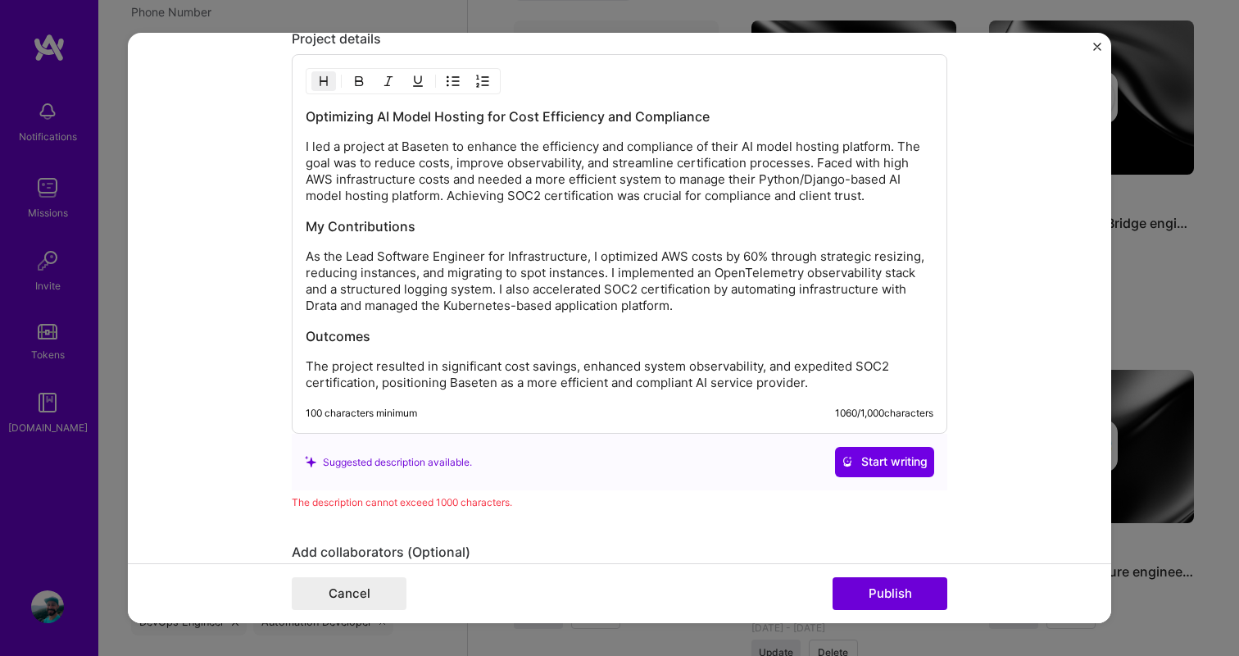
click at [542, 230] on h3 "My Contributions" at bounding box center [620, 226] width 628 height 18
drag, startPoint x: 542, startPoint y: 230, endPoint x: 542, endPoint y: 166, distance: 63.1
click at [542, 166] on div "Optimizing AI Model Hosting for Cost Efficiency and Compliance I led a project …" at bounding box center [620, 249] width 628 height 284
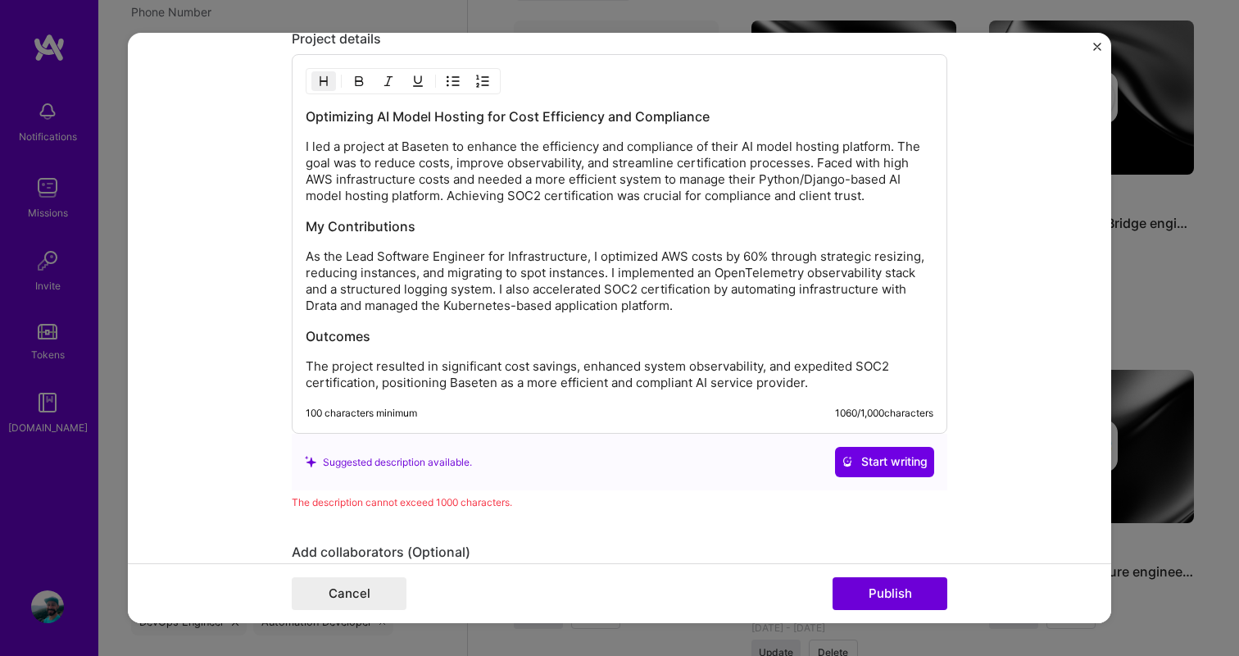
click at [834, 184] on p "I led a project at Baseten to enhance the efficiency and compliance of their AI…" at bounding box center [620, 172] width 628 height 66
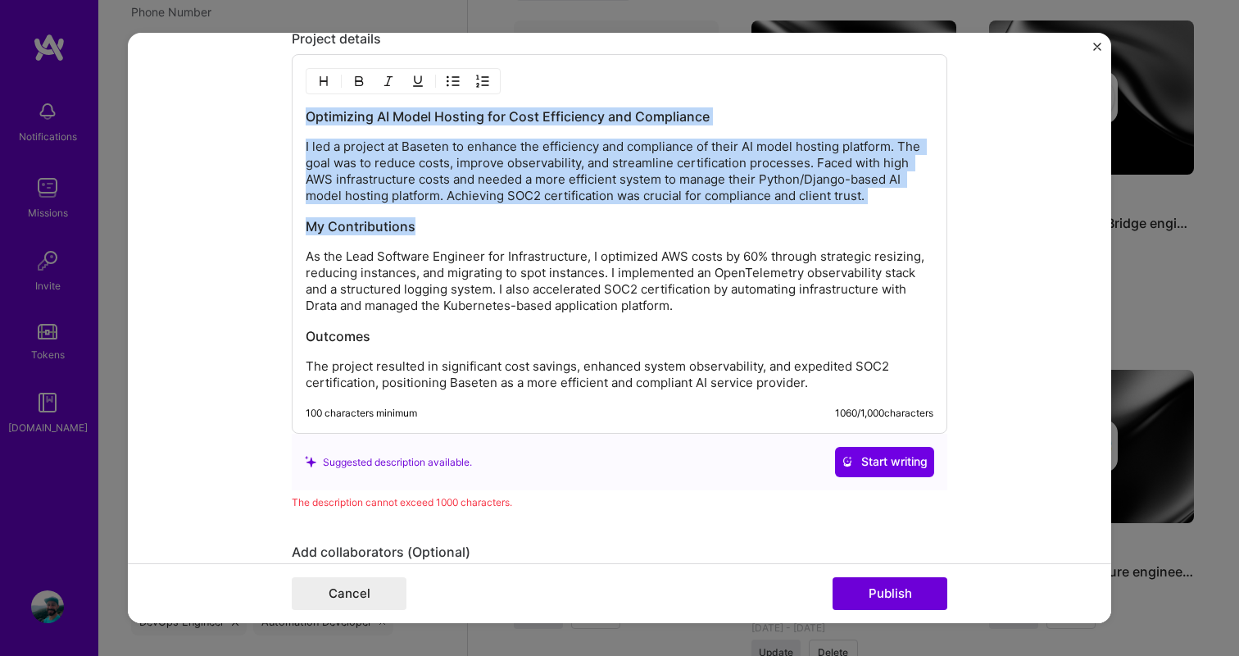
drag, startPoint x: 420, startPoint y: 222, endPoint x: 148, endPoint y: 27, distance: 334.8
click at [148, 33] on form "This project is missing details. To be able to apply to missions with this proj…" at bounding box center [620, 328] width 984 height 590
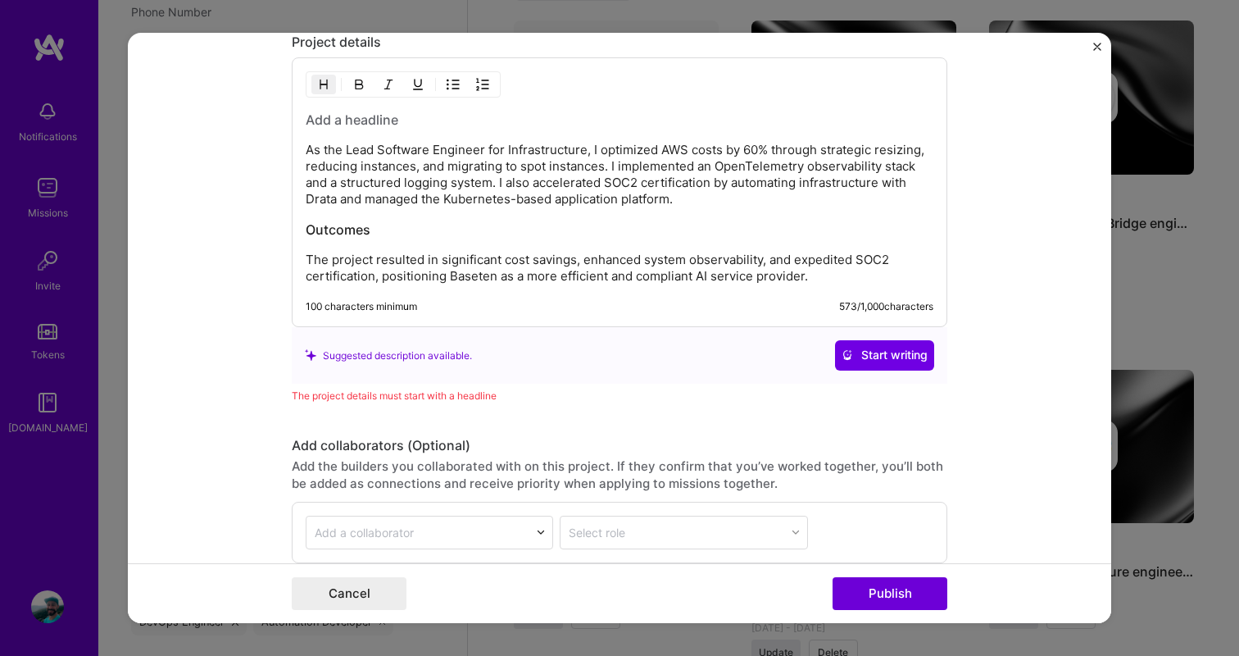
click at [357, 122] on h3 at bounding box center [620, 120] width 628 height 18
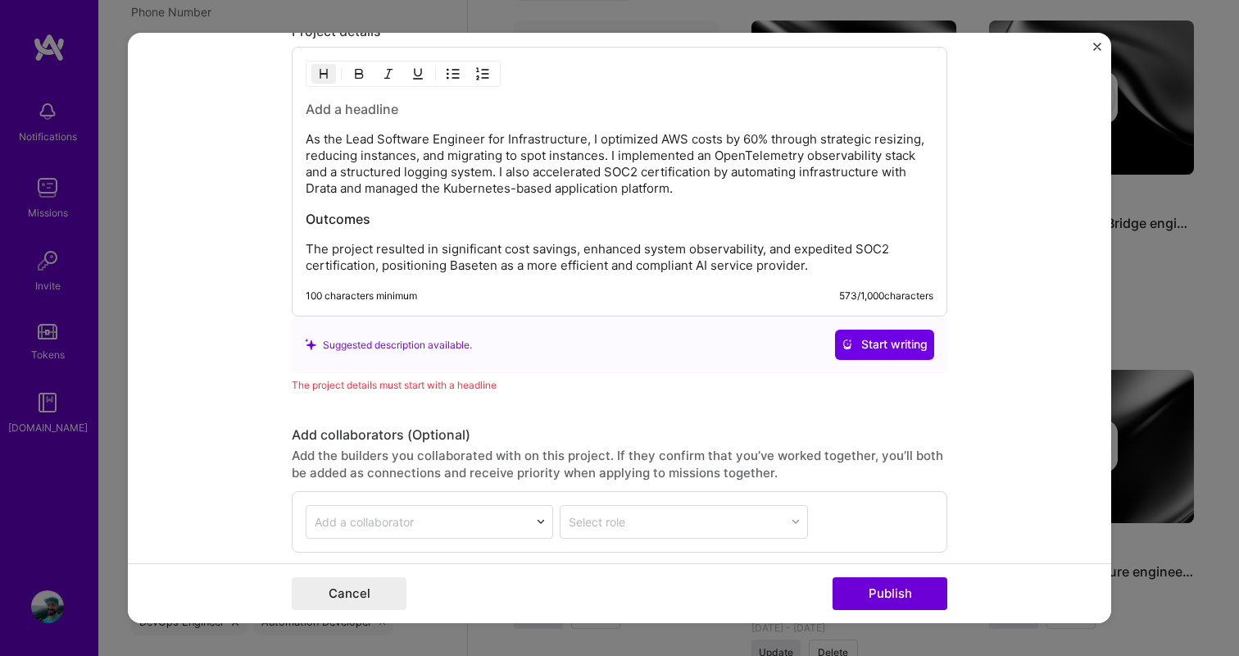
scroll to position [2052, 0]
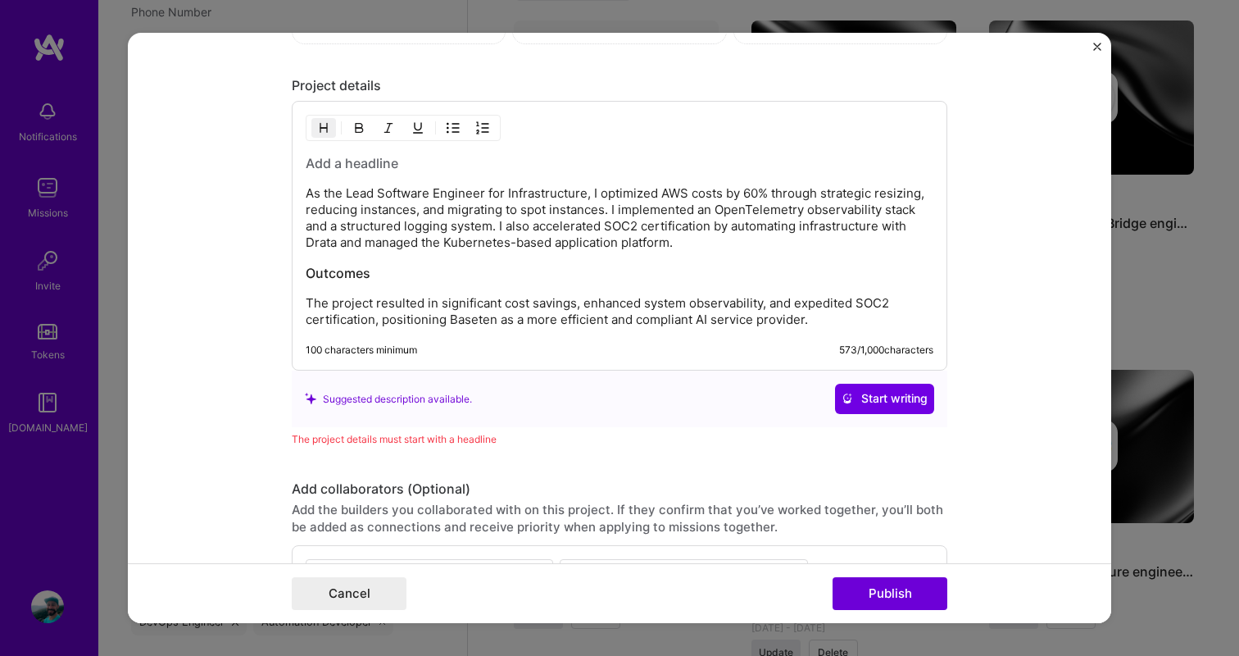
click at [500, 189] on p "As the Lead Software Engineer for Infrastructure, I optimized AWS costs by 60% …" at bounding box center [620, 218] width 628 height 66
click at [329, 161] on h3 at bounding box center [620, 163] width 628 height 18
click at [880, 394] on span "Start writing" at bounding box center [885, 398] width 86 height 16
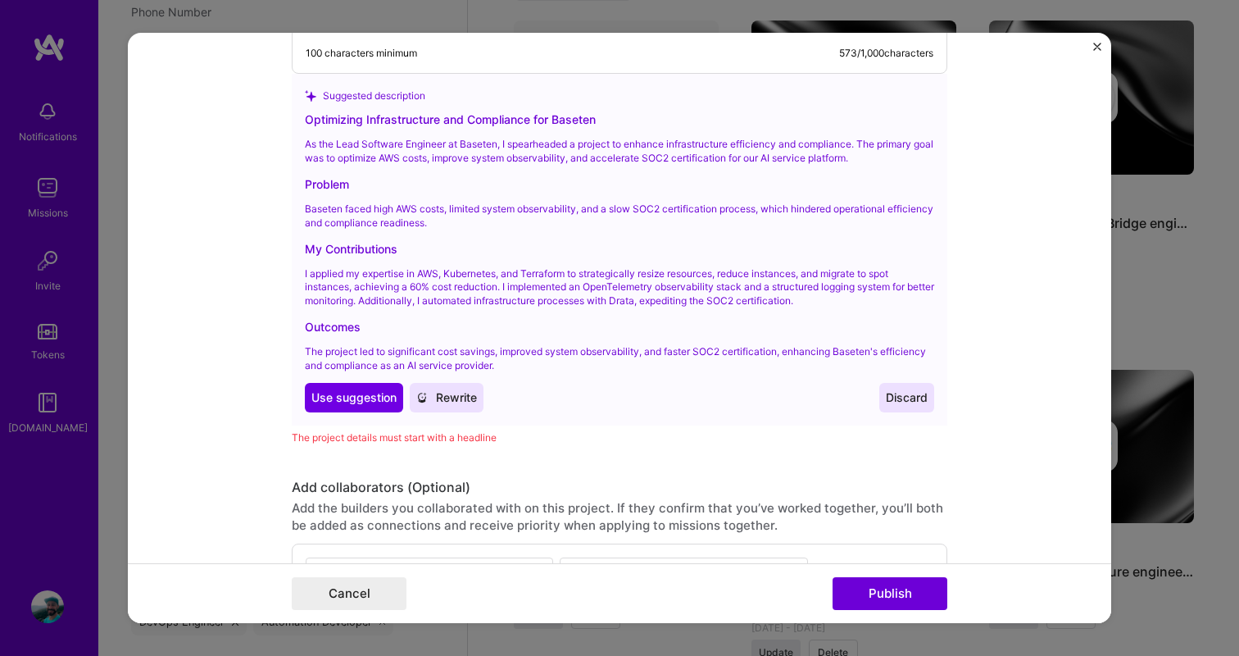
scroll to position [2359, 0]
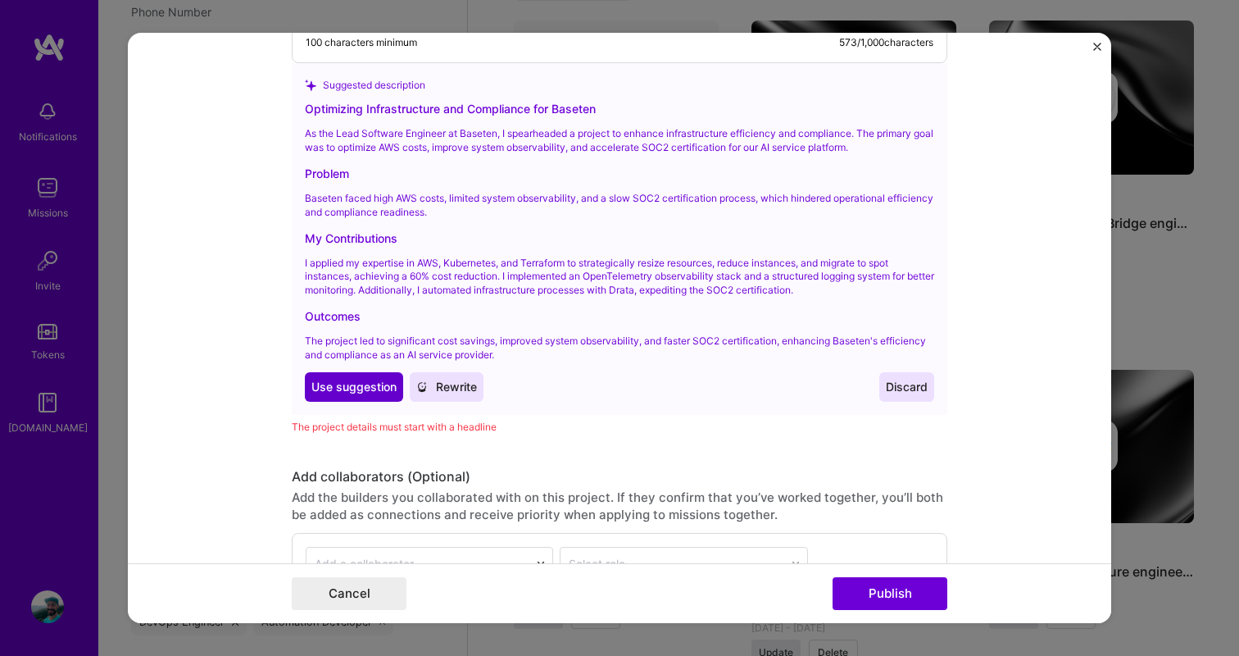
click at [370, 390] on span "Use suggestion" at bounding box center [353, 387] width 85 height 16
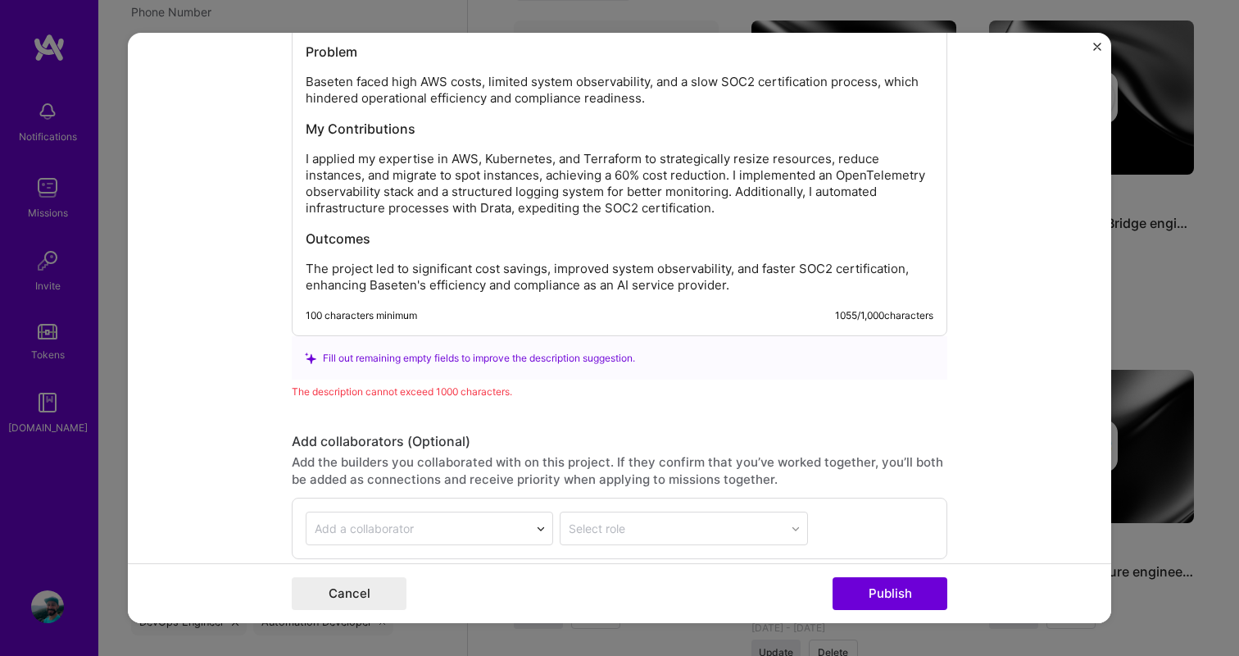
scroll to position [2238, 0]
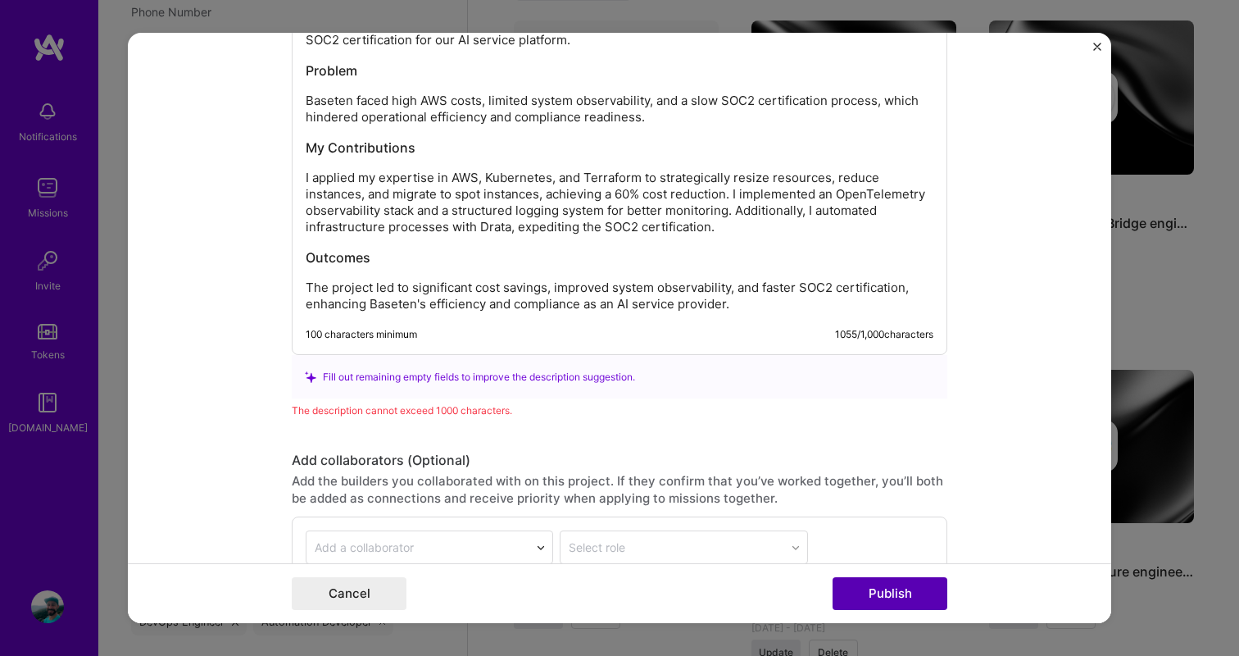
click at [863, 592] on button "Publish" at bounding box center [890, 593] width 115 height 33
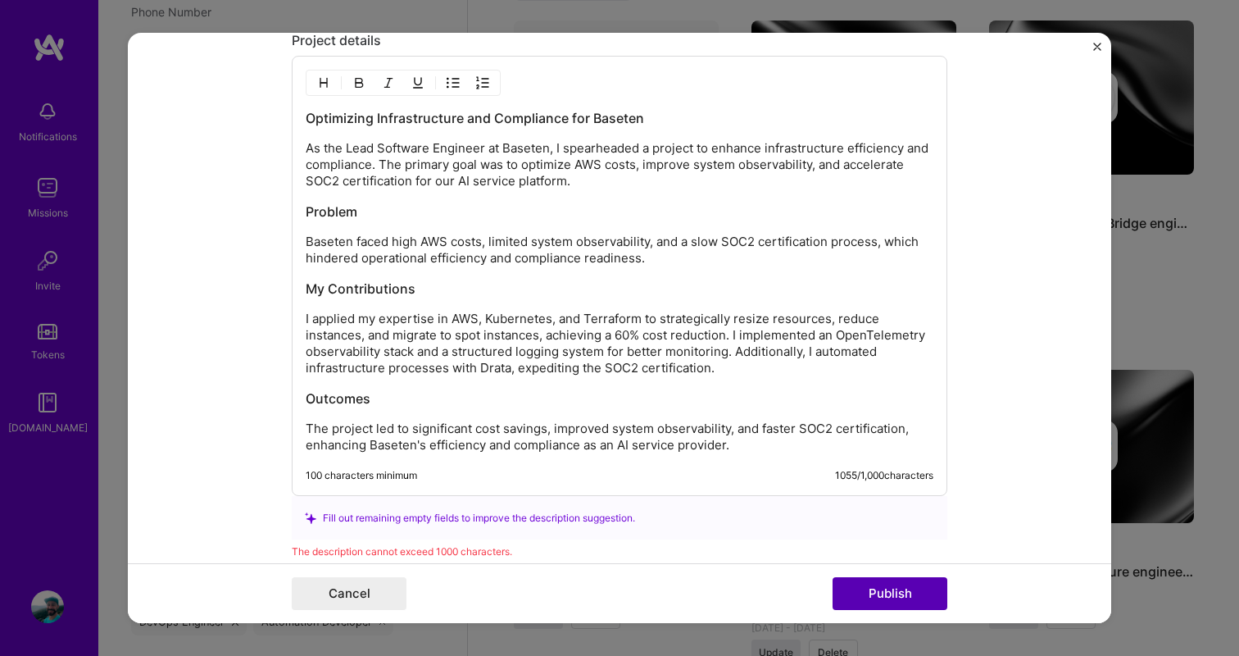
scroll to position [2096, 0]
click at [575, 337] on p "I applied my expertise in AWS, Kubernetes, and Terraform to strategically resiz…" at bounding box center [620, 344] width 628 height 66
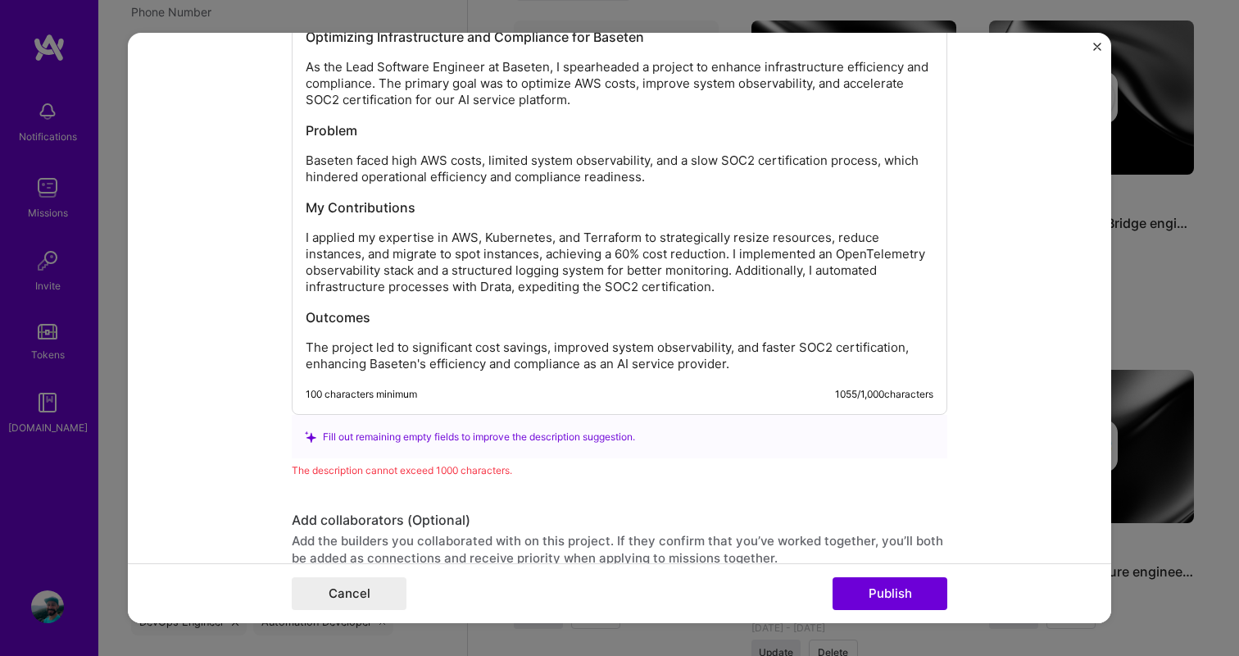
scroll to position [2175, 0]
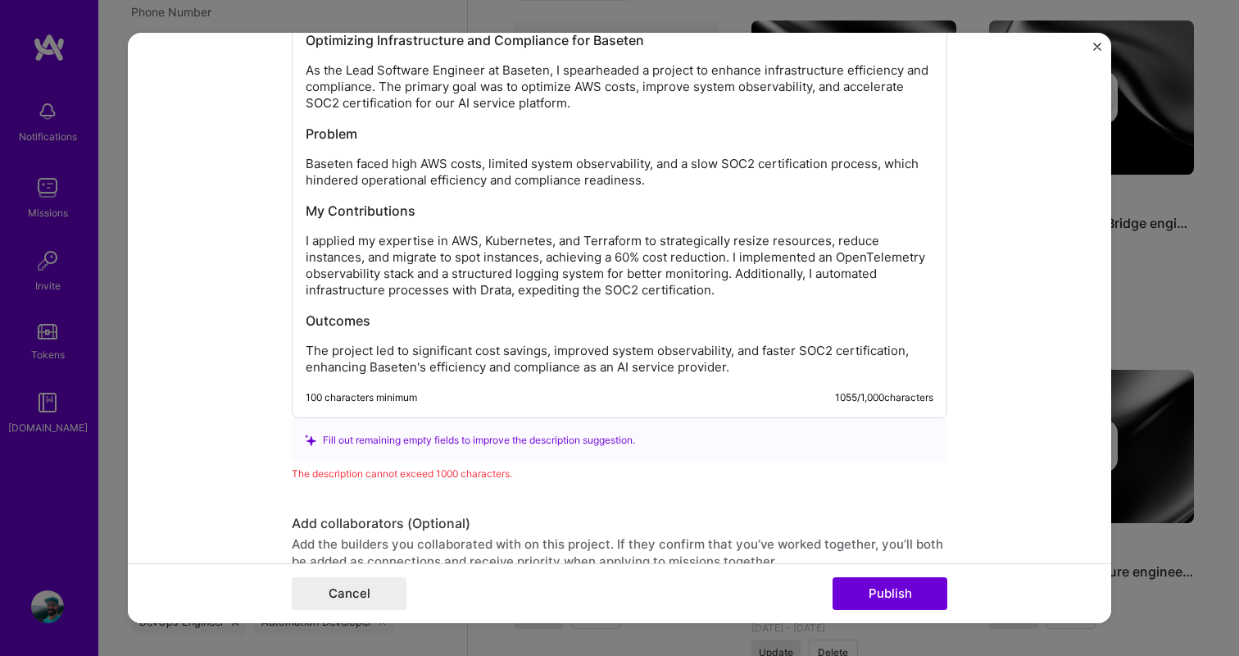
click at [379, 312] on h3 "Outcomes" at bounding box center [620, 320] width 628 height 18
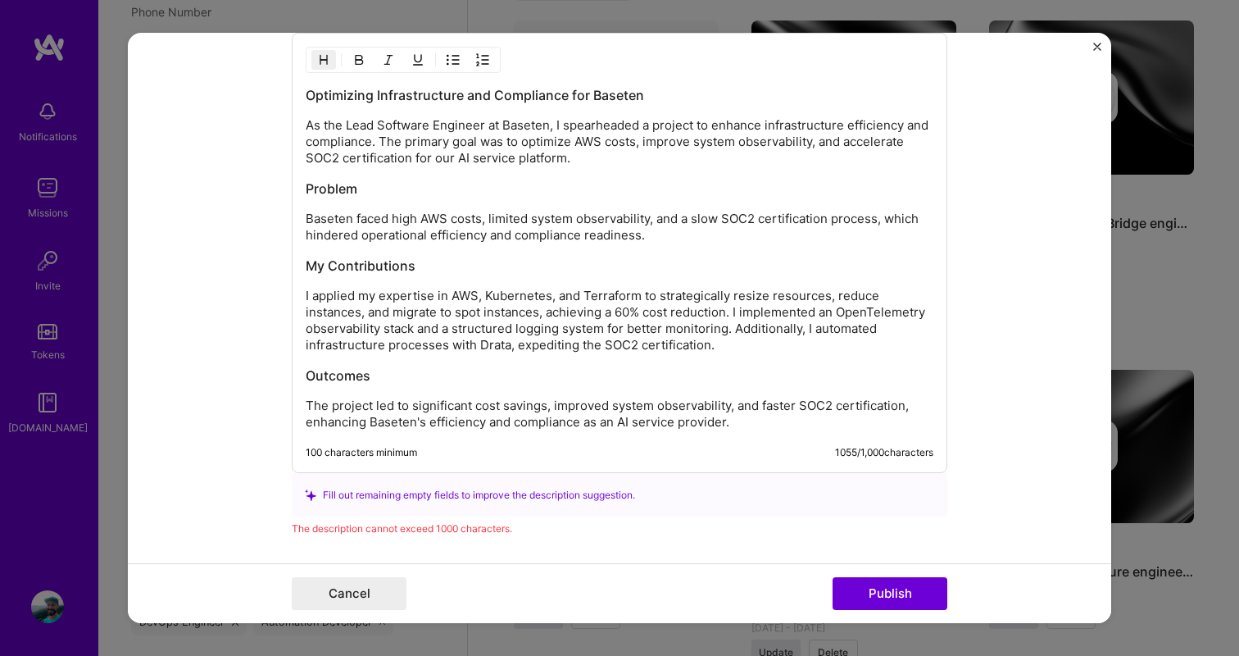
scroll to position [2115, 0]
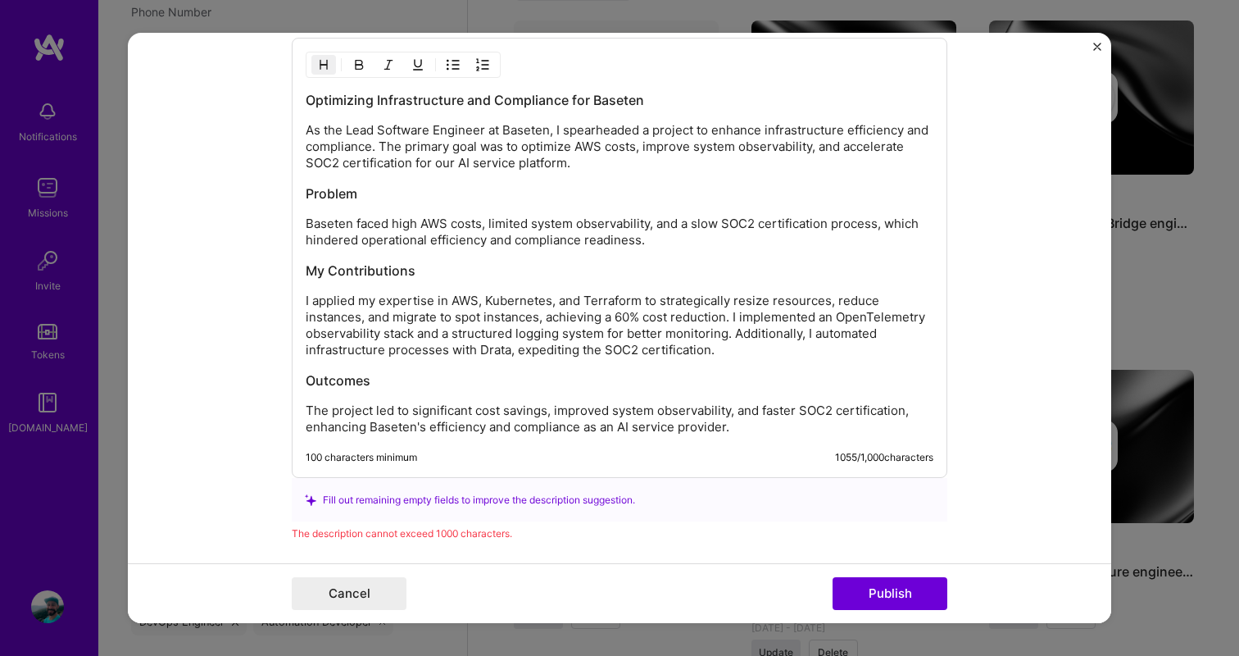
click at [345, 194] on h3 "Problem" at bounding box center [620, 193] width 628 height 18
click at [365, 109] on h3 "Optimizing Infrastructure and Compliance for Baseten" at bounding box center [620, 100] width 628 height 18
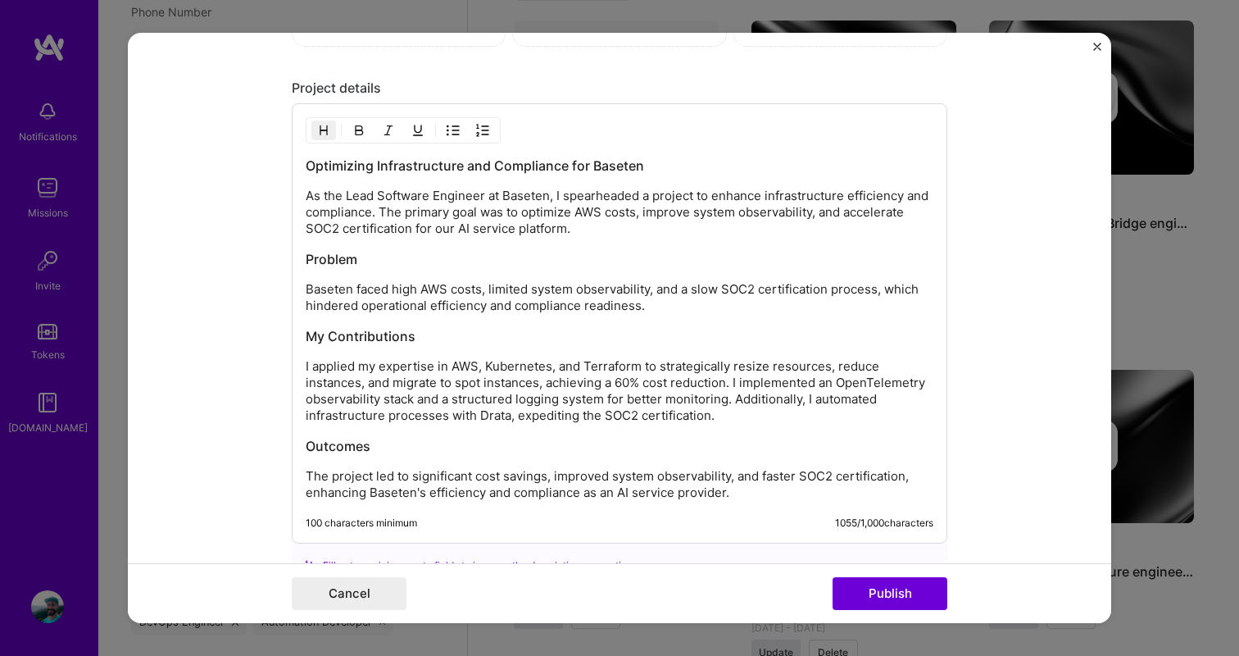
scroll to position [2039, 0]
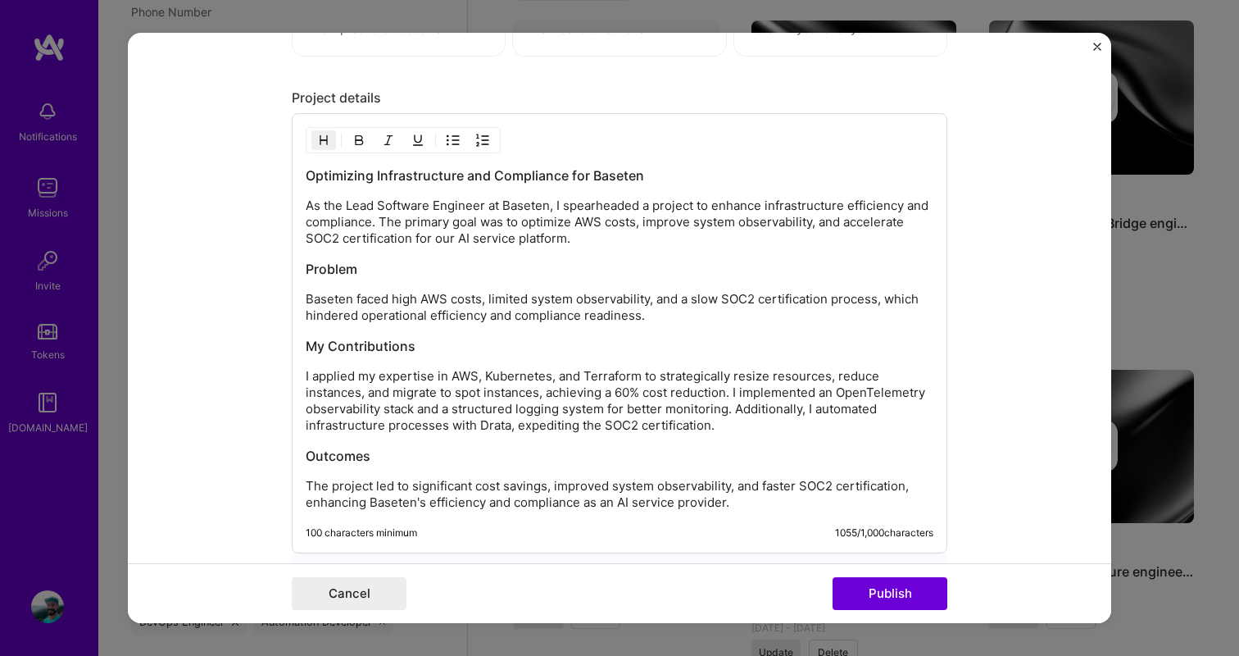
click at [334, 273] on h3 "Problem" at bounding box center [620, 269] width 628 height 18
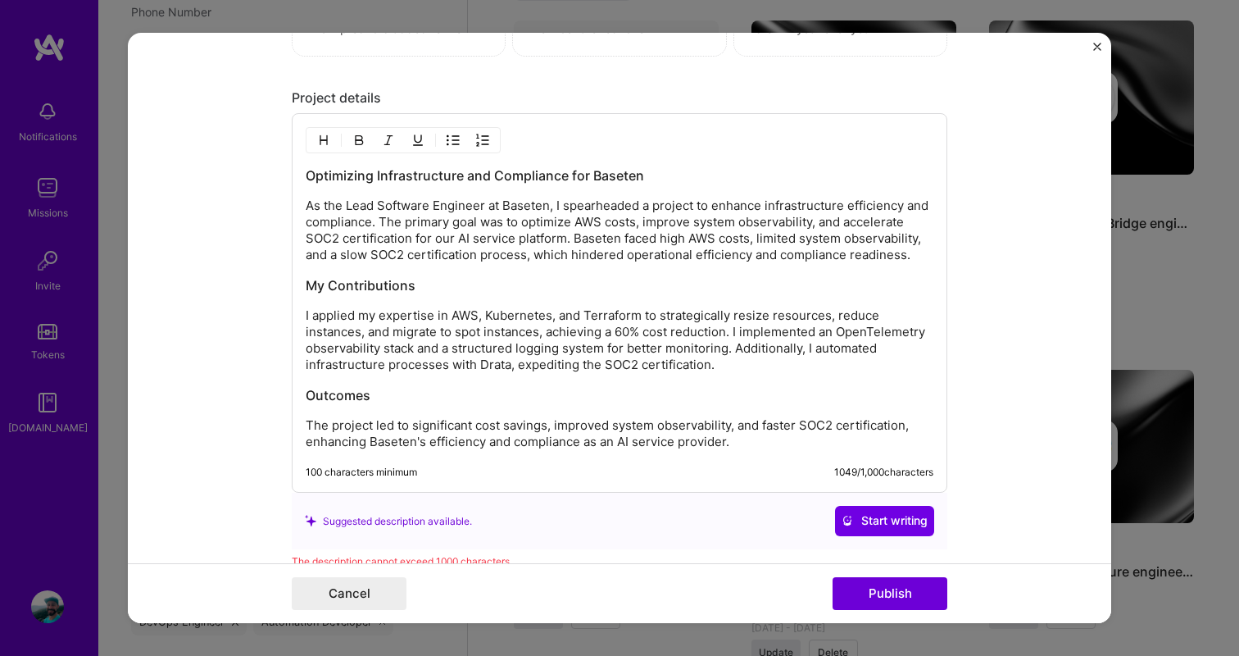
click at [407, 283] on div "Optimizing Infrastructure and Compliance for Baseten As the Lead Software Engin…" at bounding box center [620, 308] width 628 height 284
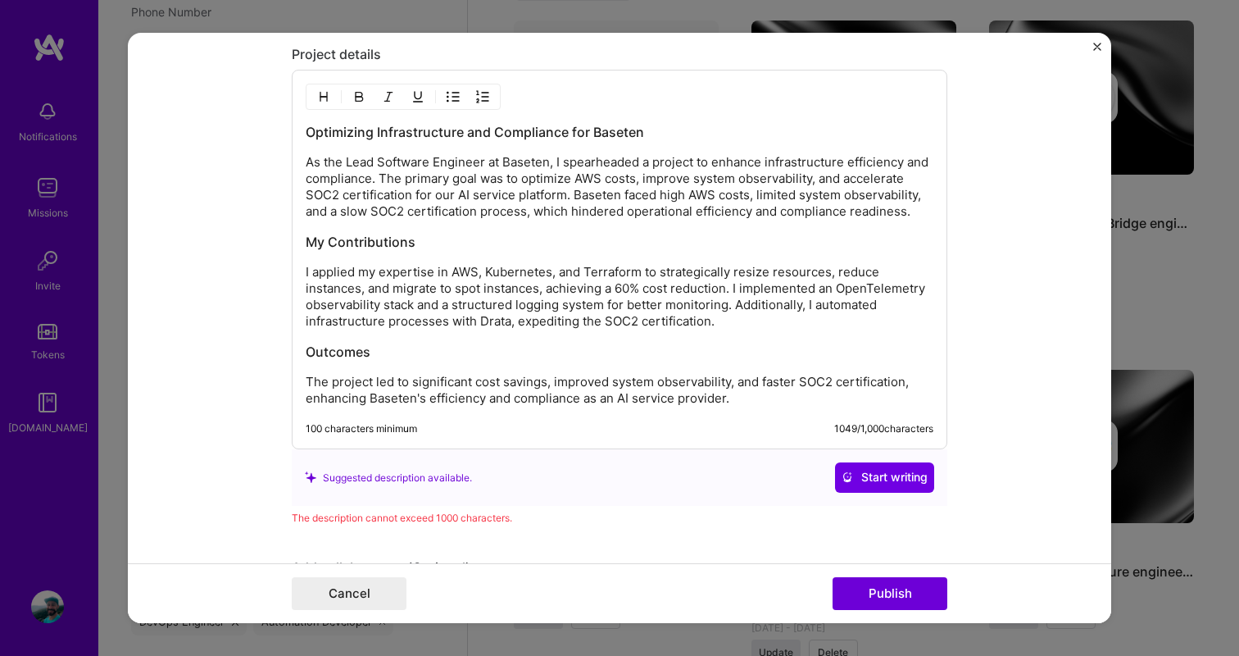
scroll to position [2084, 0]
click at [582, 297] on p "I applied my expertise in AWS, Kubernetes, and Terraform to strategically resiz…" at bounding box center [620, 295] width 628 height 66
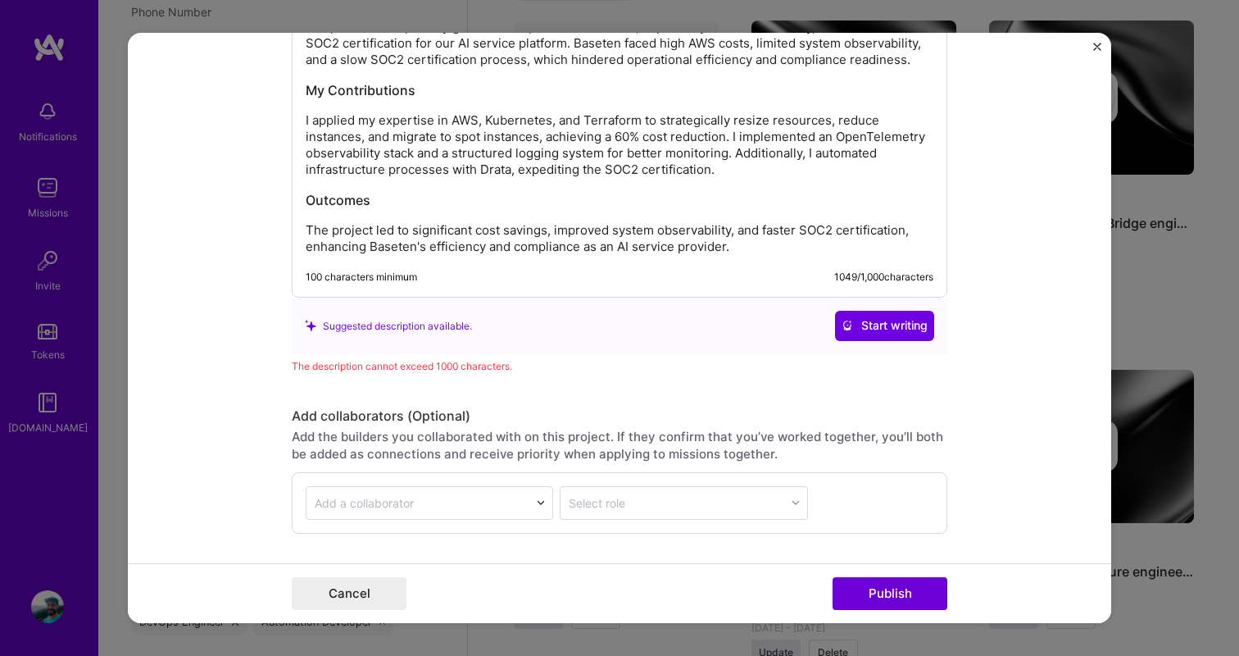
scroll to position [2231, 0]
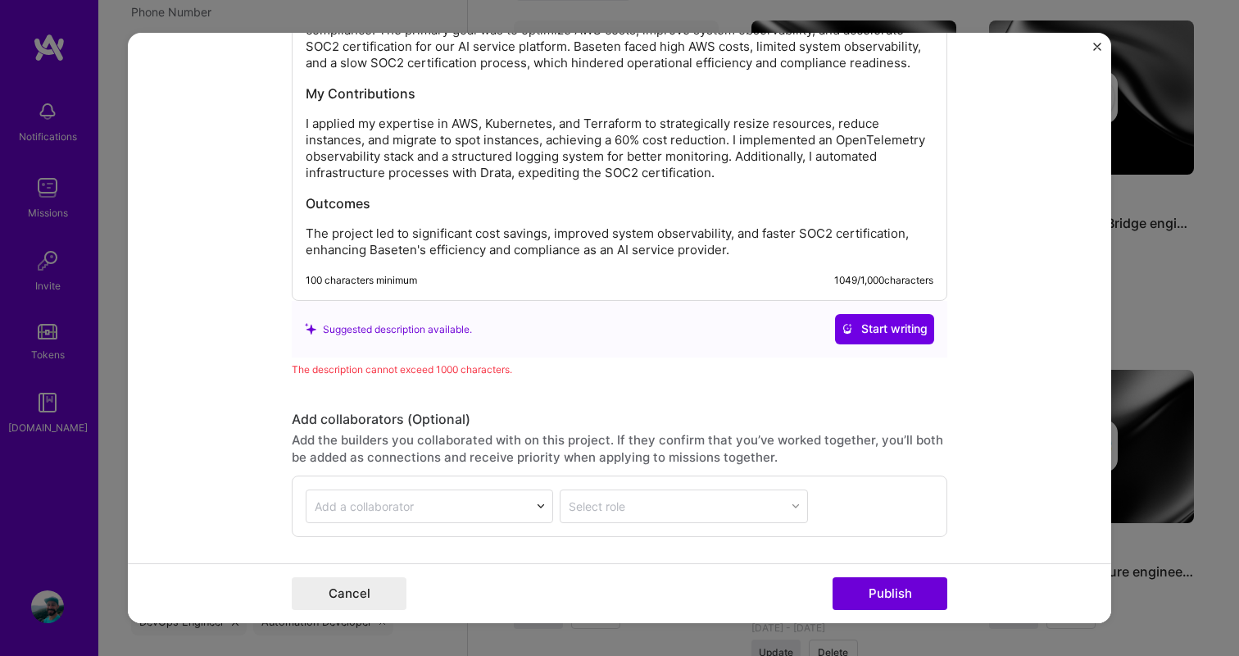
click at [488, 212] on h3 "Outcomes" at bounding box center [620, 203] width 628 height 18
click at [529, 258] on p "The project led to significant cost savings, improved system observability, and…" at bounding box center [620, 241] width 628 height 33
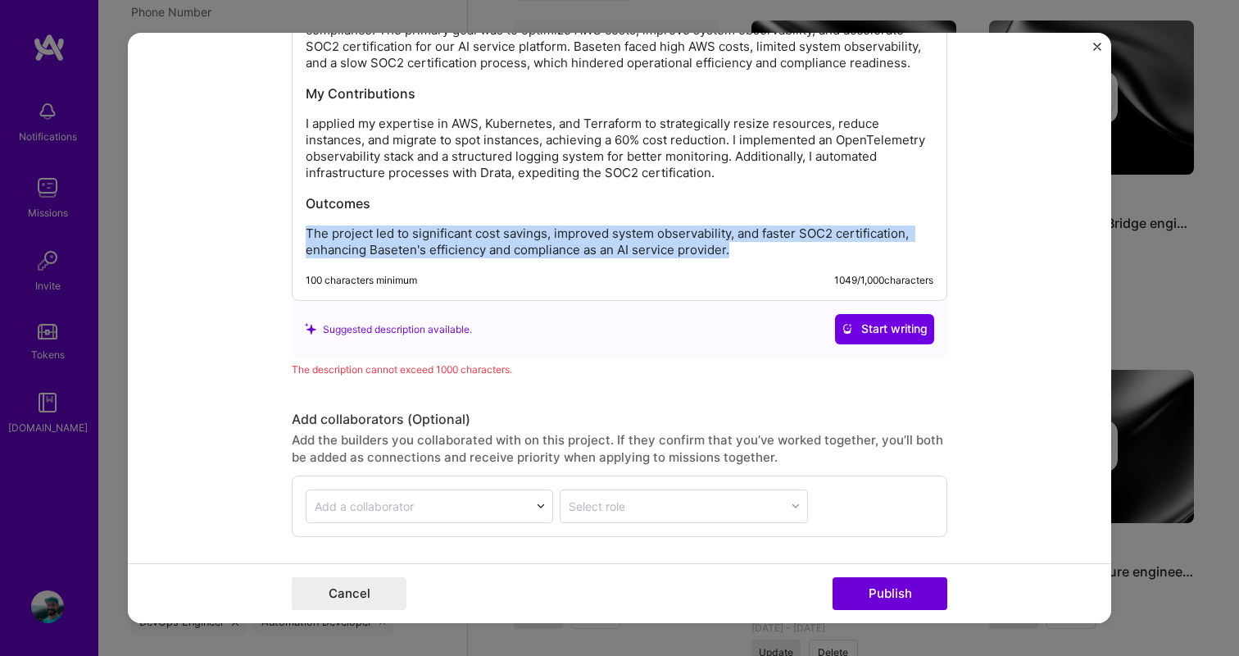
click at [529, 258] on p "The project led to significant cost savings, improved system observability, and…" at bounding box center [620, 241] width 628 height 33
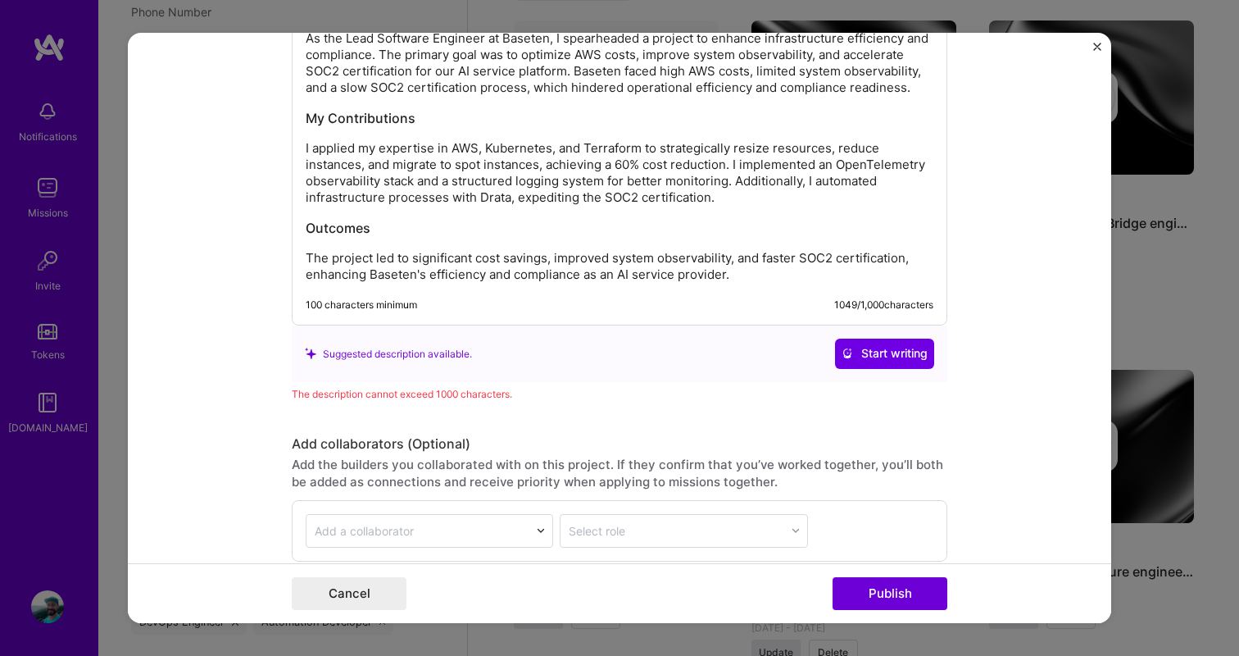
scroll to position [2208, 0]
click at [761, 281] on p "The project led to significant cost savings, improved system observability, and…" at bounding box center [620, 264] width 628 height 33
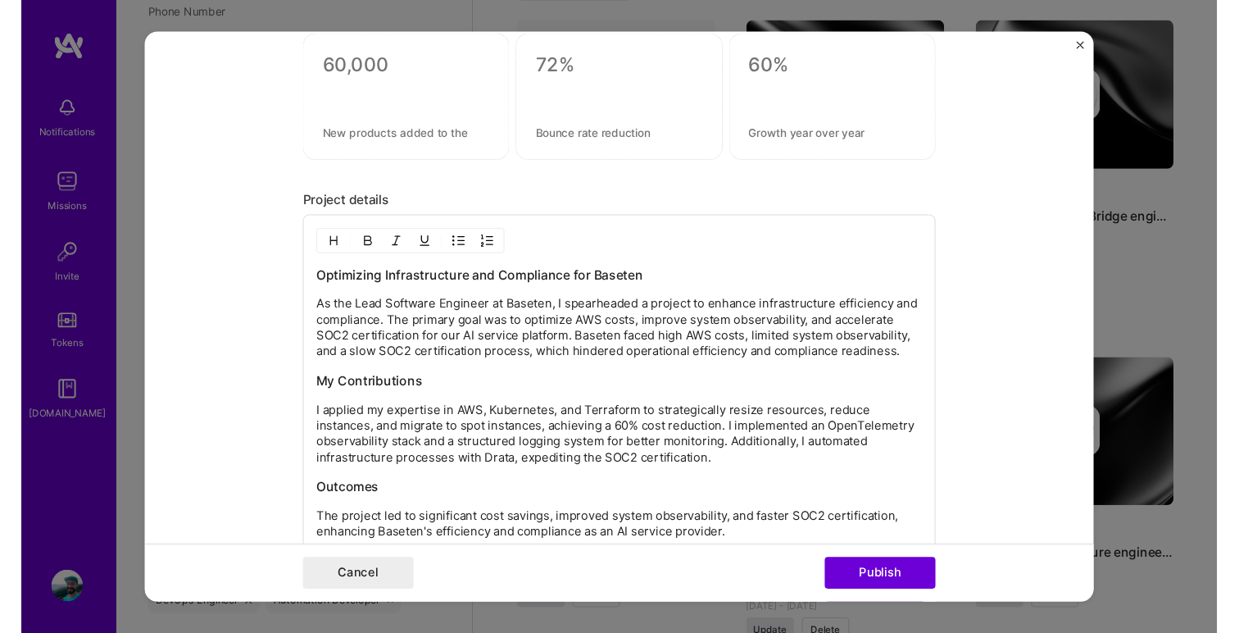
scroll to position [1891, 0]
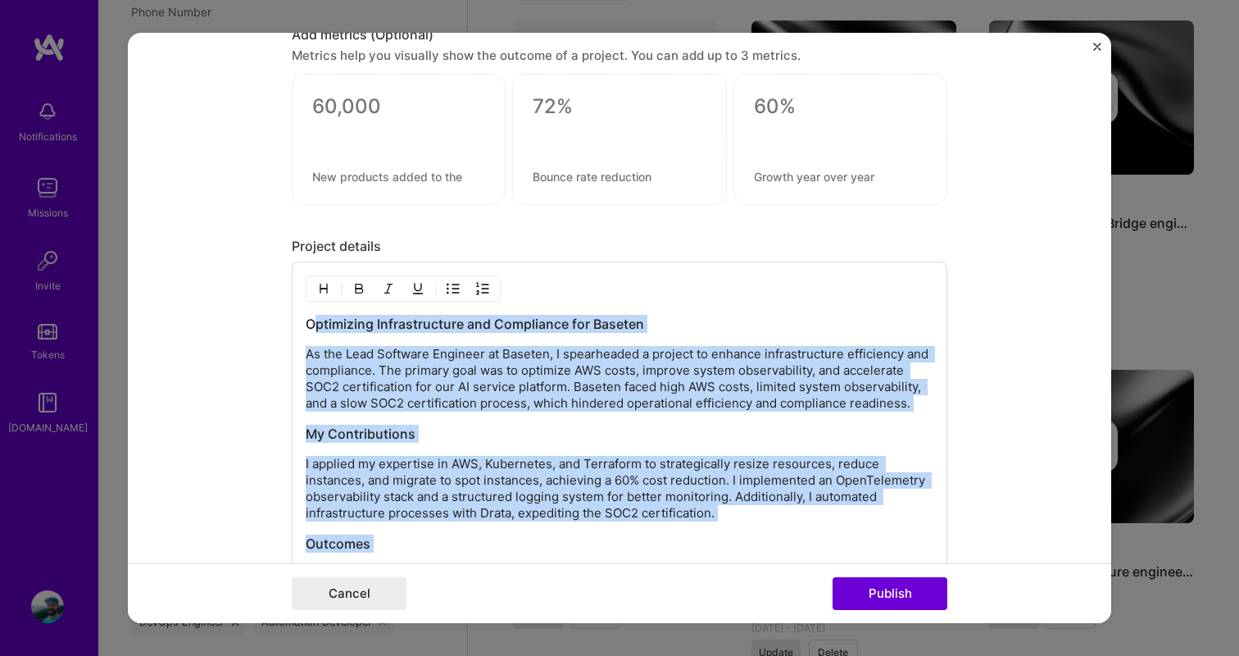
click at [311, 324] on h3 "Optimizing Infrastructure and Compliance for Baseten" at bounding box center [620, 324] width 628 height 18
copy div "Optimizing Infrastructure and Compliance for Baseten As the Lead Software Engin…"
